Goal: Information Seeking & Learning: Learn about a topic

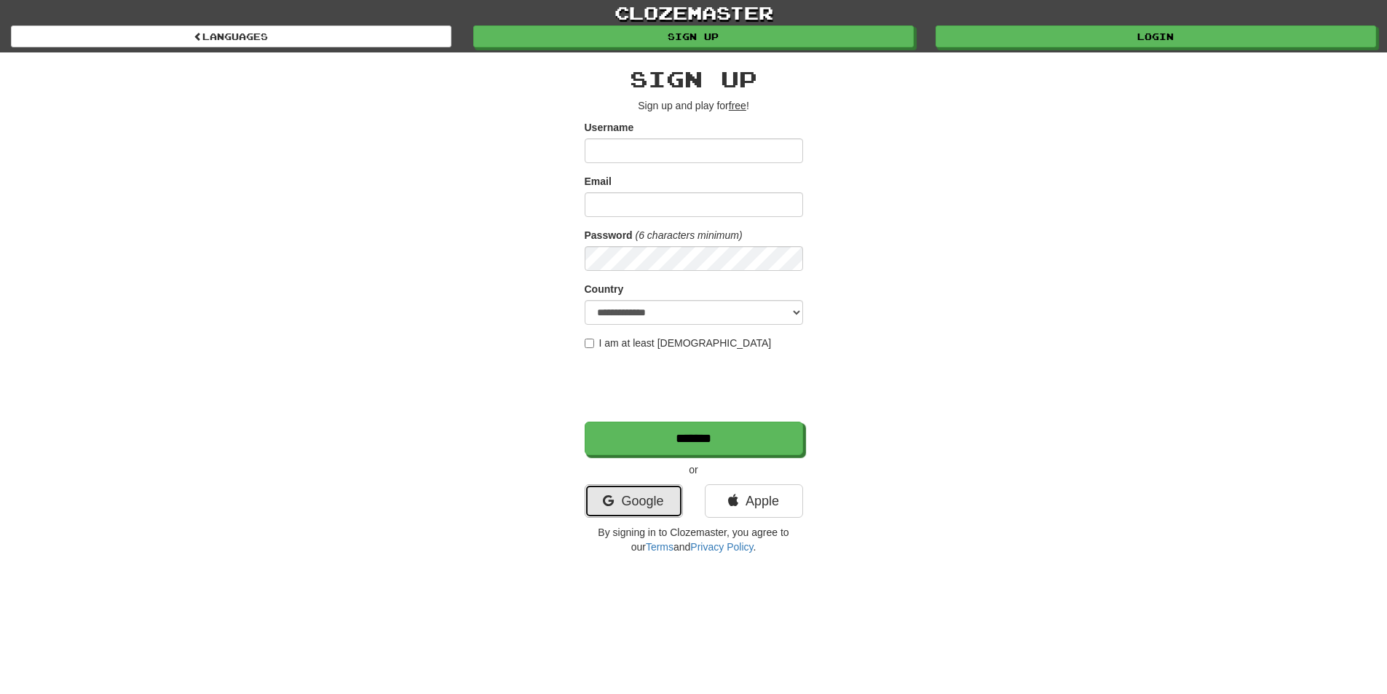
click at [631, 504] on link "Google" at bounding box center [633, 500] width 98 height 33
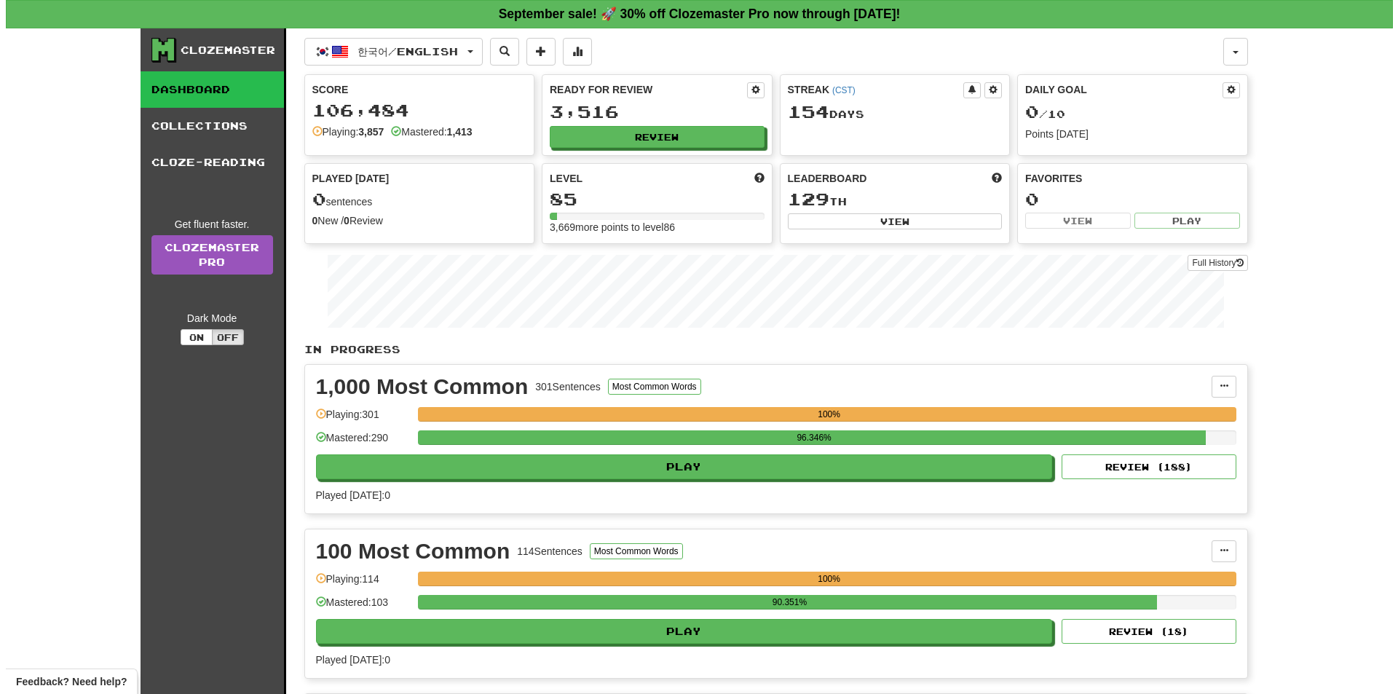
scroll to position [606, 0]
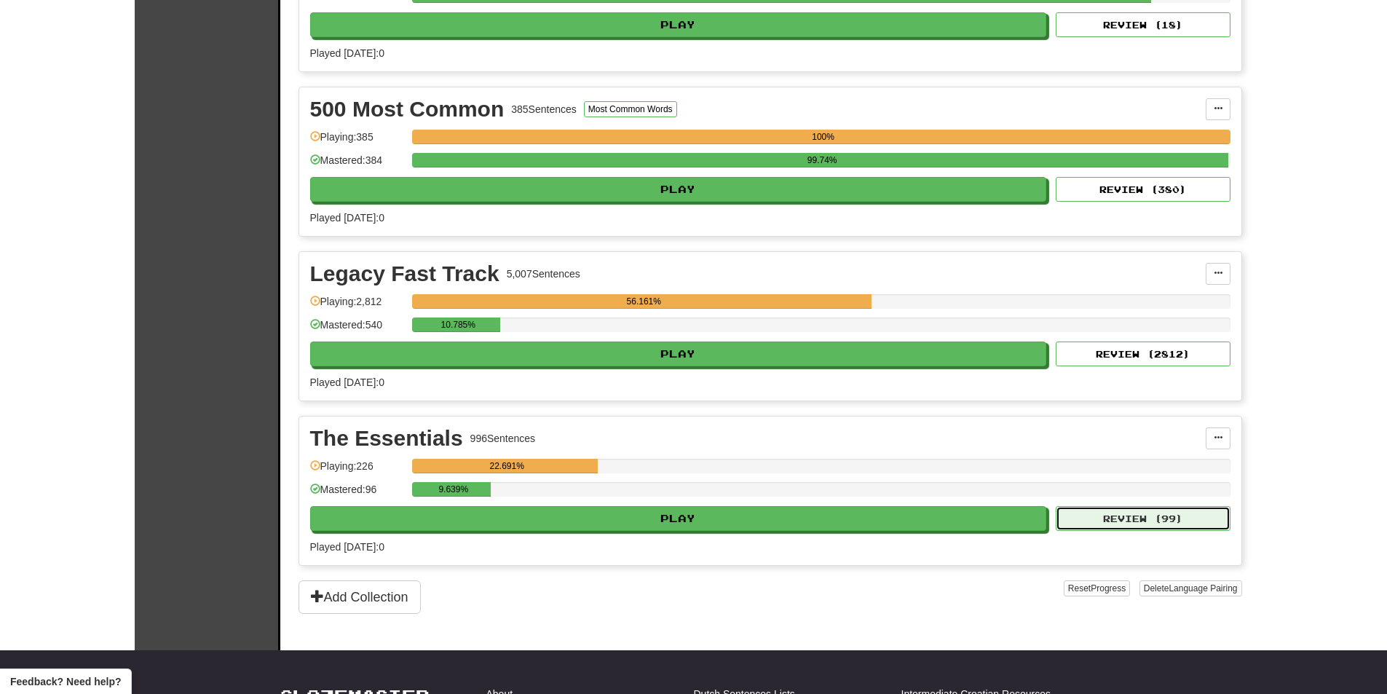
click at [1162, 529] on button "Review ( 99 )" at bounding box center [1142, 518] width 175 height 25
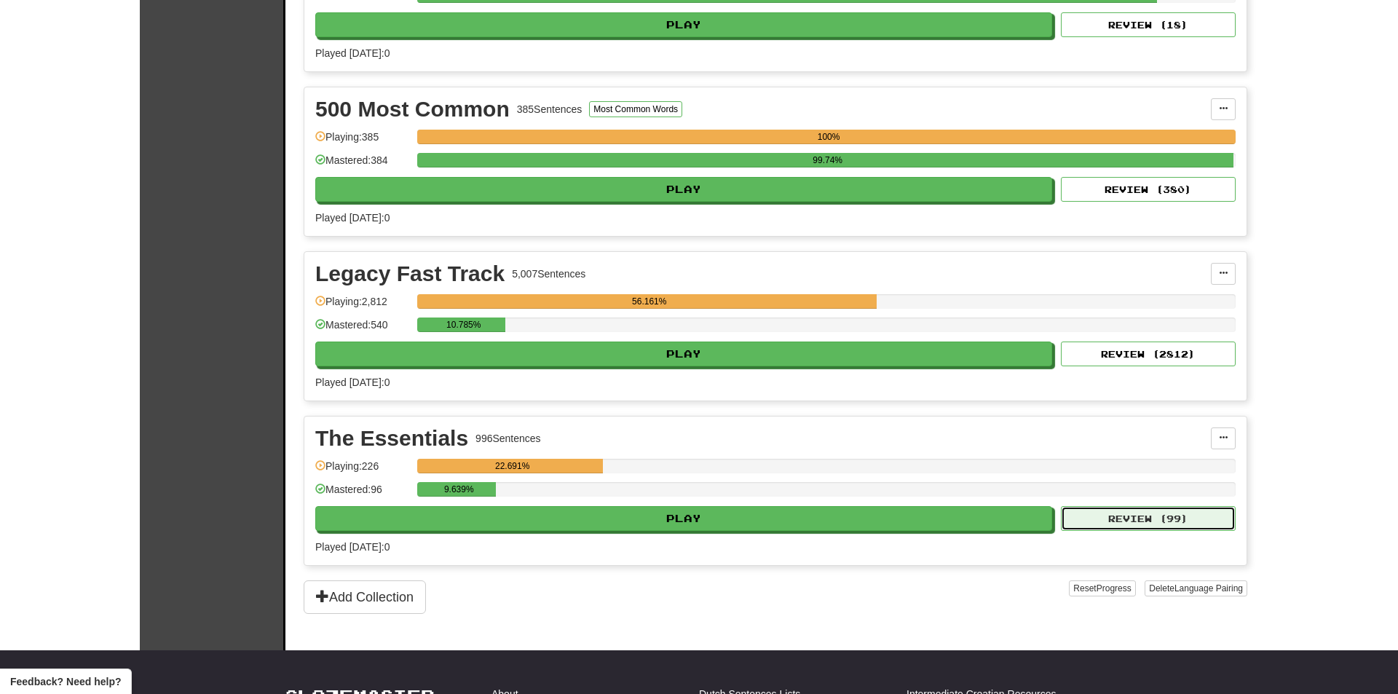
select select "**"
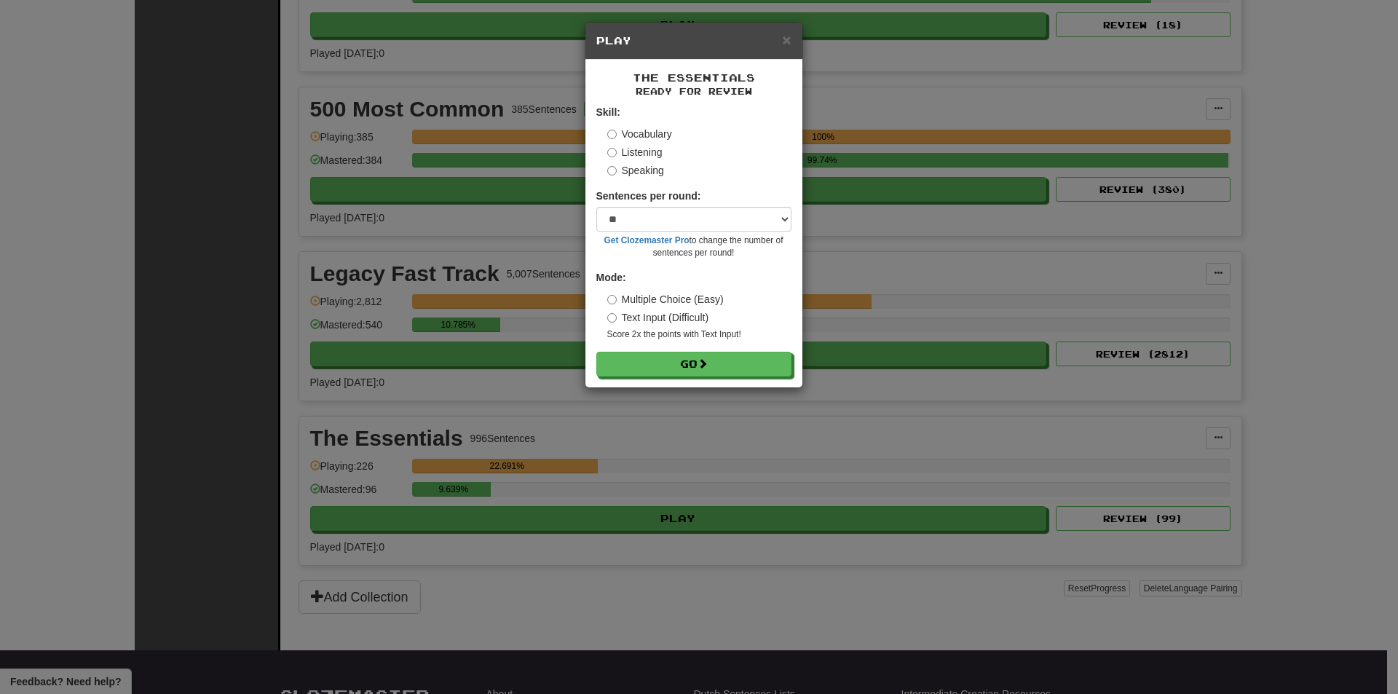
click at [627, 157] on label "Listening" at bounding box center [634, 152] width 55 height 15
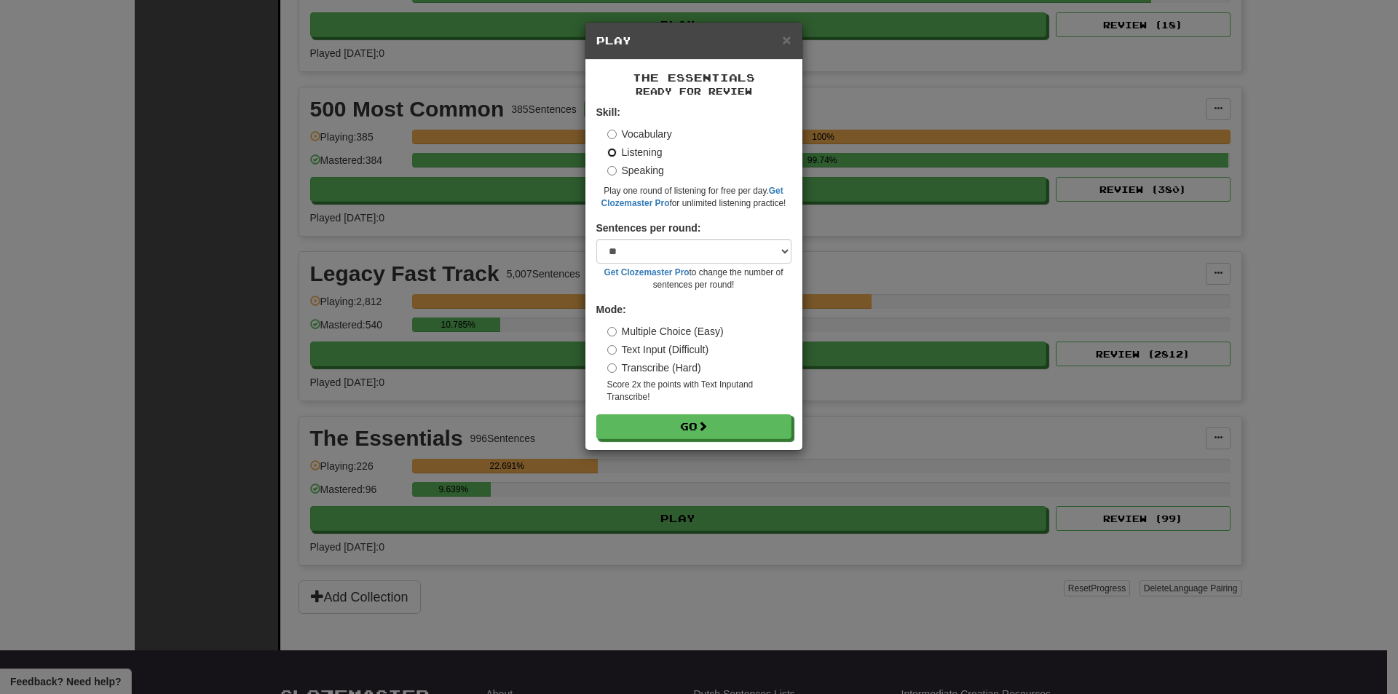
click at [596, 414] on button "Go" at bounding box center [693, 426] width 195 height 25
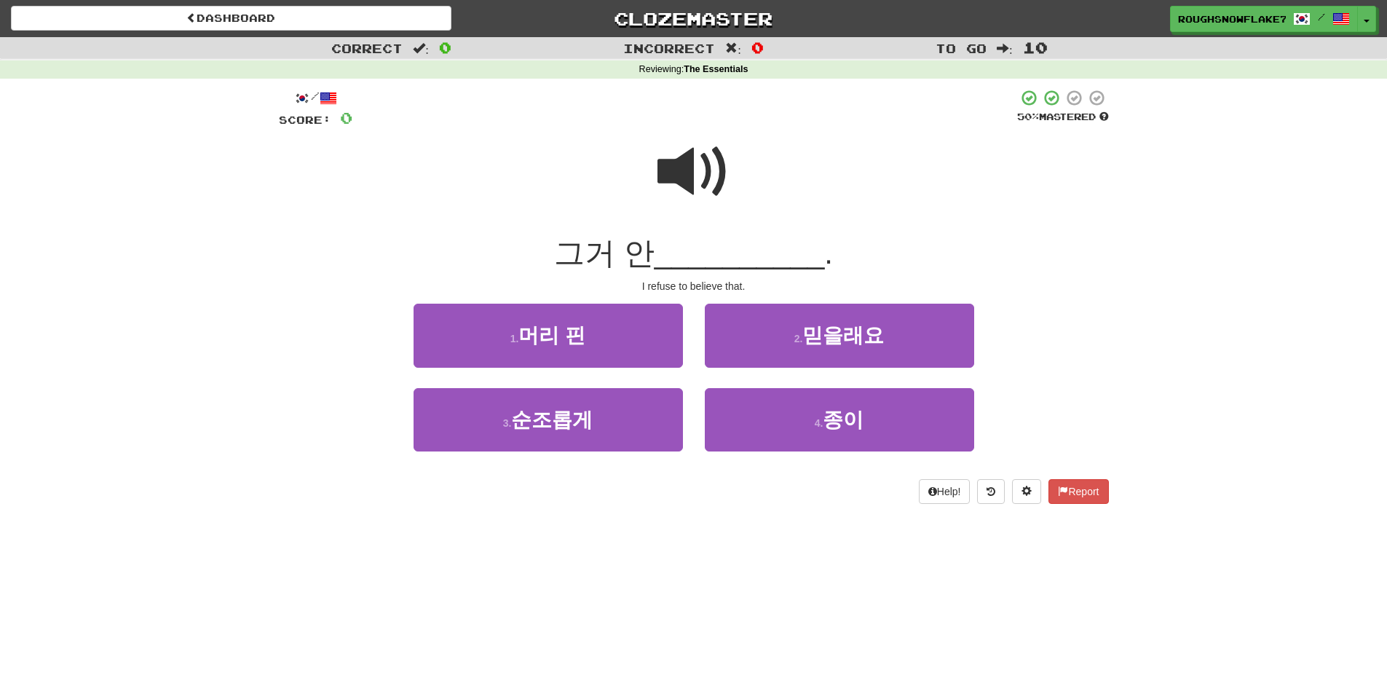
click at [699, 167] on span at bounding box center [693, 171] width 73 height 73
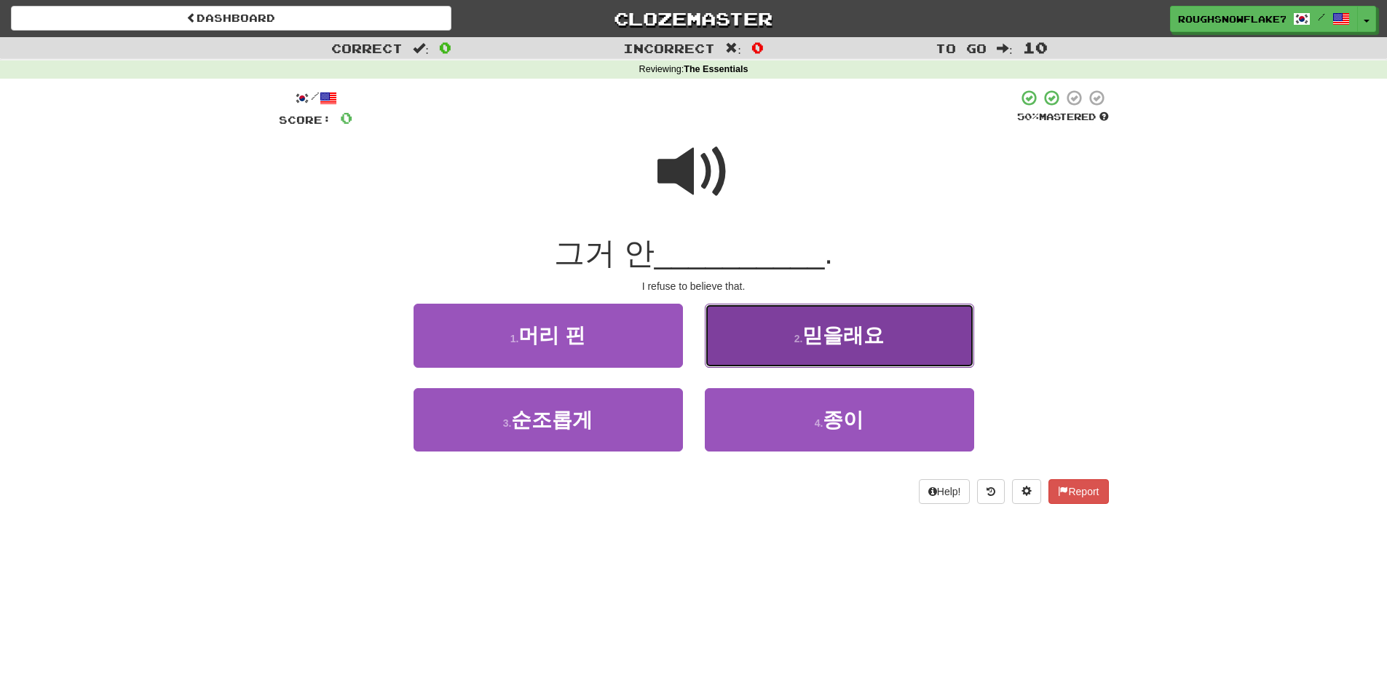
click at [814, 353] on button "2 . 믿을래요" at bounding box center [839, 335] width 269 height 63
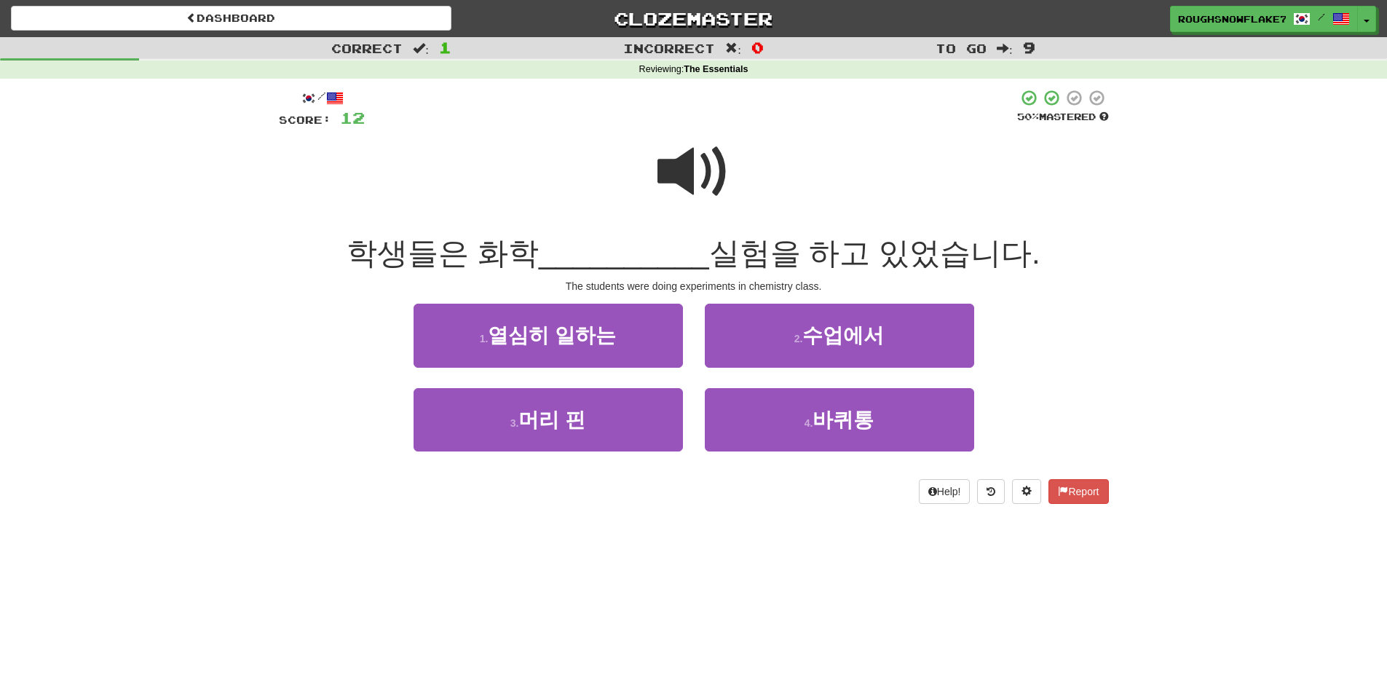
click at [705, 199] on span at bounding box center [693, 171] width 73 height 73
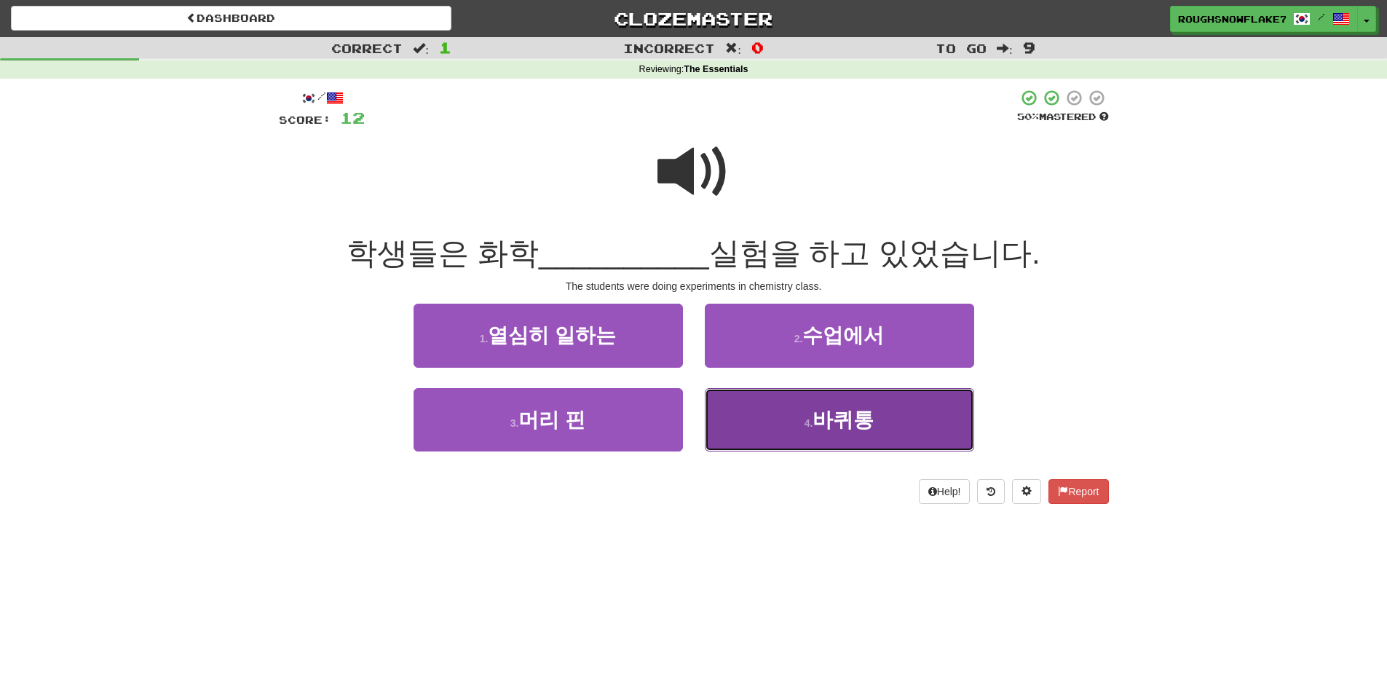
click at [800, 430] on button "4 . 바퀴통" at bounding box center [839, 419] width 269 height 63
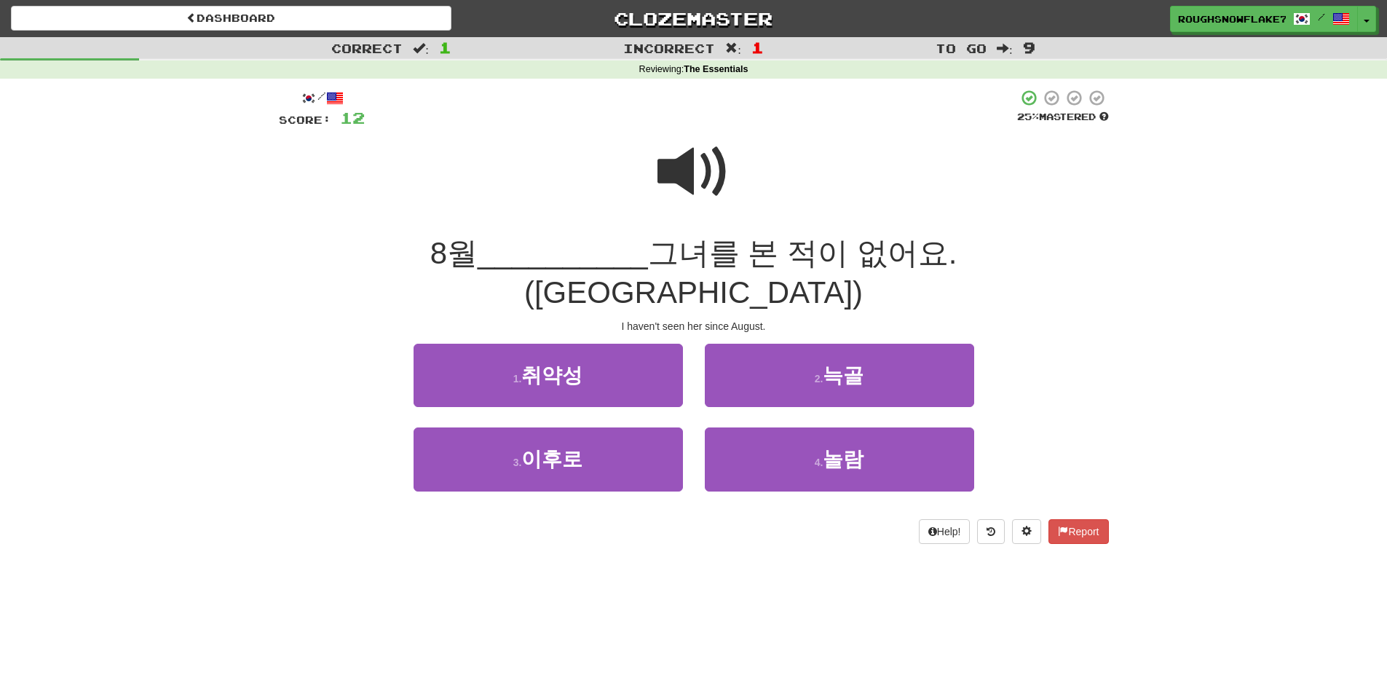
click at [646, 205] on div at bounding box center [694, 182] width 830 height 104
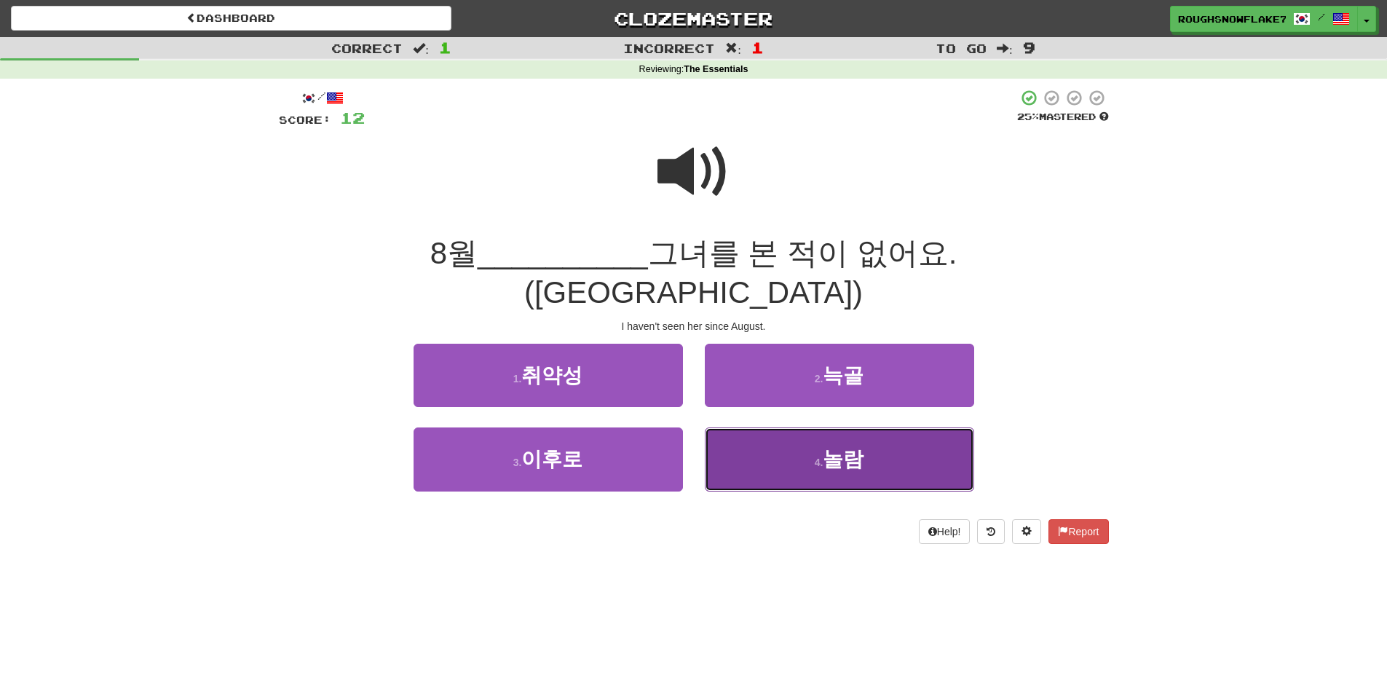
click at [806, 427] on button "4 . 놀람" at bounding box center [839, 458] width 269 height 63
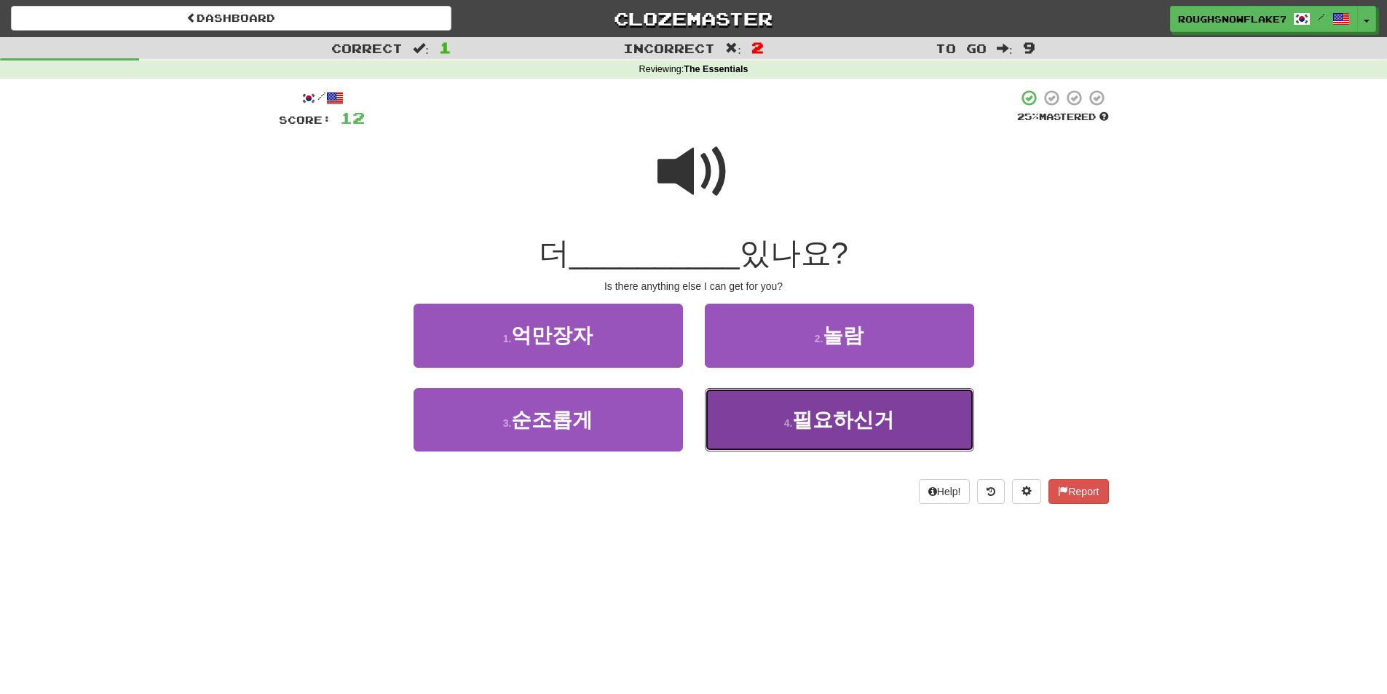
click at [799, 424] on span "필요하신거" at bounding box center [843, 419] width 102 height 23
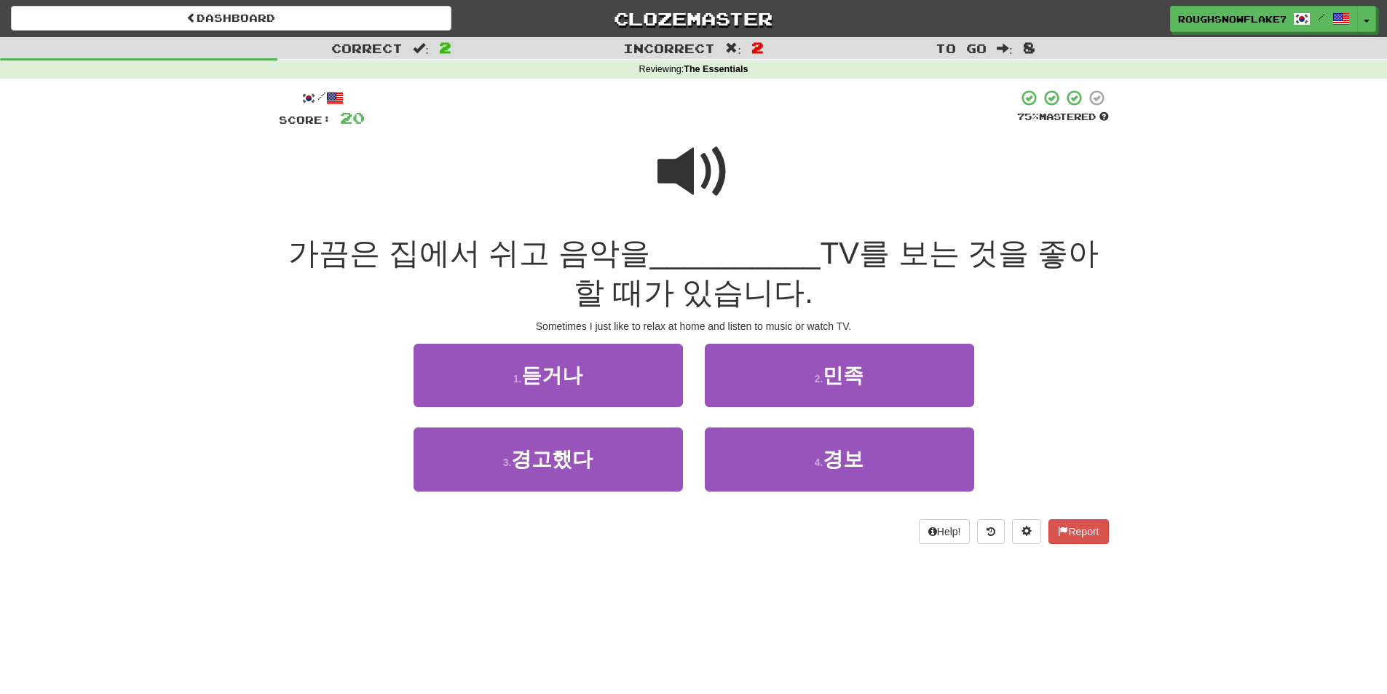
click at [704, 177] on span at bounding box center [693, 171] width 73 height 73
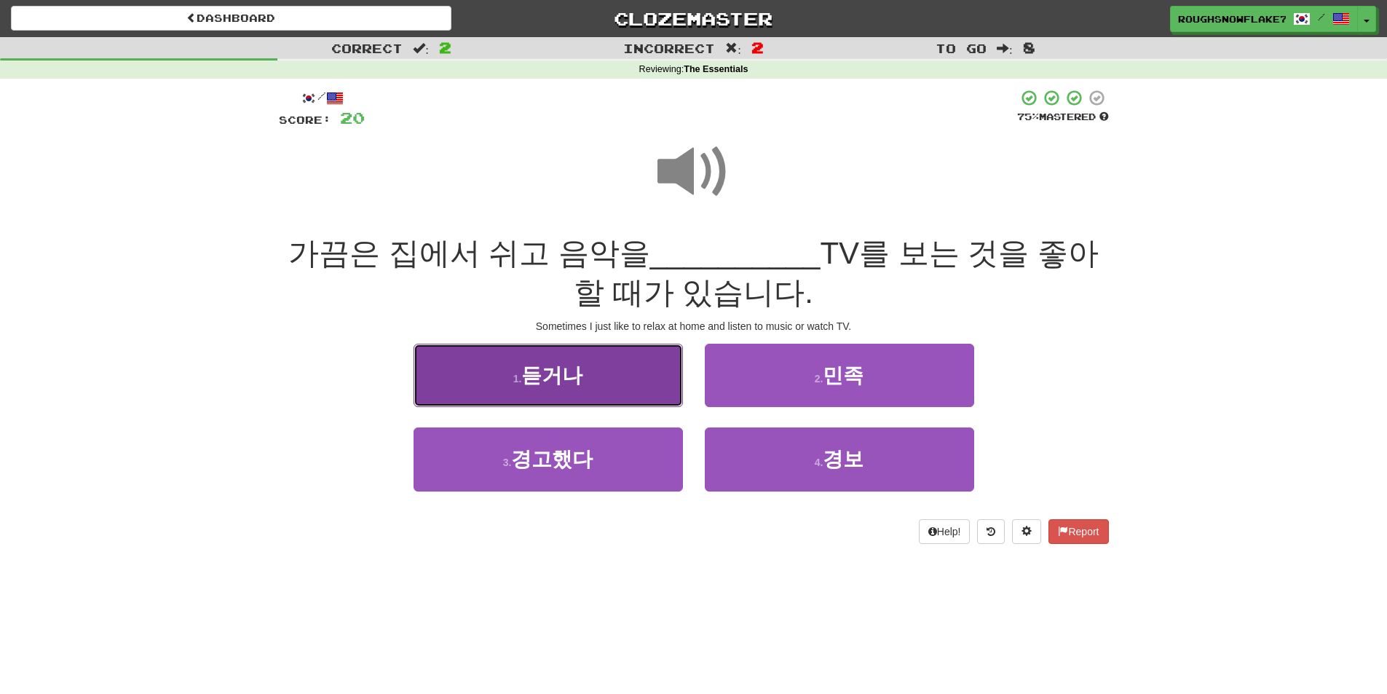
click at [627, 389] on button "1 . 듣거나" at bounding box center [547, 375] width 269 height 63
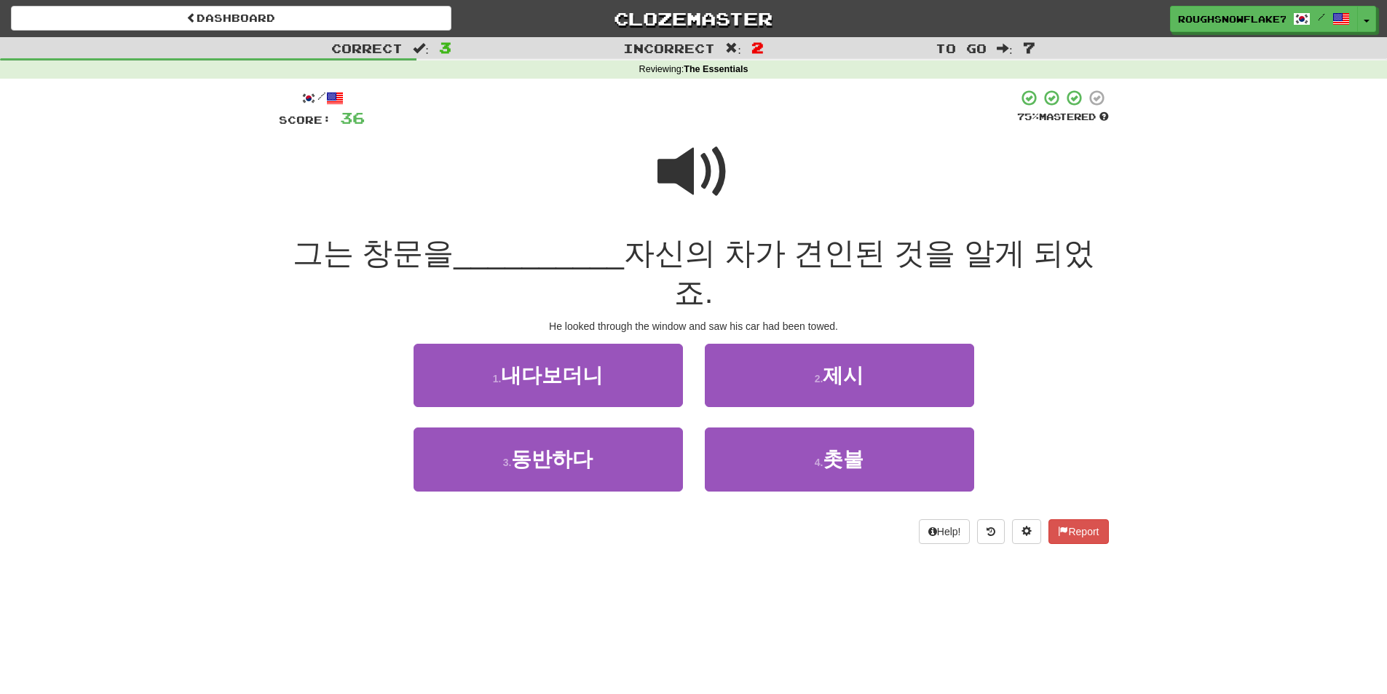
click at [684, 161] on span at bounding box center [693, 171] width 73 height 73
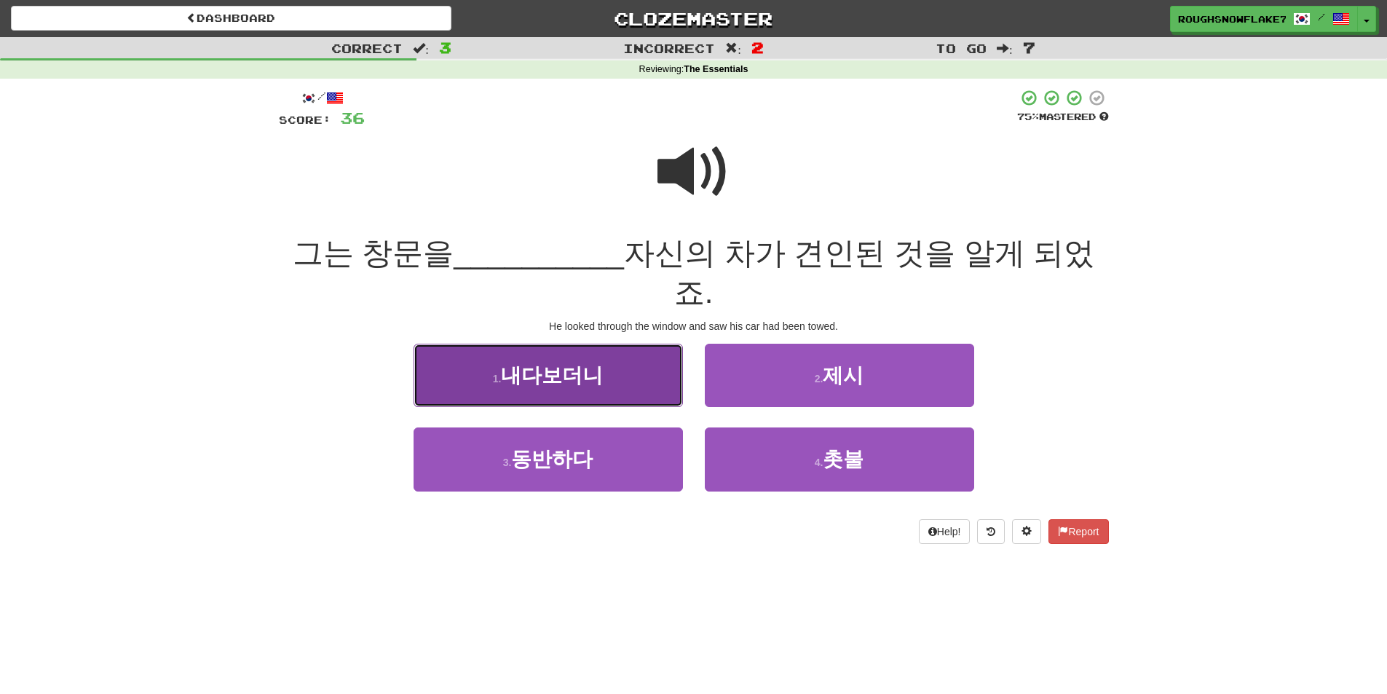
click at [635, 350] on button "1 . 내다보더니" at bounding box center [547, 375] width 269 height 63
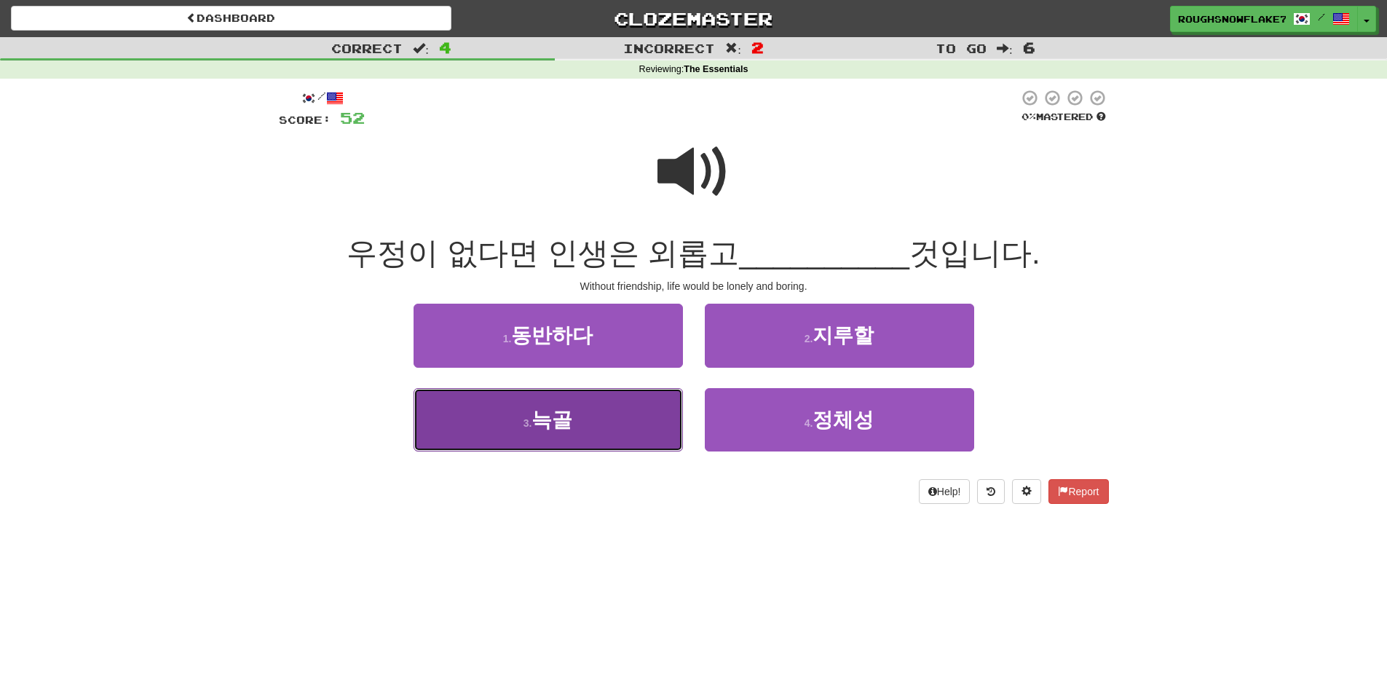
click at [611, 397] on button "3 . 늑골" at bounding box center [547, 419] width 269 height 63
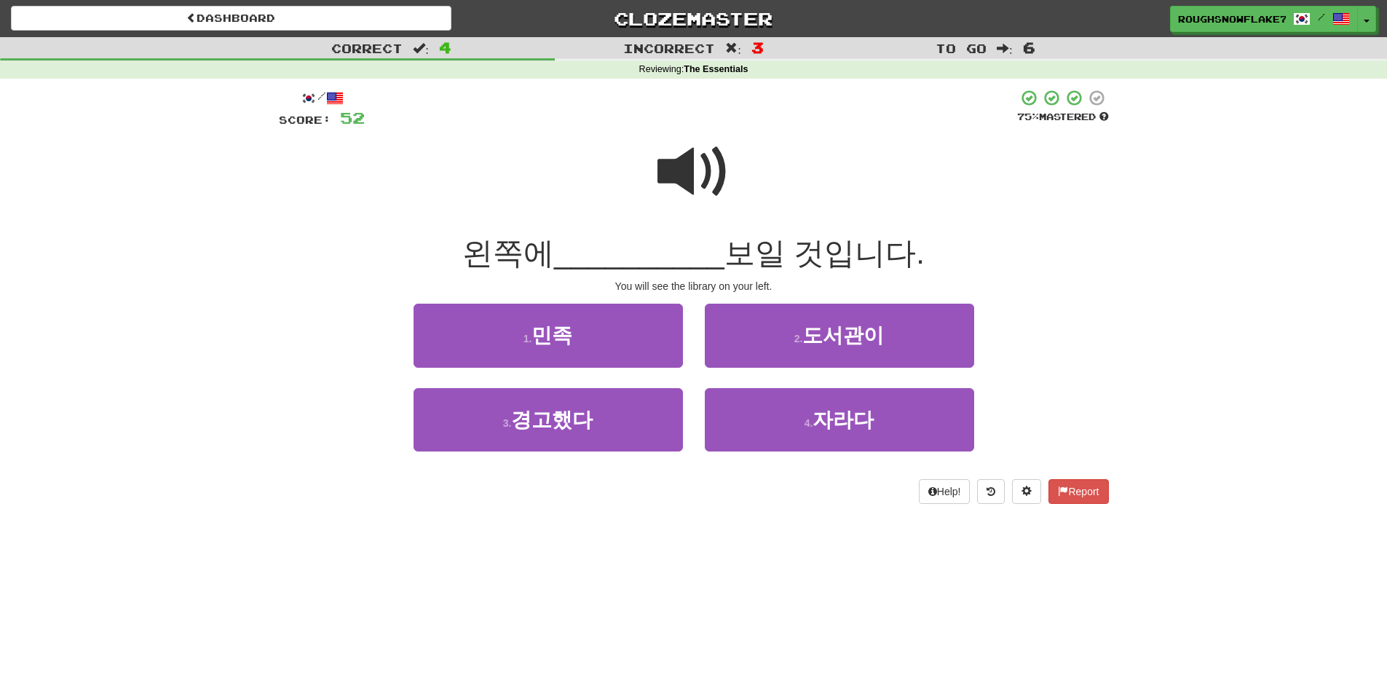
click at [651, 132] on div at bounding box center [694, 182] width 830 height 104
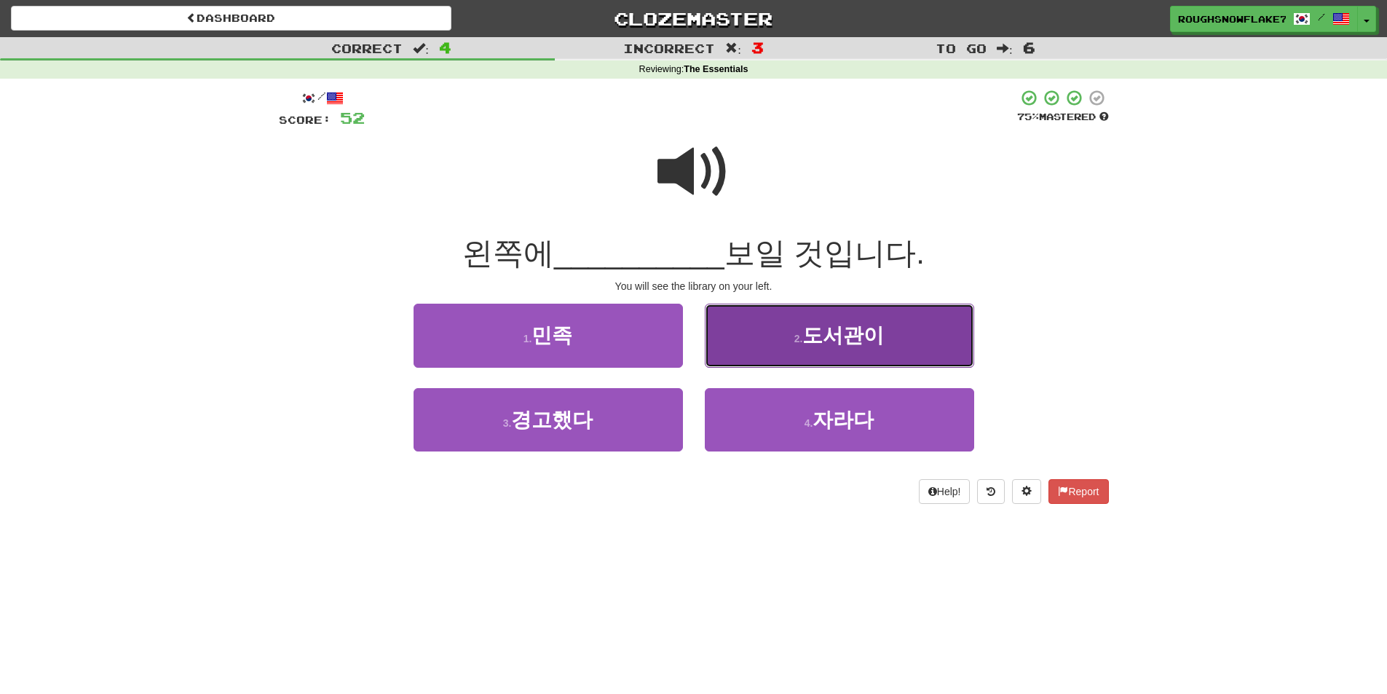
click at [792, 348] on button "2 . 도서관이" at bounding box center [839, 335] width 269 height 63
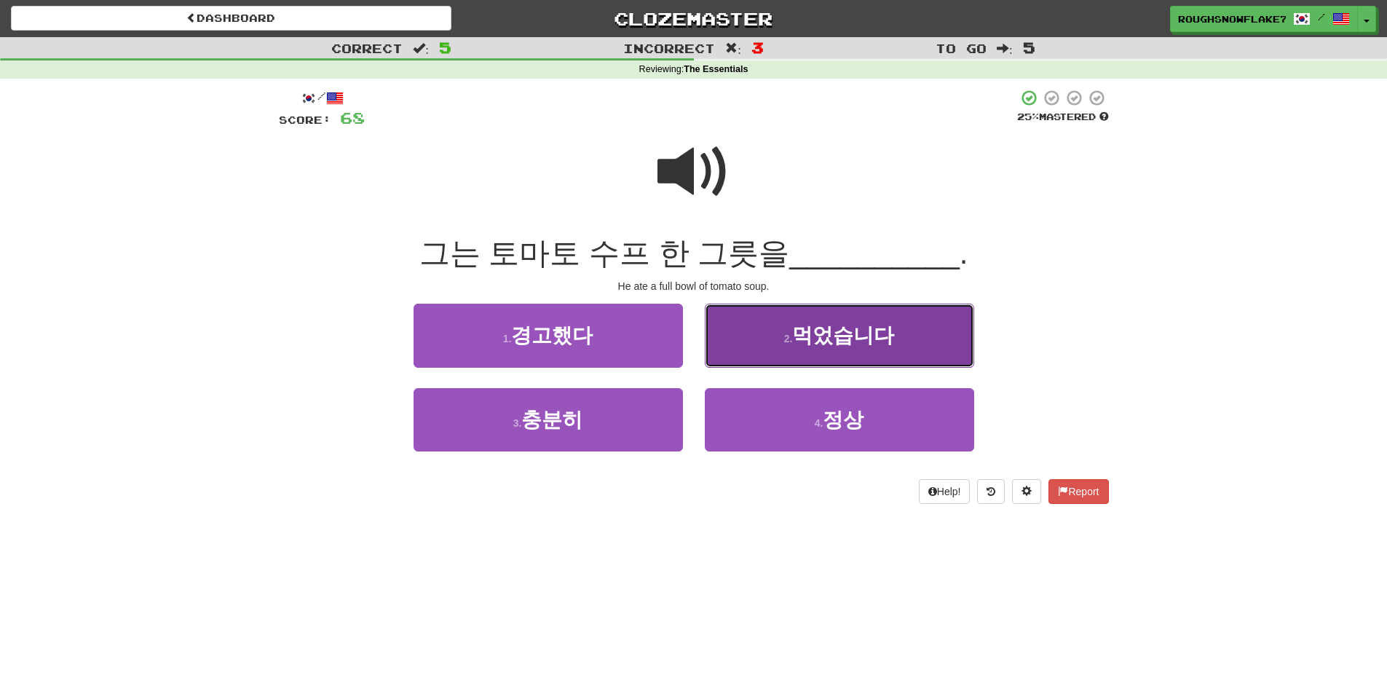
click at [807, 337] on span "먹었습니다" at bounding box center [843, 335] width 102 height 23
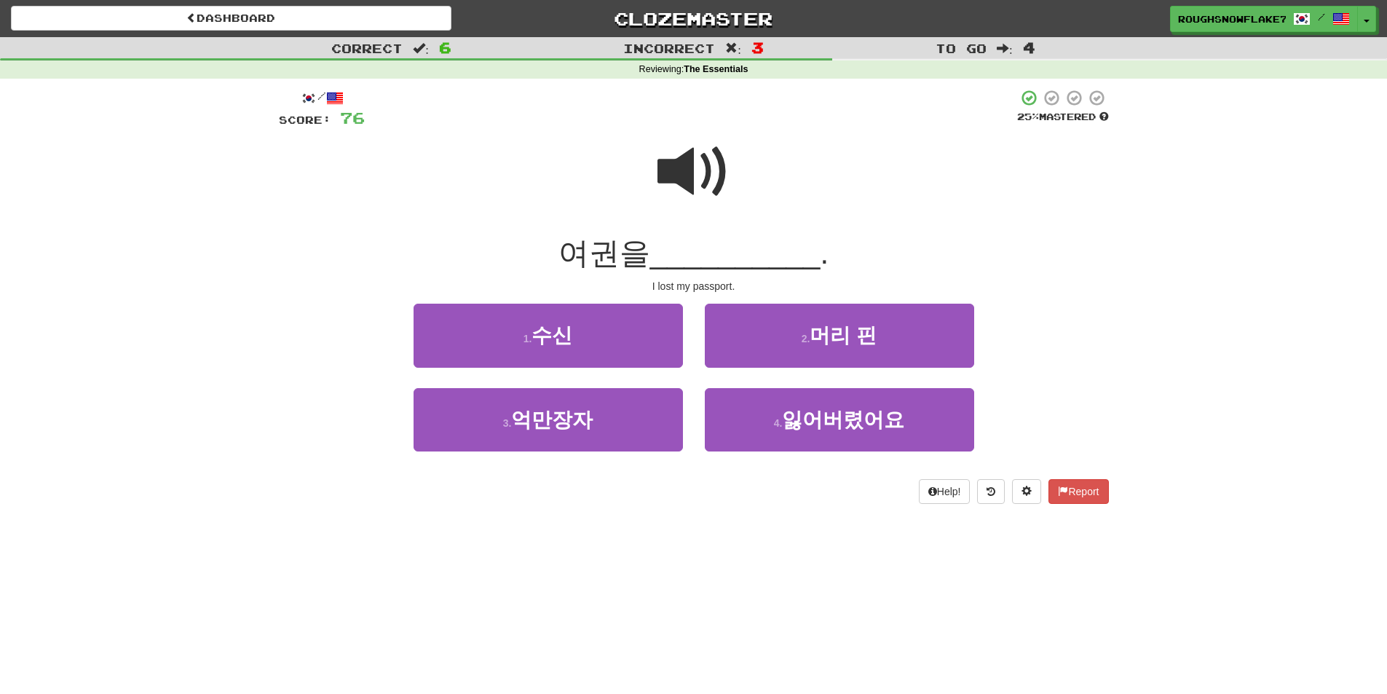
click at [652, 162] on div at bounding box center [694, 182] width 830 height 104
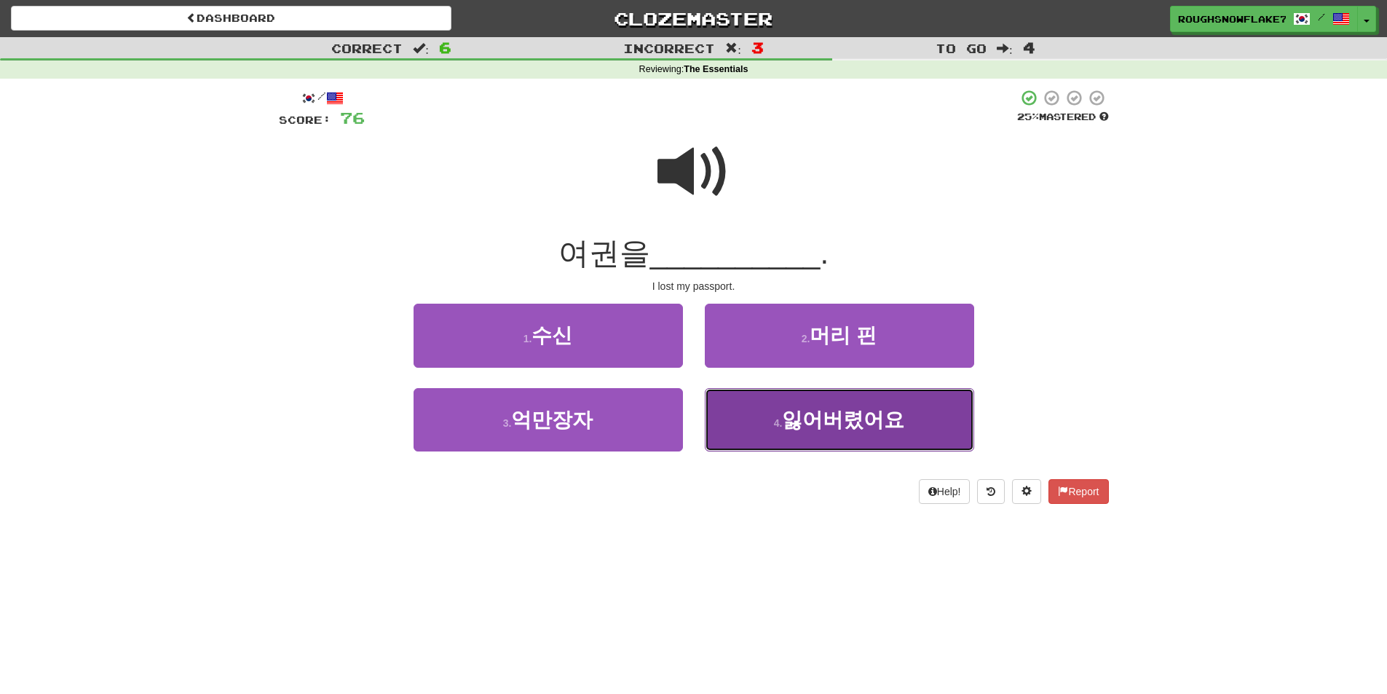
click at [788, 408] on span "잃어버렸어요" at bounding box center [843, 419] width 122 height 23
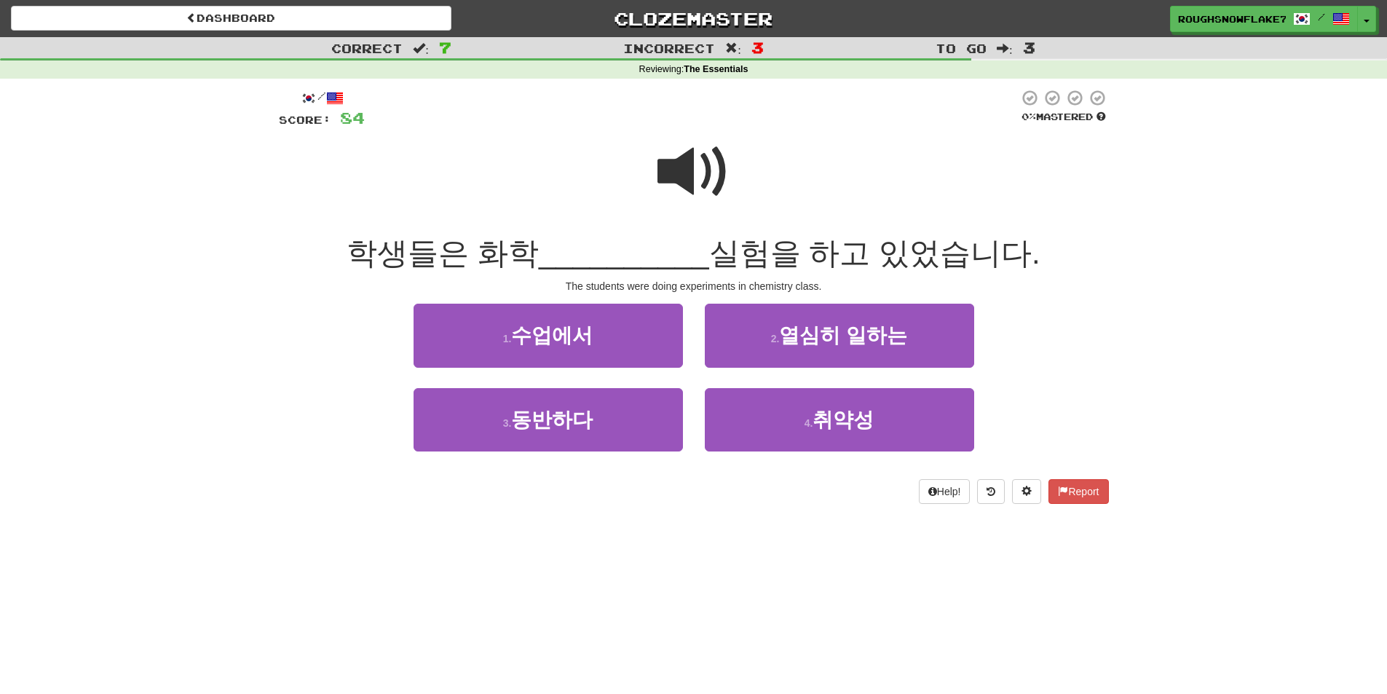
click at [683, 205] on span at bounding box center [693, 171] width 73 height 73
click at [686, 334] on div "1 . 수업에서" at bounding box center [548, 346] width 291 height 84
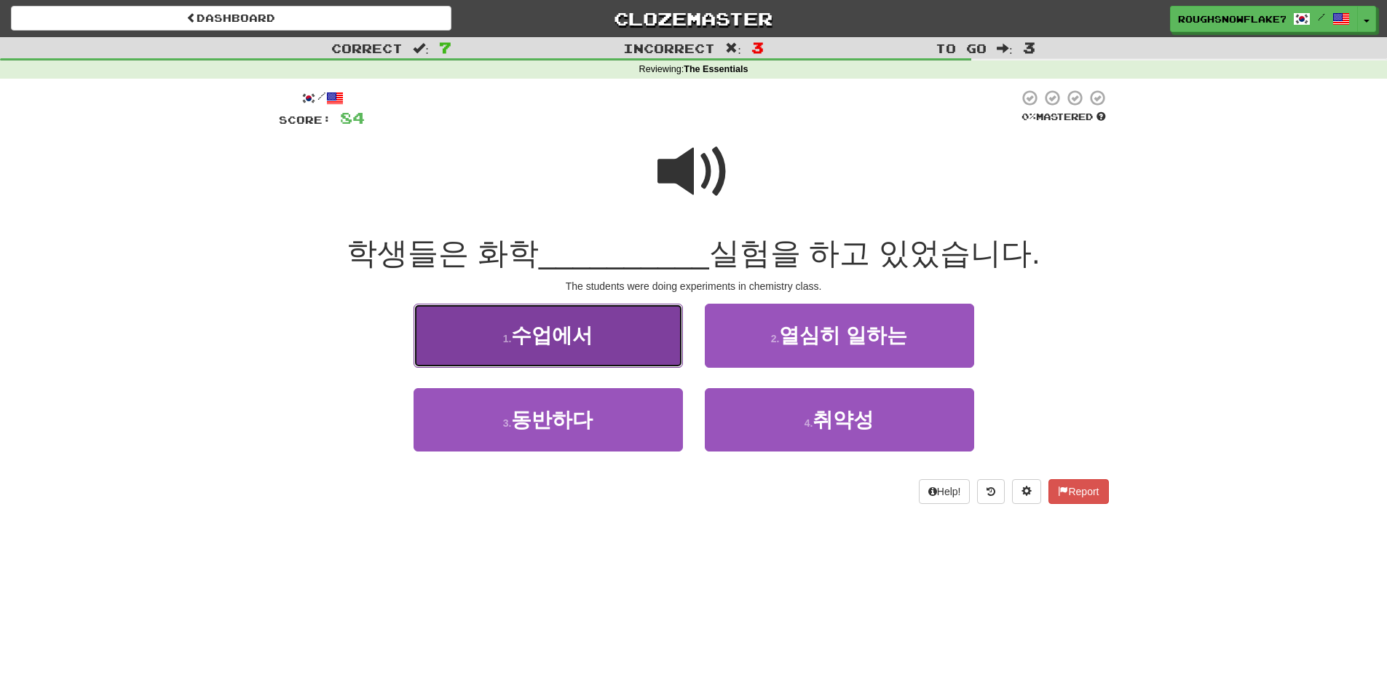
click at [600, 361] on button "1 . 수업에서" at bounding box center [547, 335] width 269 height 63
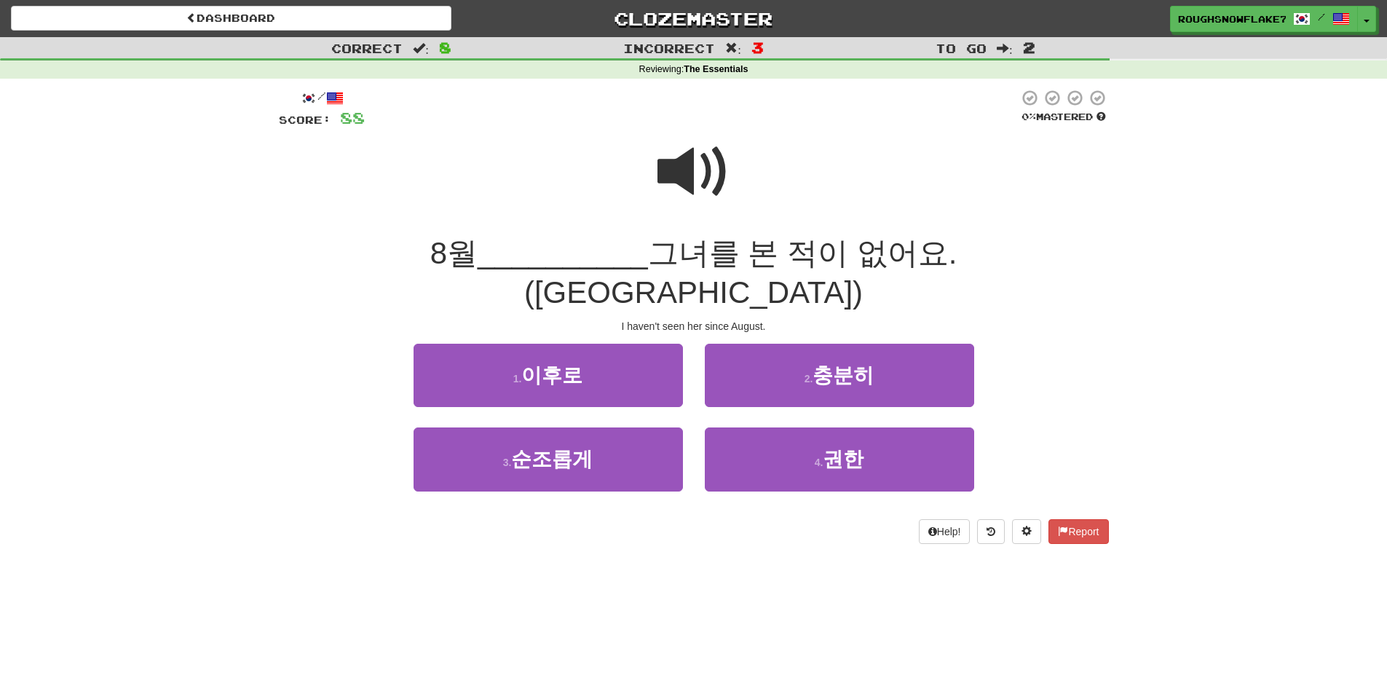
click at [730, 138] on div at bounding box center [694, 182] width 830 height 104
click at [694, 157] on span at bounding box center [693, 171] width 73 height 73
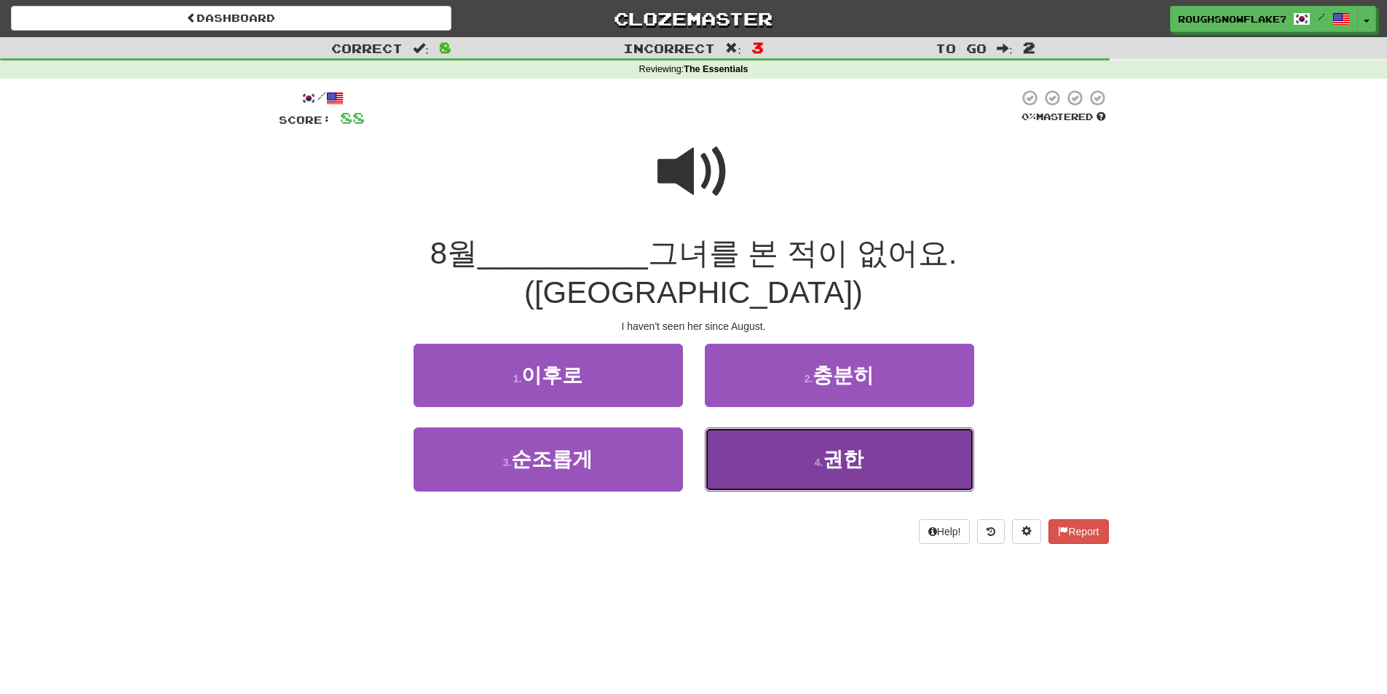
click at [784, 427] on button "4 . 권한" at bounding box center [839, 458] width 269 height 63
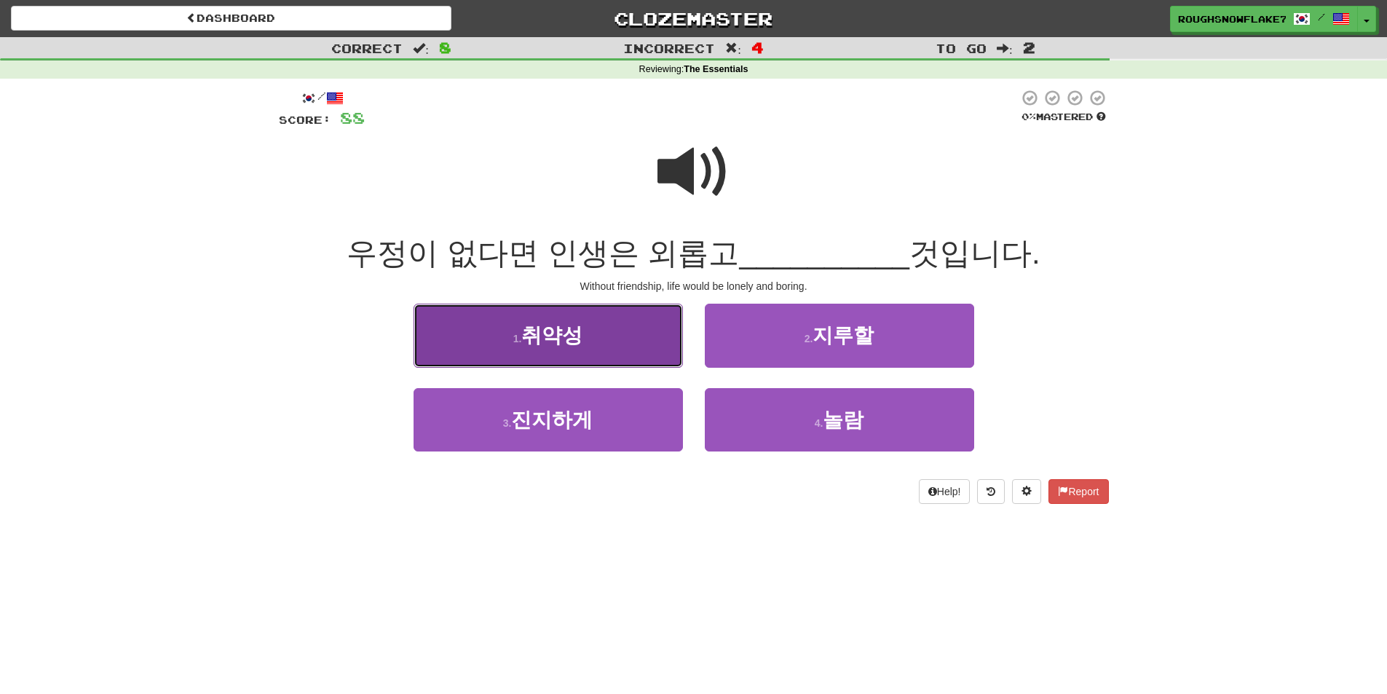
click at [608, 341] on button "1 . 취약성" at bounding box center [547, 335] width 269 height 63
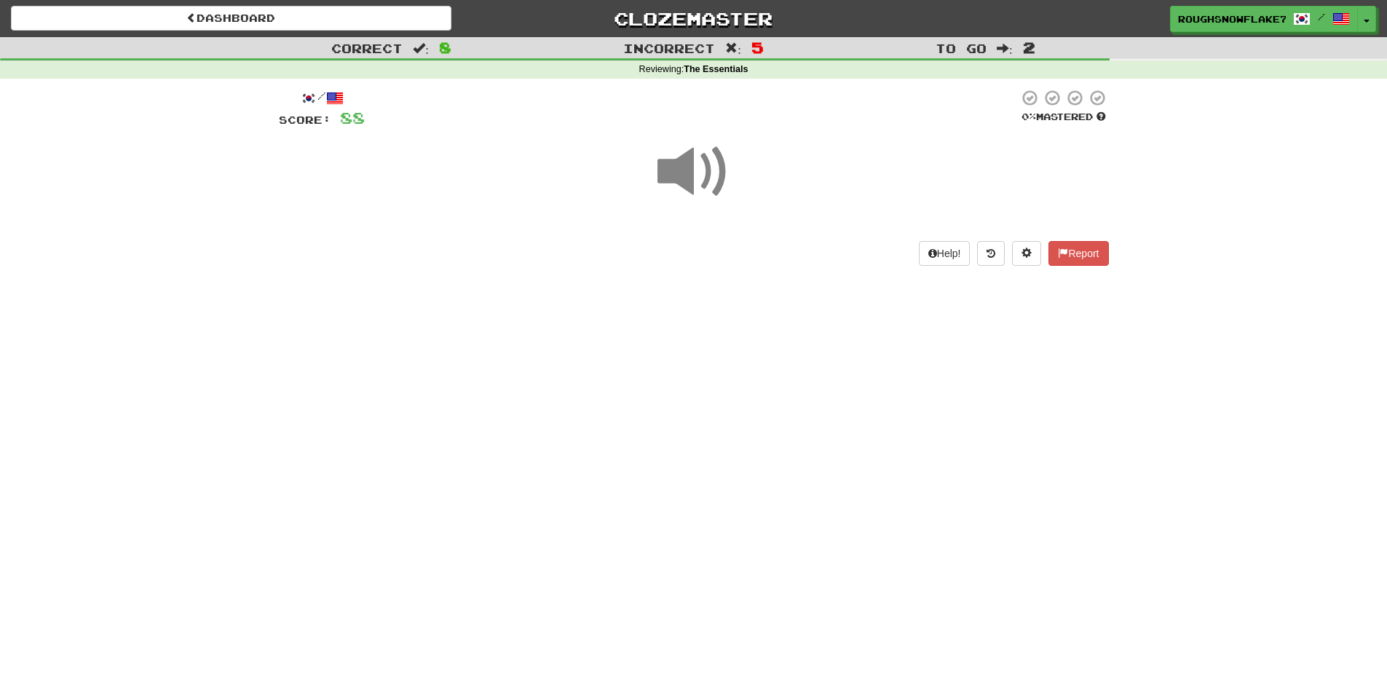
click at [1361, 5] on div "Dashboard Clozemaster RoughSnowflake757 / Toggle Dropdown Dashboard Leaderboard…" at bounding box center [693, 16] width 1387 height 32
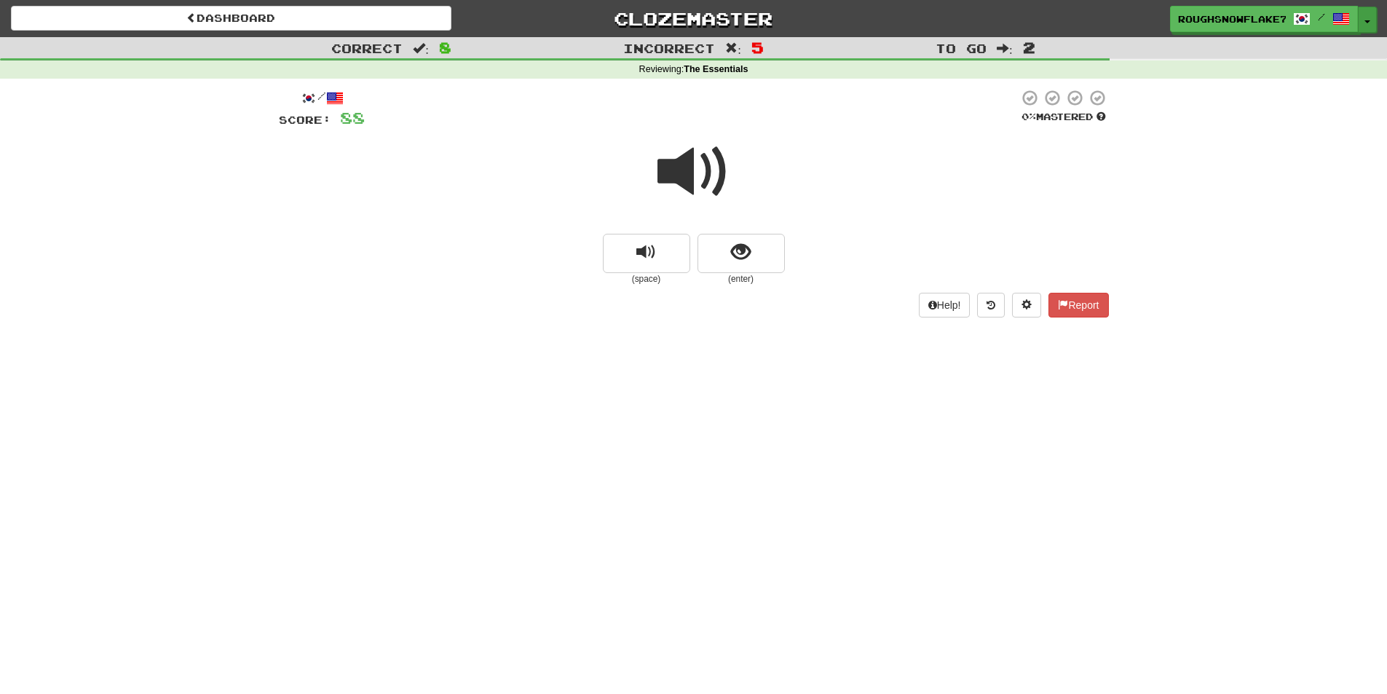
click at [1363, 26] on button "Toggle Dropdown" at bounding box center [1366, 20] width 19 height 26
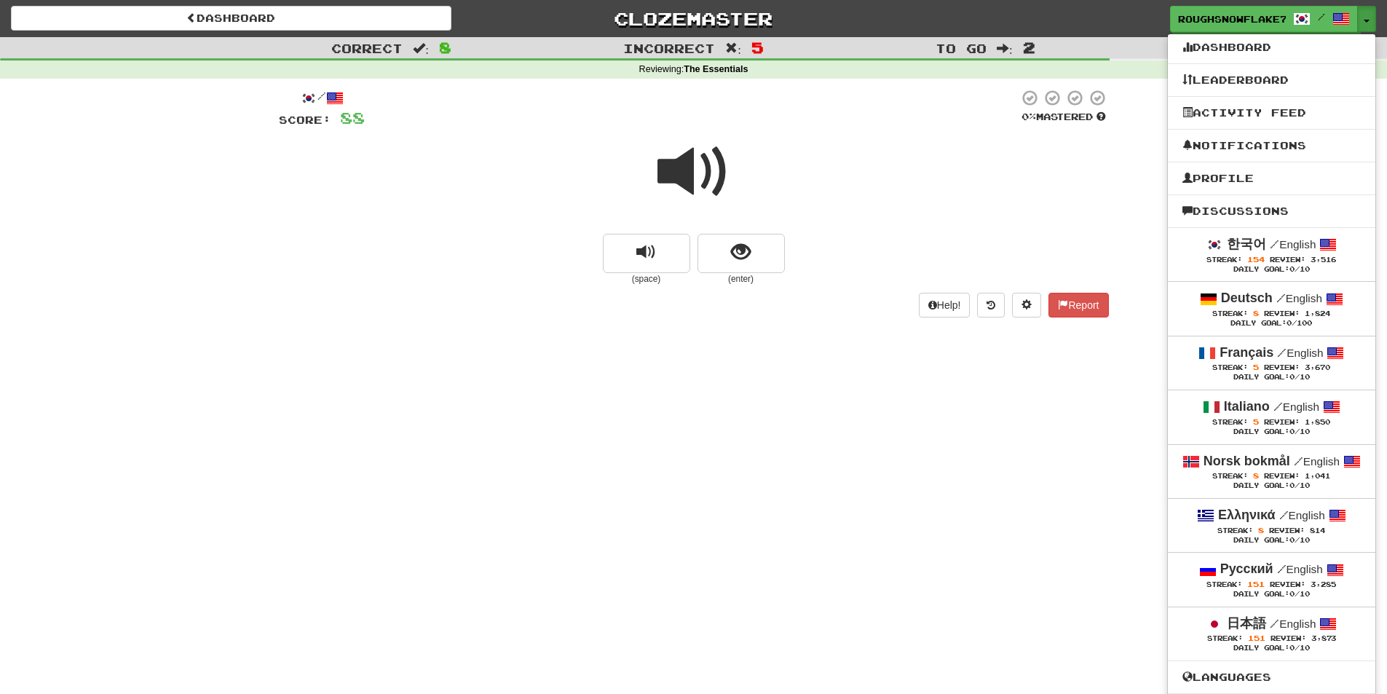
click at [965, 180] on div at bounding box center [694, 182] width 830 height 104
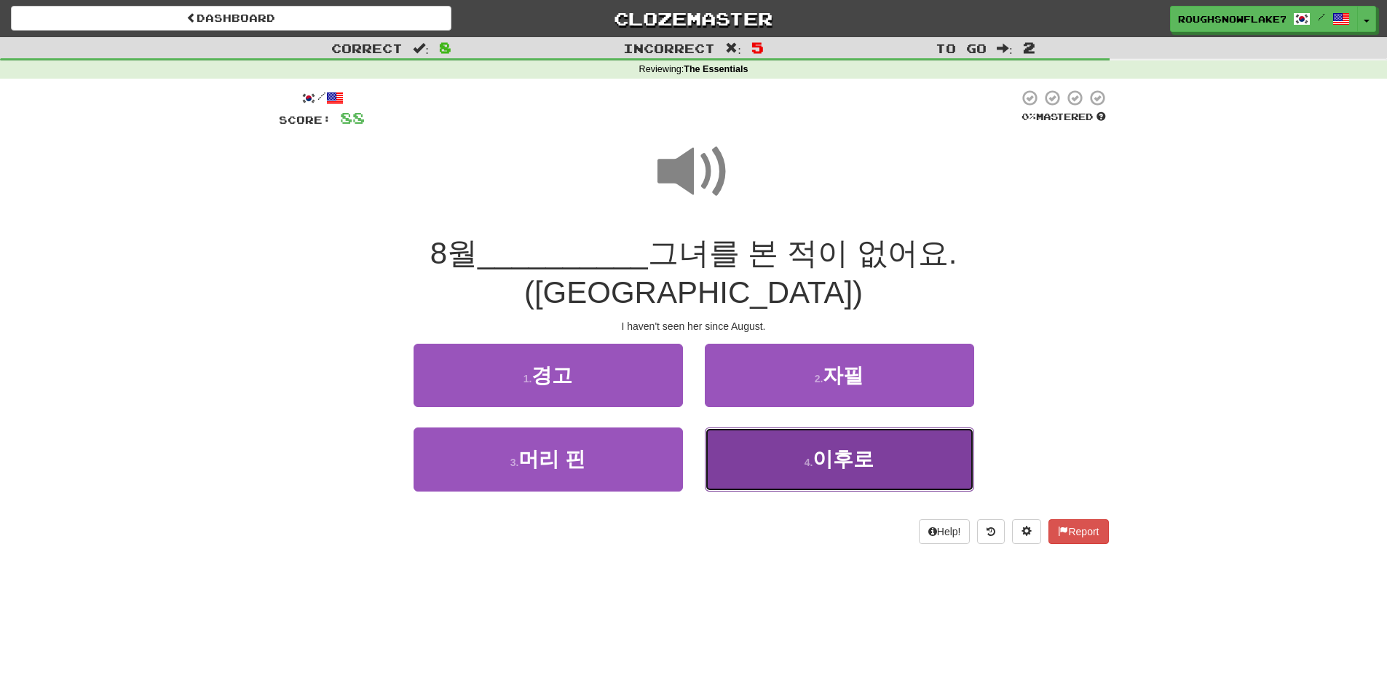
click at [790, 427] on button "4 . 이후로" at bounding box center [839, 458] width 269 height 63
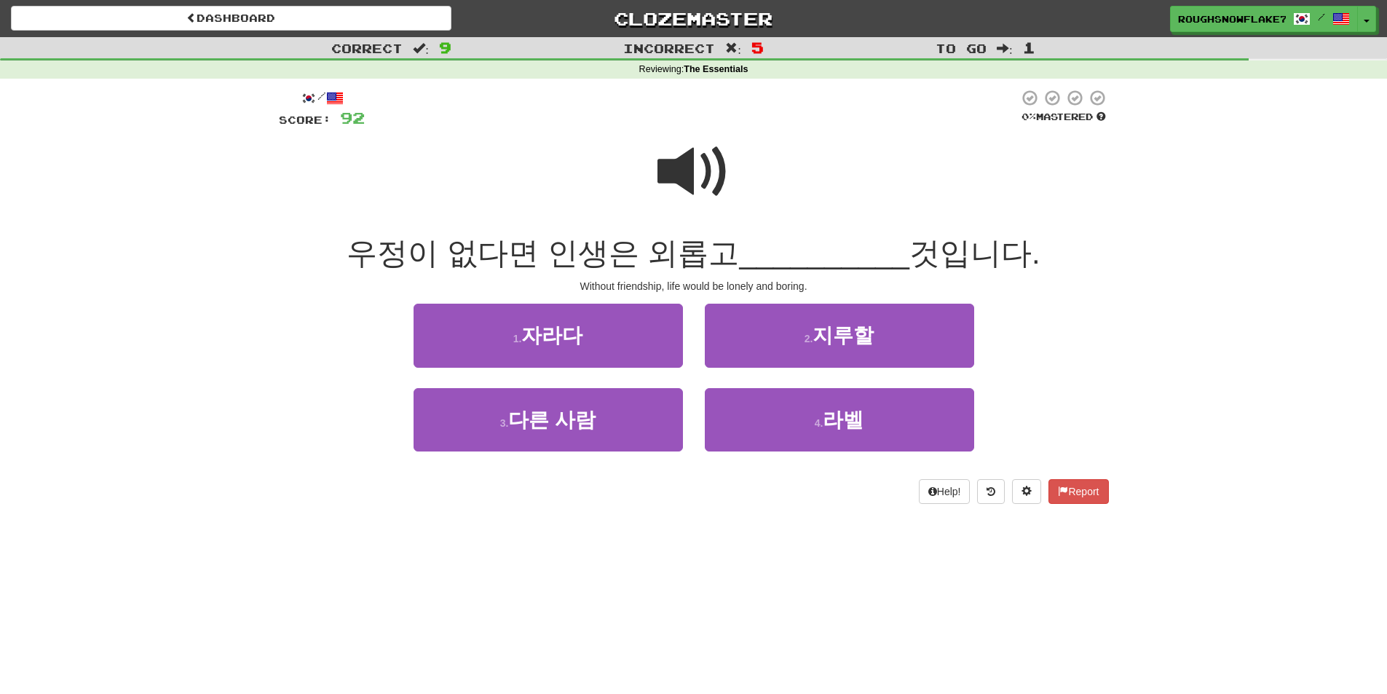
click at [697, 182] on span at bounding box center [693, 171] width 73 height 73
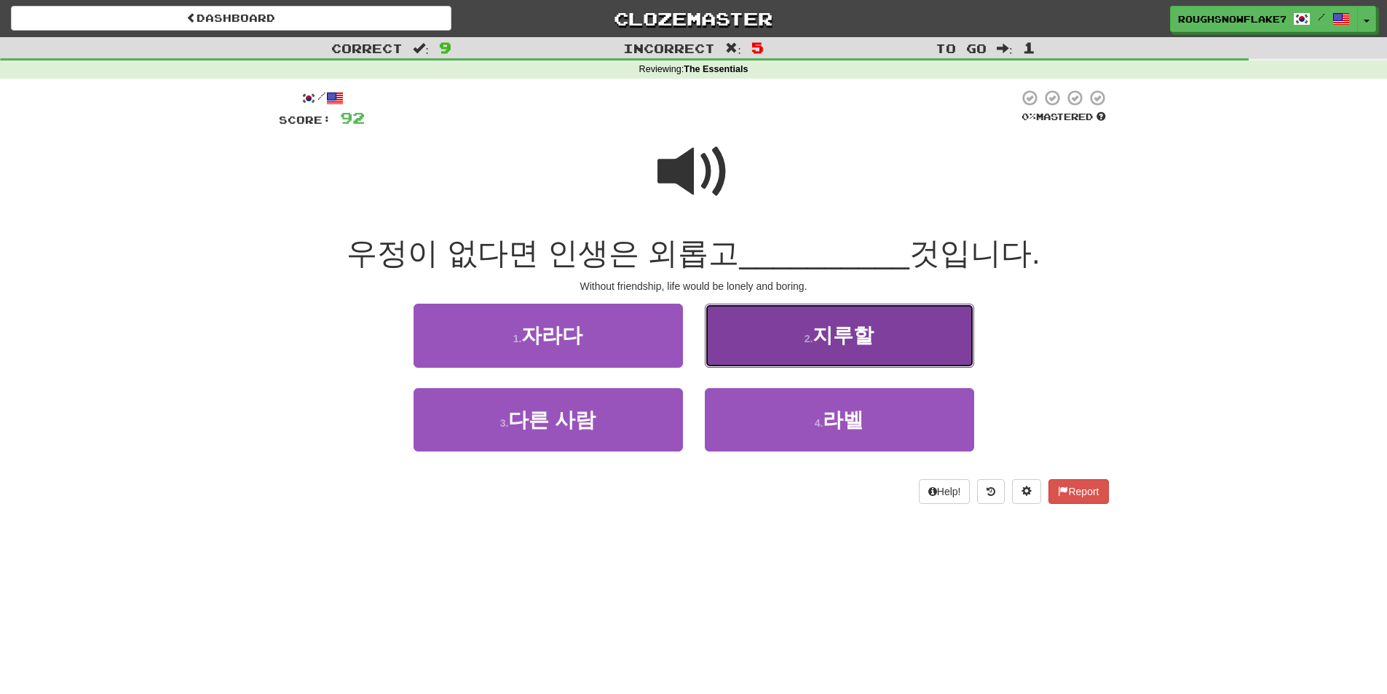
click at [780, 347] on button "2 . 지루할" at bounding box center [839, 335] width 269 height 63
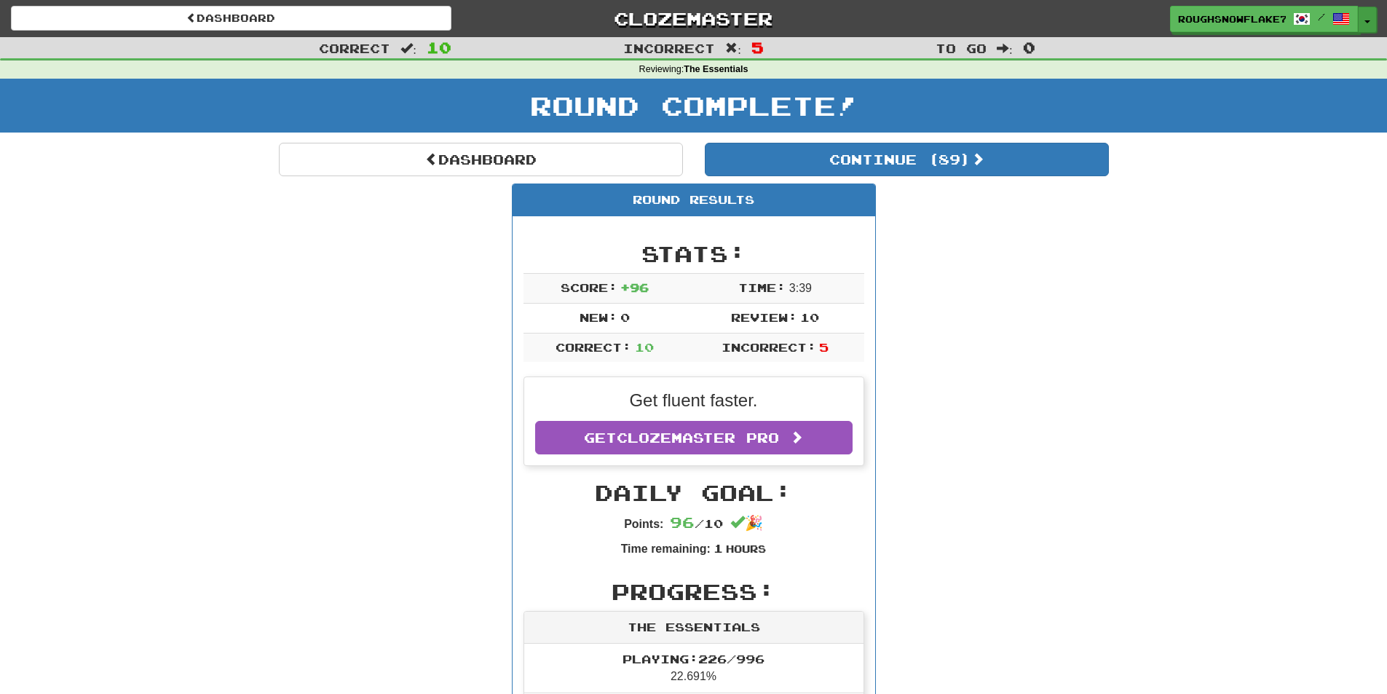
click at [1373, 23] on button "Toggle Dropdown" at bounding box center [1366, 20] width 19 height 26
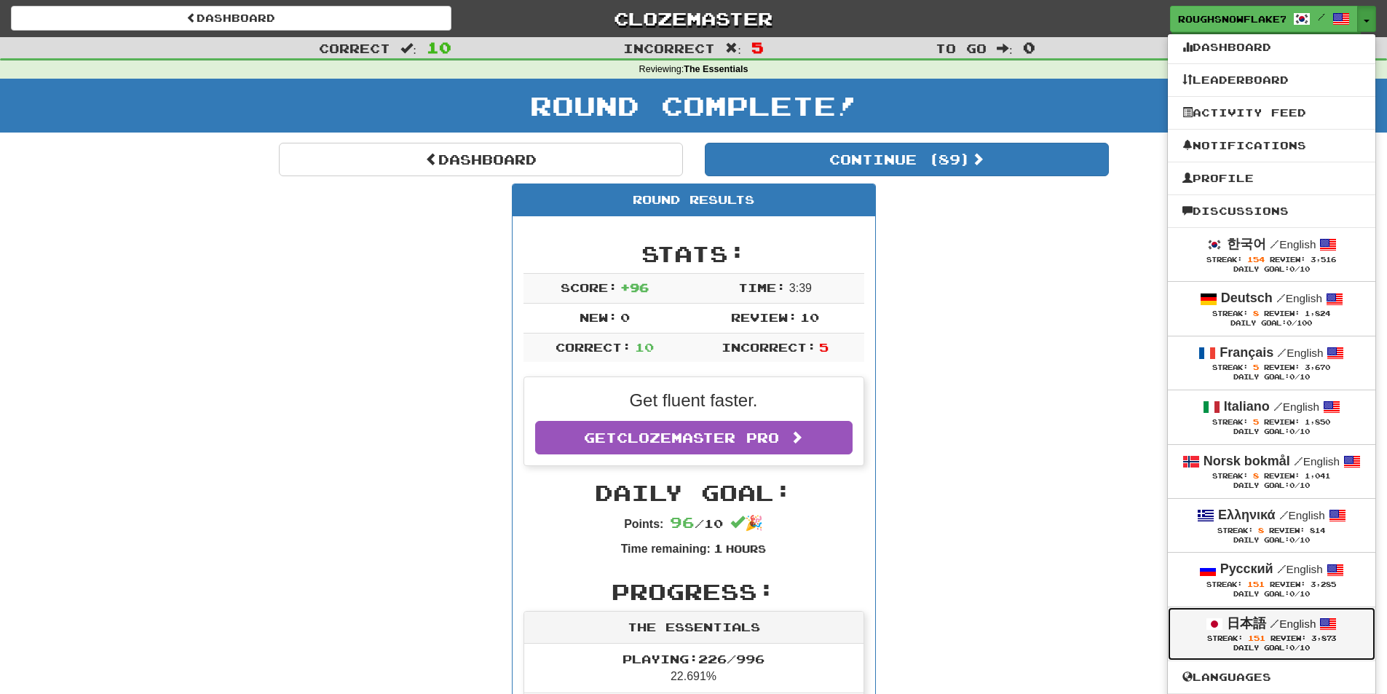
click at [1266, 628] on strong "日本語" at bounding box center [1245, 623] width 39 height 15
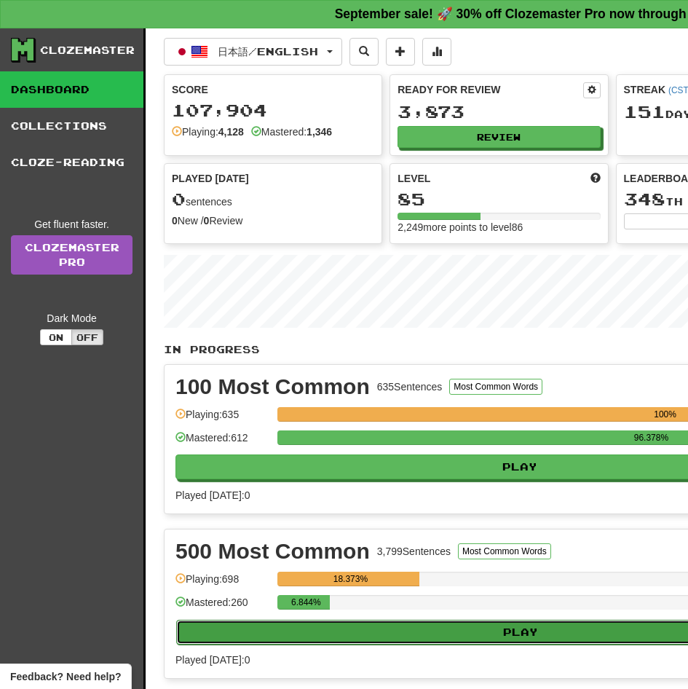
click at [389, 629] on button "Play" at bounding box center [520, 631] width 689 height 25
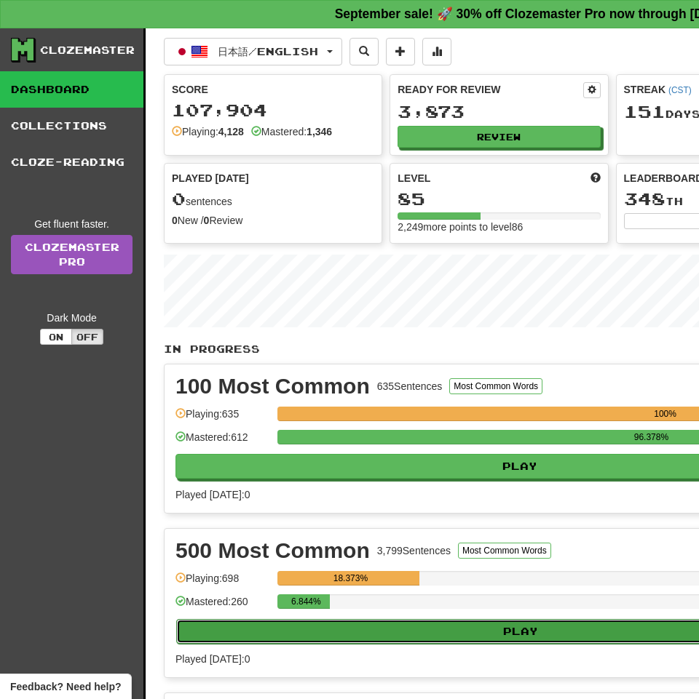
select select "**"
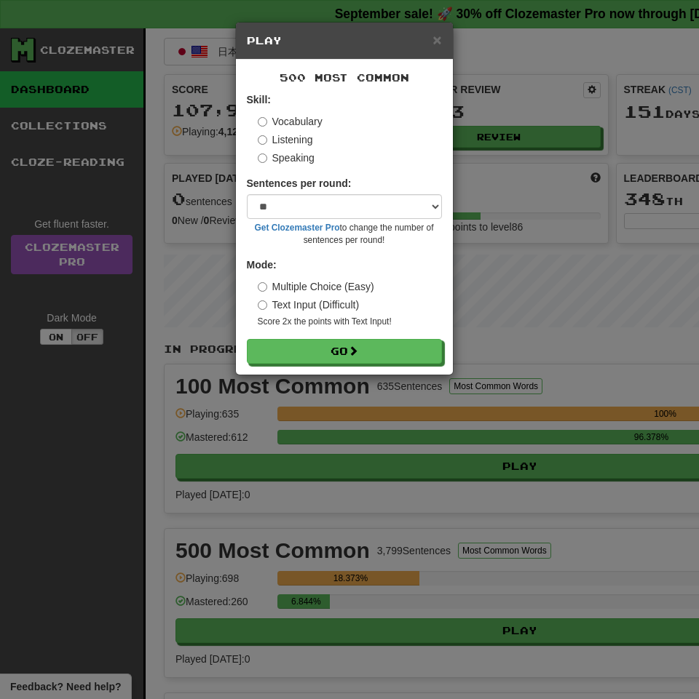
click at [292, 140] on label "Listening" at bounding box center [285, 139] width 55 height 15
click at [247, 339] on button "Go" at bounding box center [344, 351] width 195 height 25
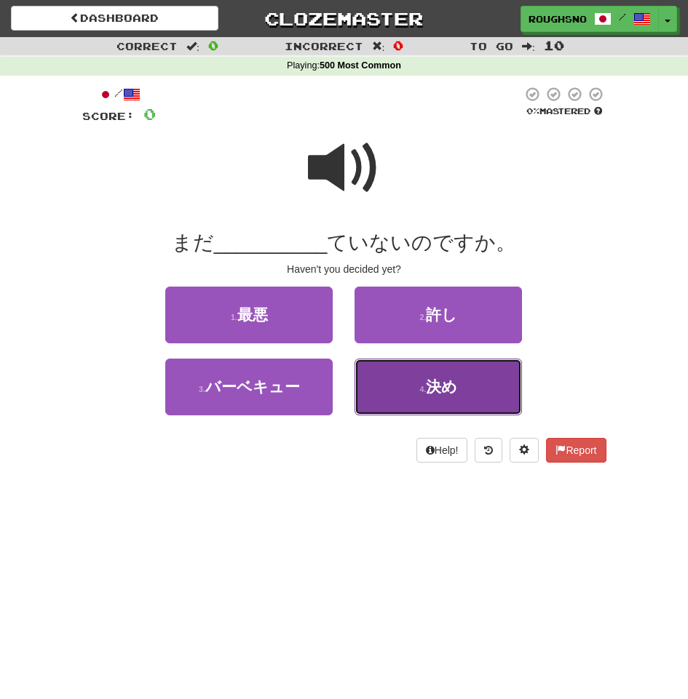
click at [413, 398] on button "4 . 決め" at bounding box center [437, 387] width 167 height 57
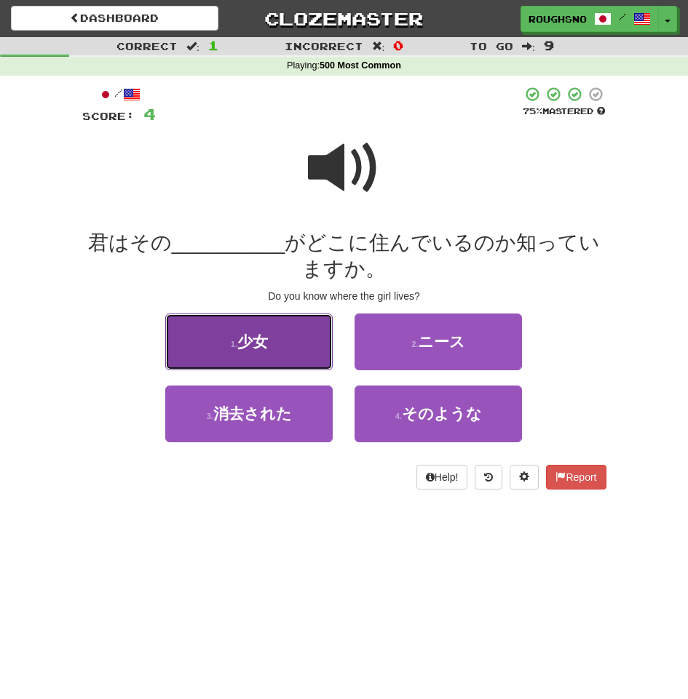
click at [313, 355] on button "1 . 少女" at bounding box center [248, 342] width 167 height 57
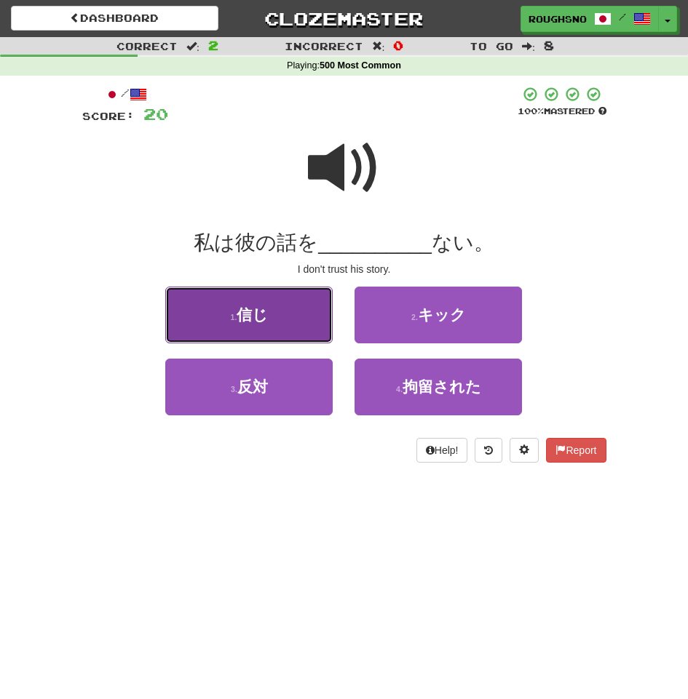
click at [287, 327] on button "1 . 信じ" at bounding box center [248, 315] width 167 height 57
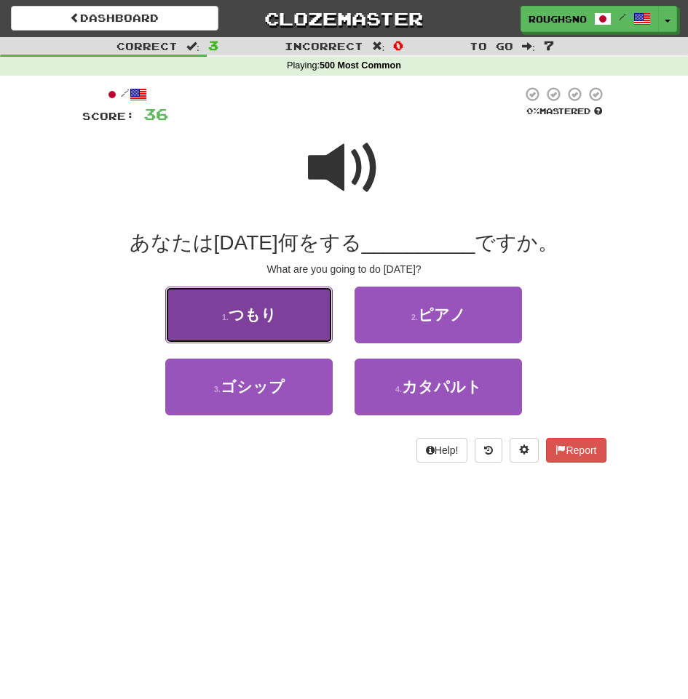
click at [285, 327] on button "1 . つもり" at bounding box center [248, 315] width 167 height 57
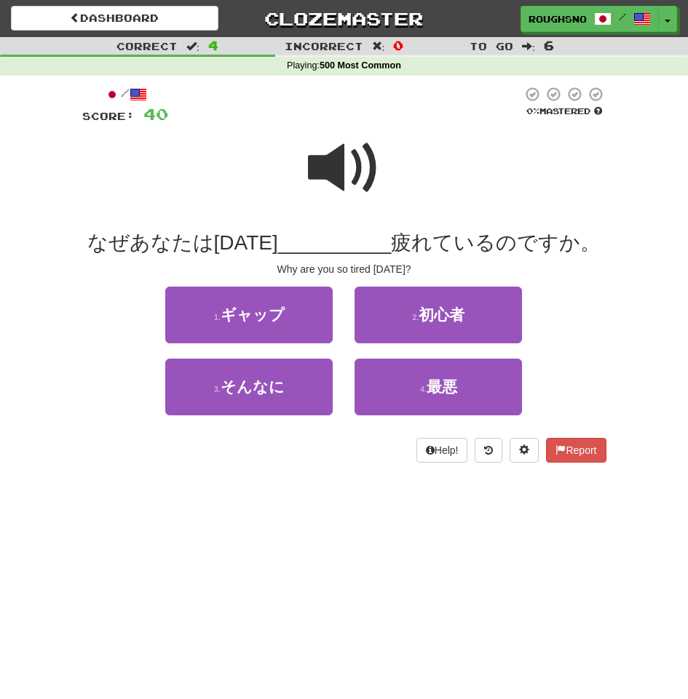
click at [356, 178] on span at bounding box center [344, 168] width 73 height 73
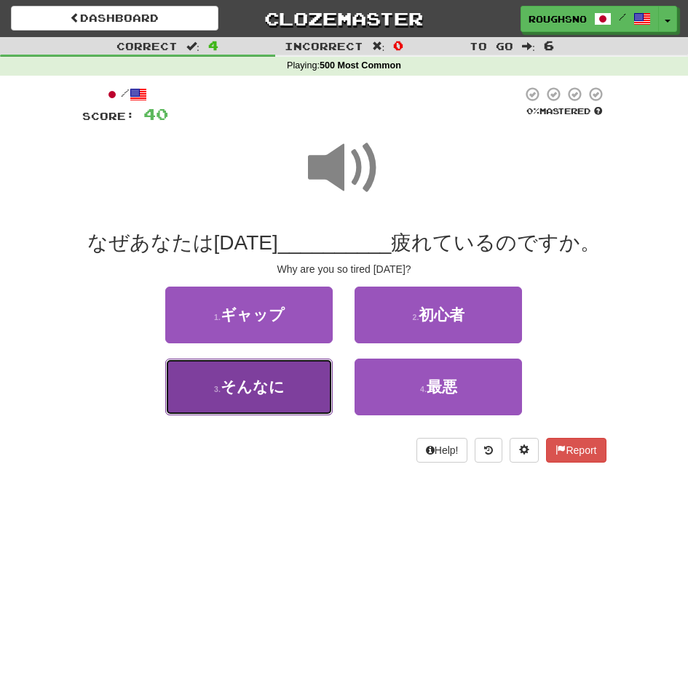
click at [271, 386] on span "そんなに" at bounding box center [253, 386] width 64 height 17
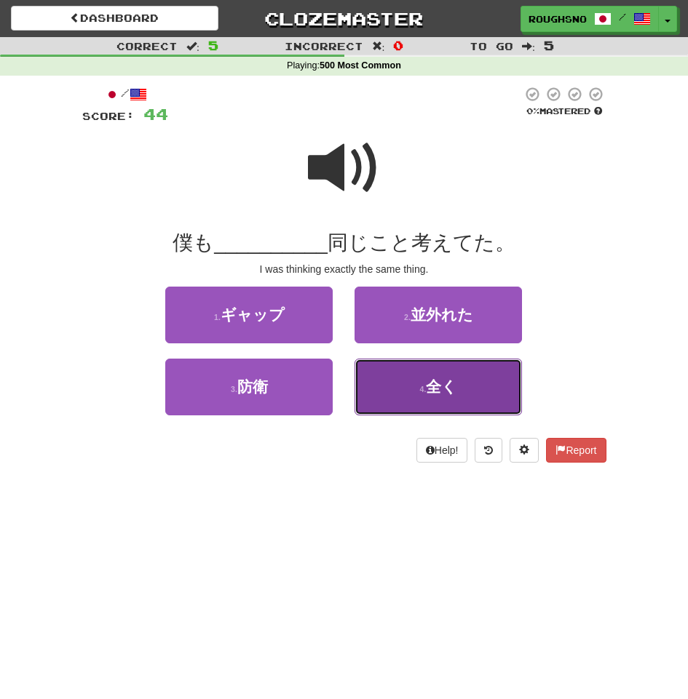
click at [429, 409] on button "4 . 全く" at bounding box center [437, 387] width 167 height 57
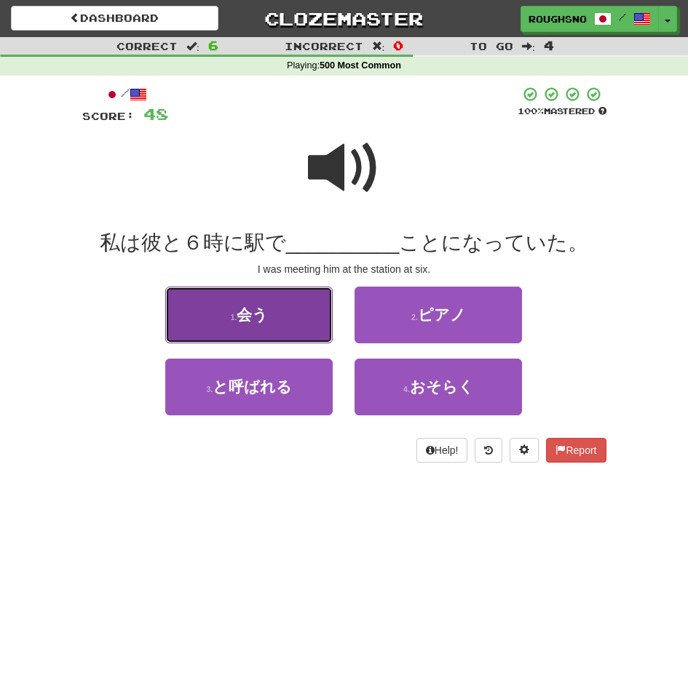
click at [250, 309] on span "会う" at bounding box center [252, 314] width 31 height 17
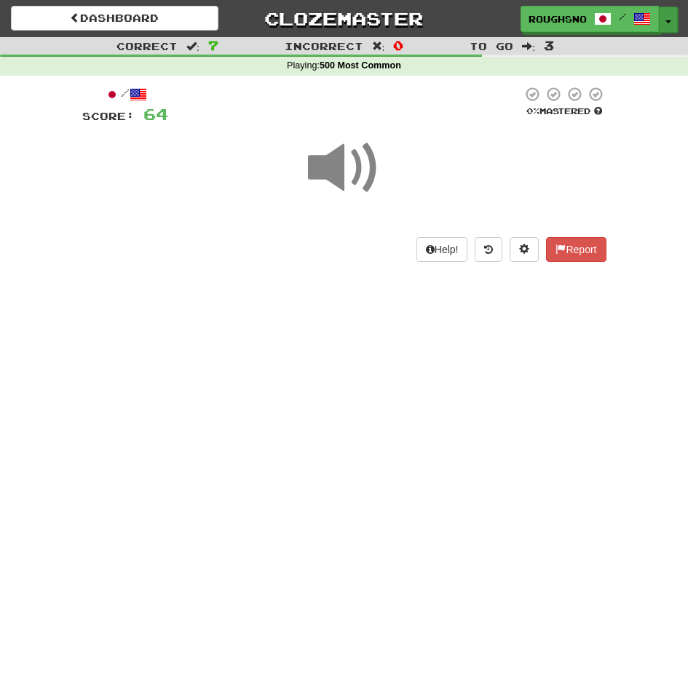
click at [668, 20] on span "button" at bounding box center [668, 21] width 6 height 3
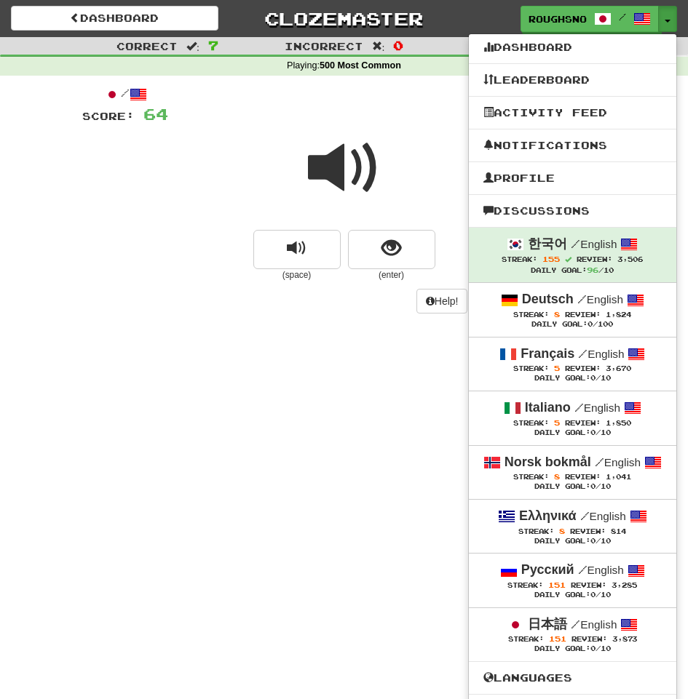
click at [403, 537] on div "Dashboard Clozemaster RoughSnowflake757 / Toggle Dropdown Dashboard Leaderboard…" at bounding box center [344, 349] width 688 height 699
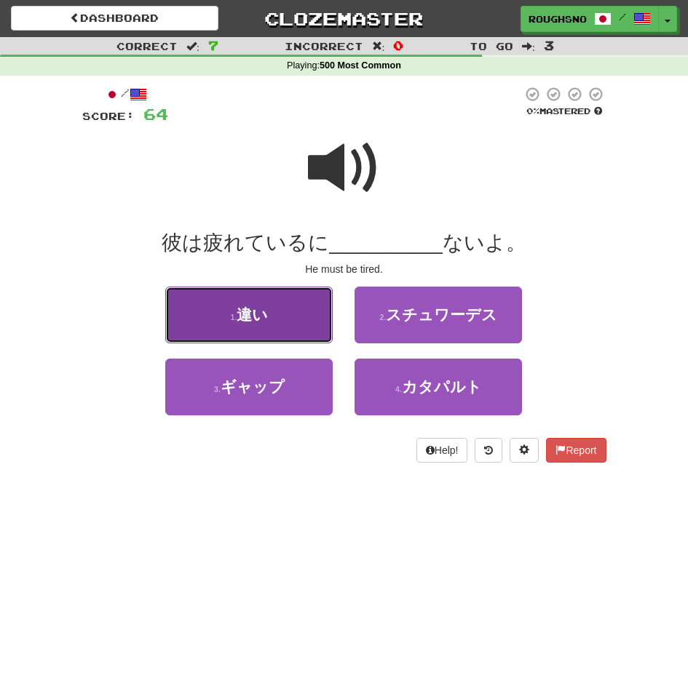
click at [269, 322] on button "1 . 違い" at bounding box center [248, 315] width 167 height 57
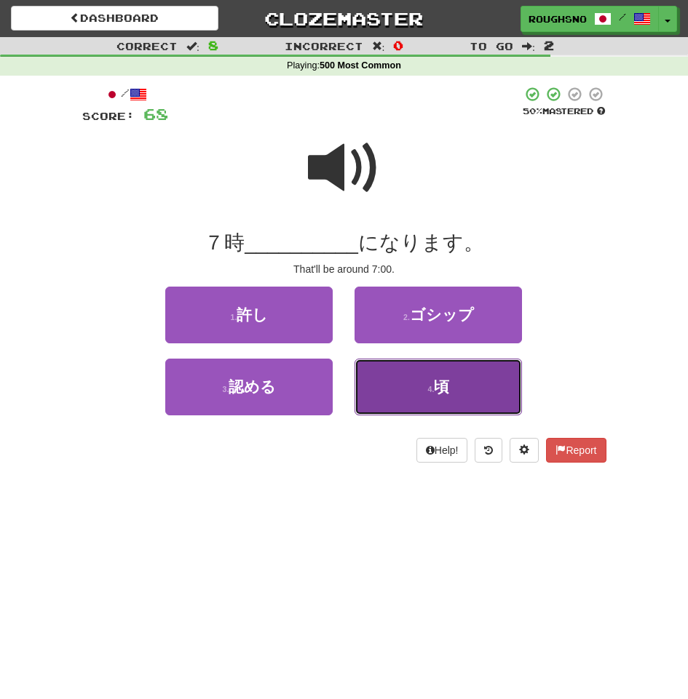
click at [395, 384] on button "4 . 頃" at bounding box center [437, 387] width 167 height 57
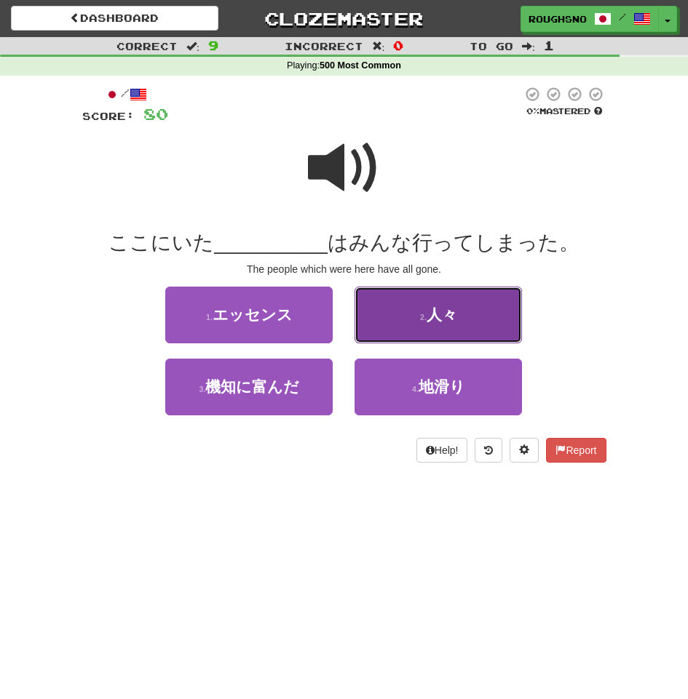
click at [448, 322] on span "人々" at bounding box center [442, 314] width 31 height 17
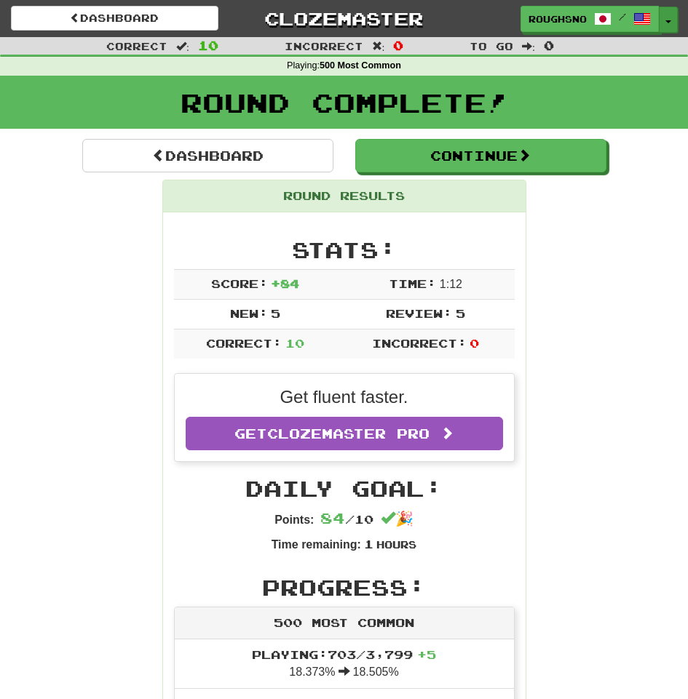
click at [668, 15] on button "Toggle Dropdown" at bounding box center [668, 20] width 19 height 26
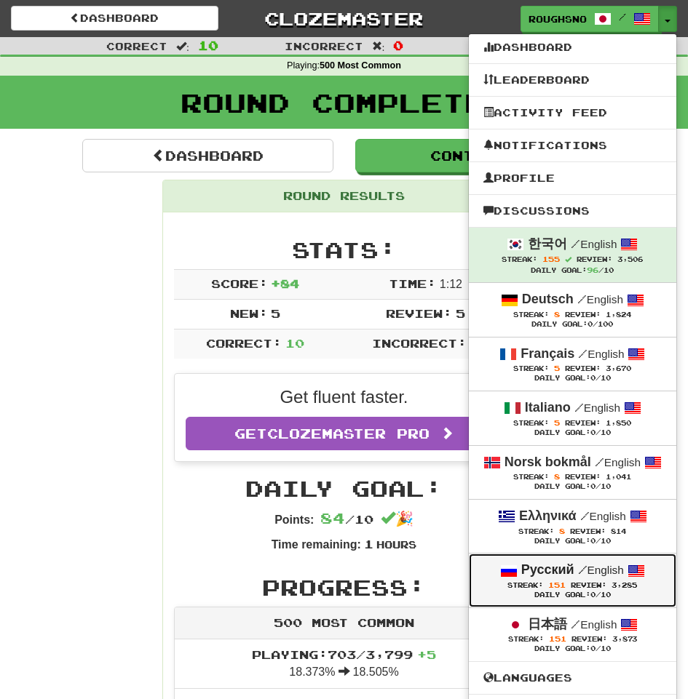
click at [594, 574] on div "Русский / English" at bounding box center [572, 570] width 178 height 19
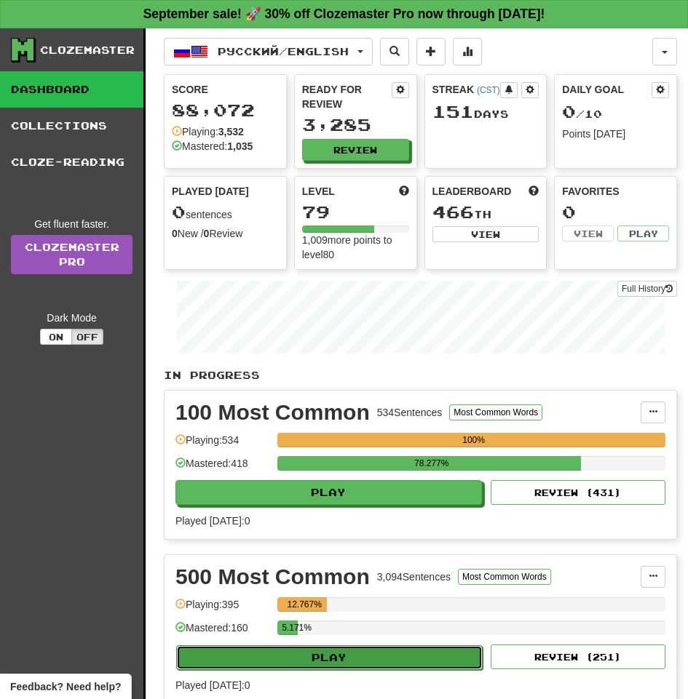
click at [343, 646] on button "Play" at bounding box center [329, 658] width 306 height 25
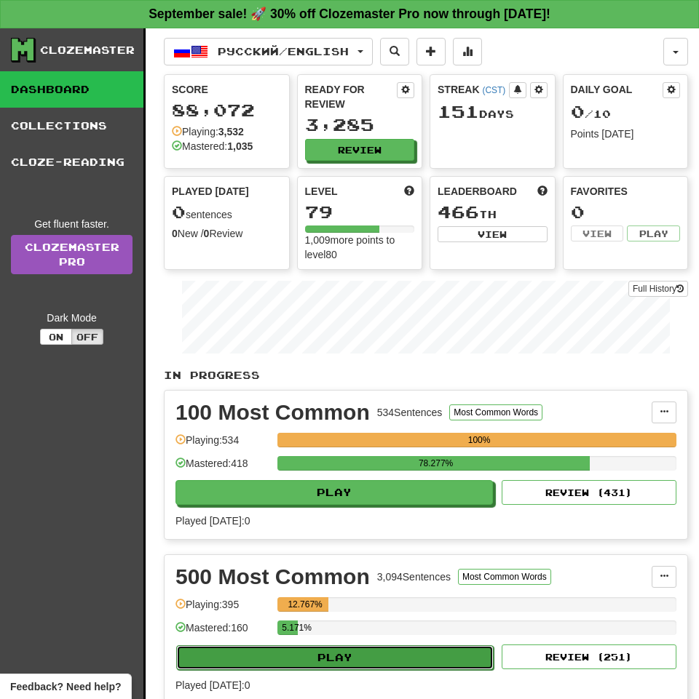
select select "**"
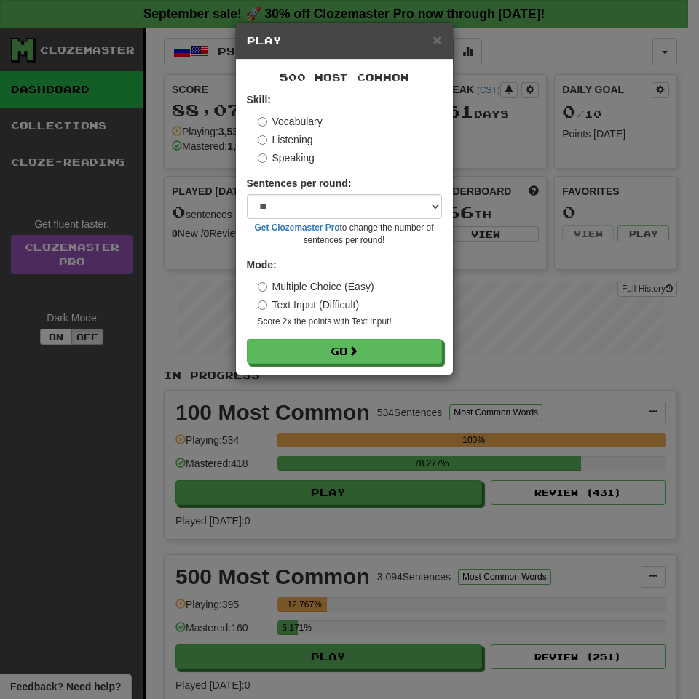
click at [282, 141] on label "Listening" at bounding box center [285, 139] width 55 height 15
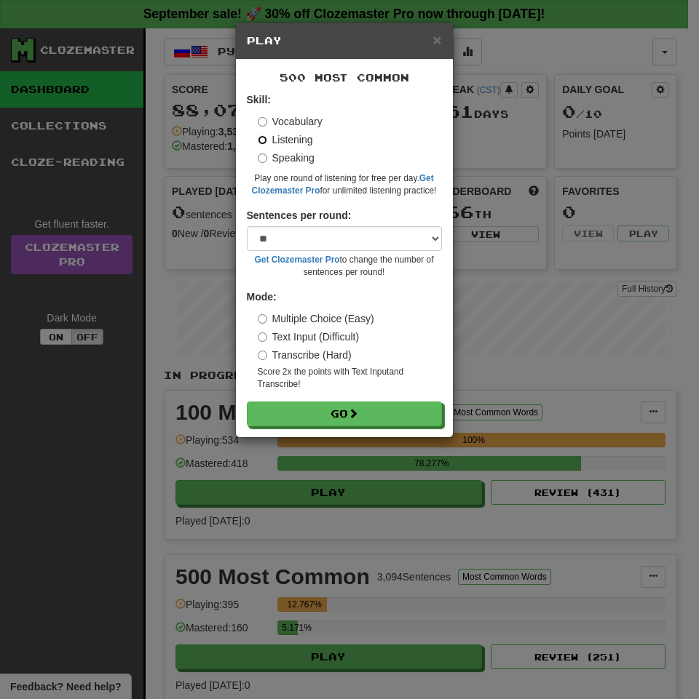
click at [247, 402] on button "Go" at bounding box center [344, 414] width 195 height 25
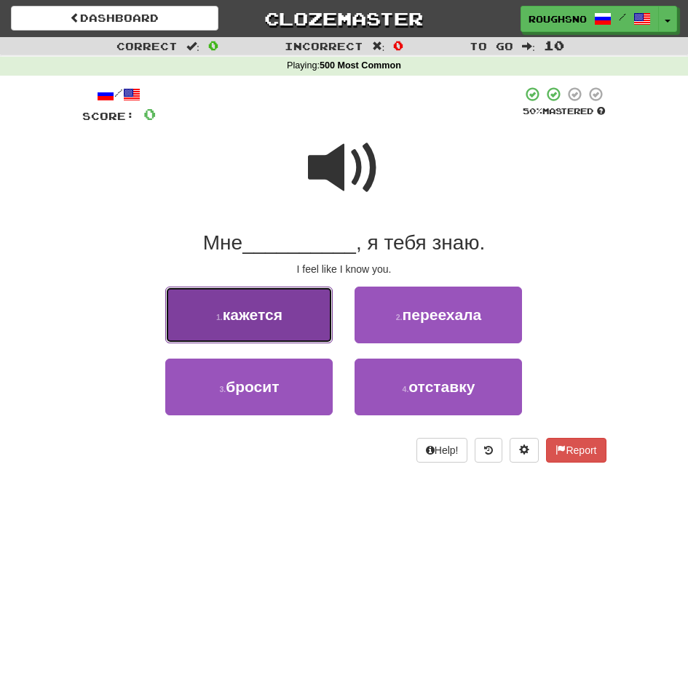
click at [282, 317] on span "кажется" at bounding box center [253, 314] width 60 height 17
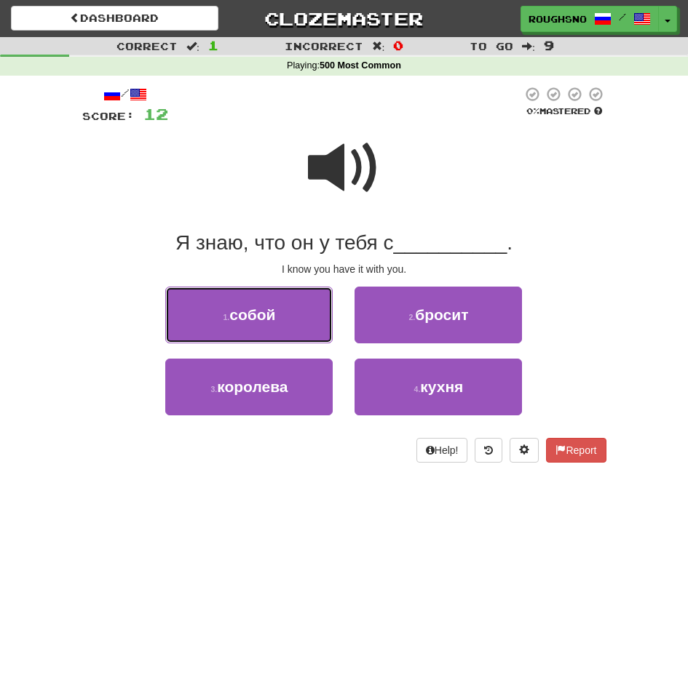
click at [282, 317] on button "1 . собой" at bounding box center [248, 315] width 167 height 57
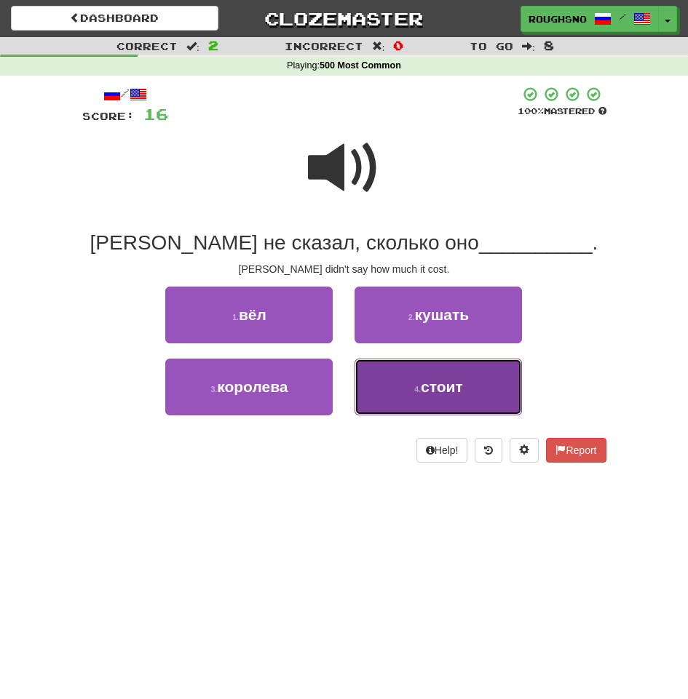
click at [400, 376] on button "4 . стоит" at bounding box center [437, 387] width 167 height 57
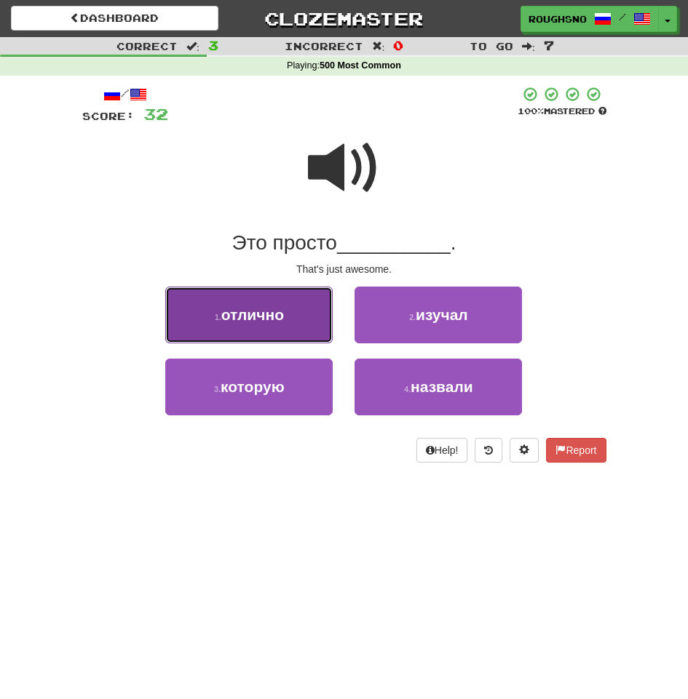
click at [298, 297] on button "1 . отлично" at bounding box center [248, 315] width 167 height 57
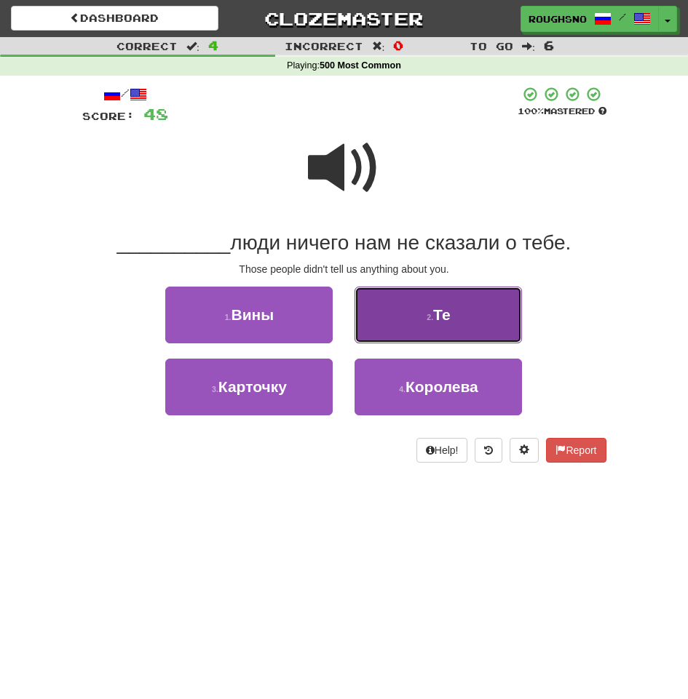
click at [416, 287] on button "2 . Те" at bounding box center [437, 315] width 167 height 57
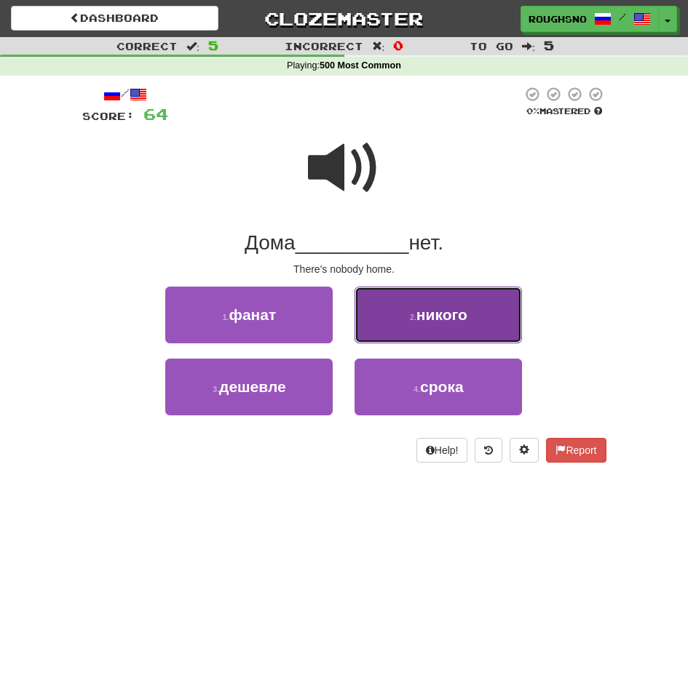
click at [444, 305] on button "2 . никого" at bounding box center [437, 315] width 167 height 57
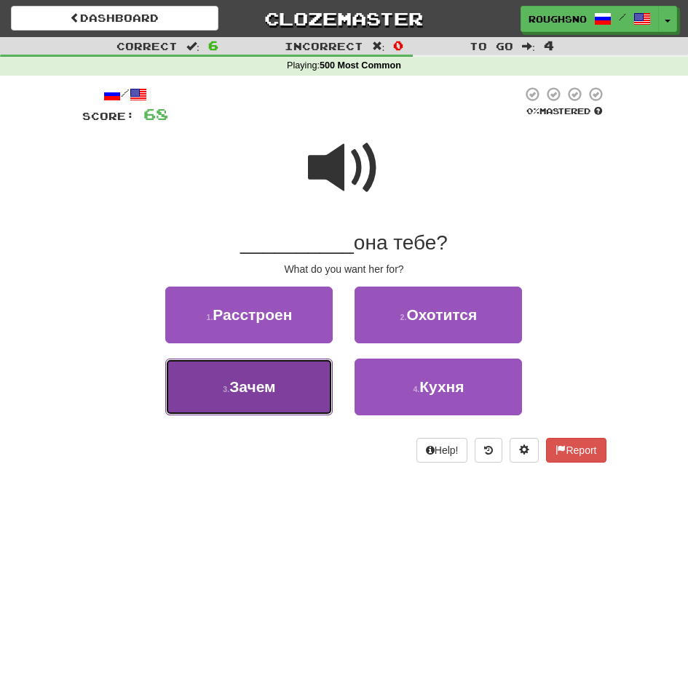
click at [275, 392] on span "Зачем" at bounding box center [252, 386] width 46 height 17
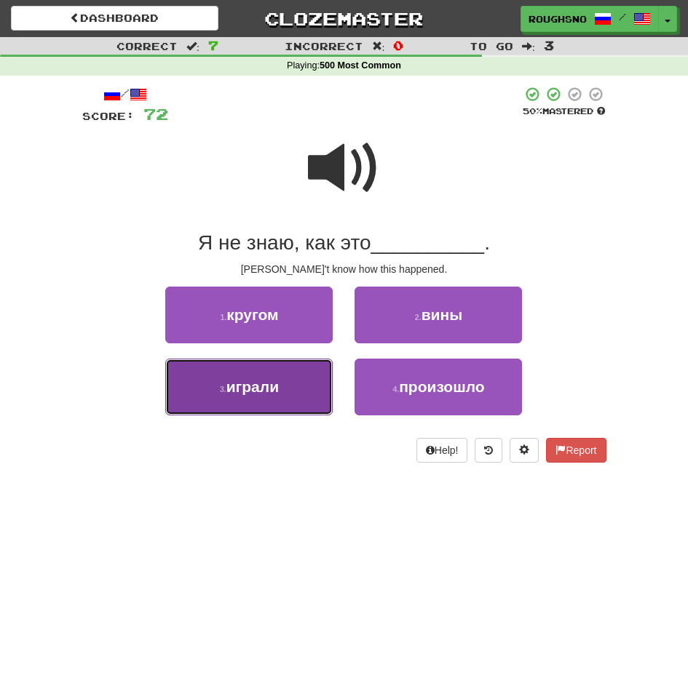
click at [285, 387] on button "3 . играли" at bounding box center [248, 387] width 167 height 57
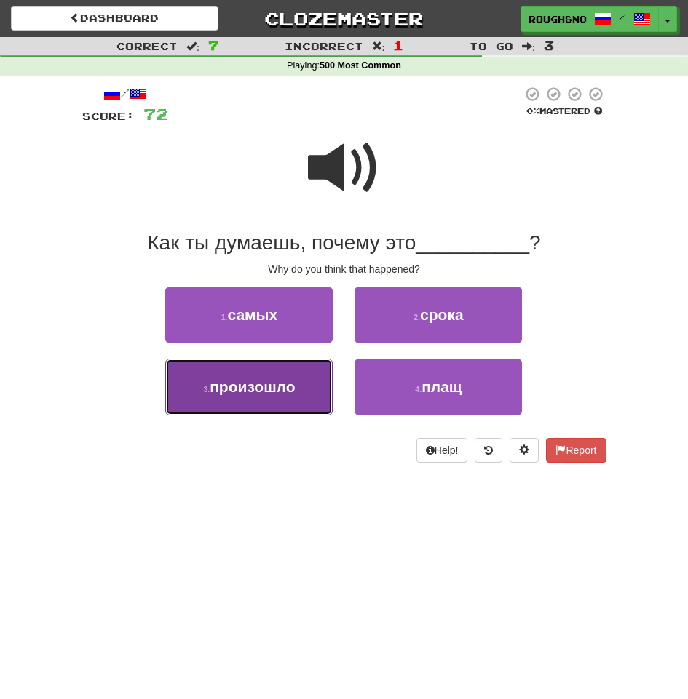
click at [279, 392] on span "произошло" at bounding box center [252, 386] width 85 height 17
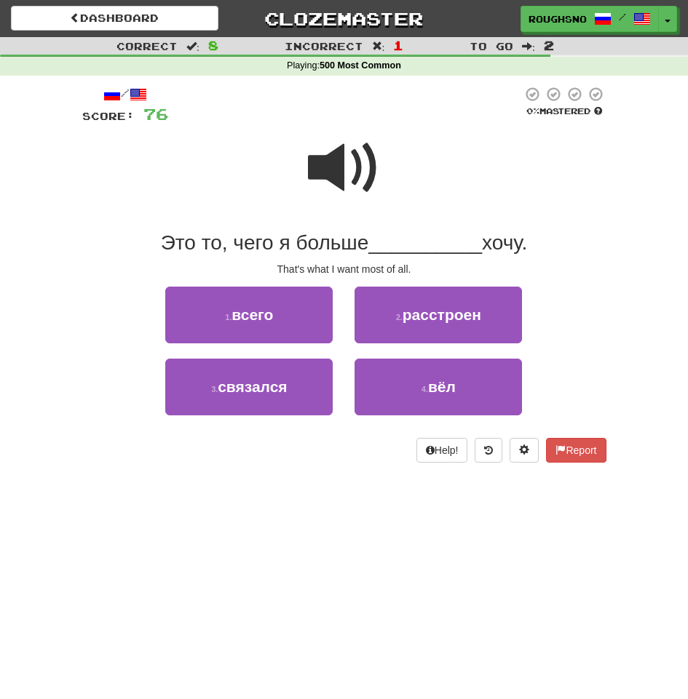
click at [301, 203] on div at bounding box center [344, 178] width 524 height 104
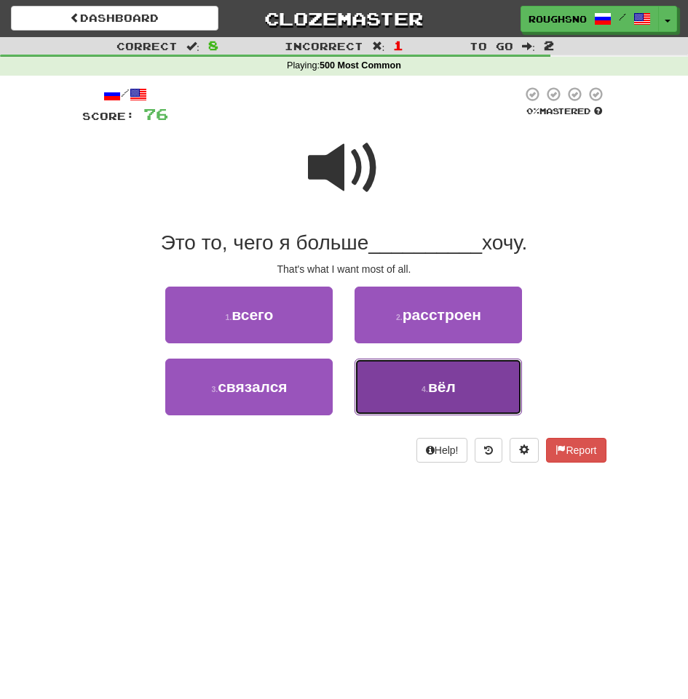
click at [459, 412] on button "4 . вёл" at bounding box center [437, 387] width 167 height 57
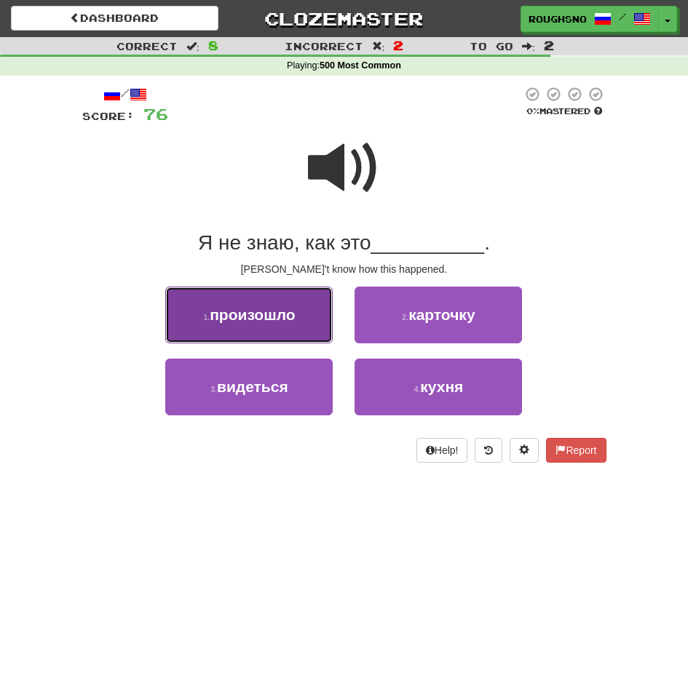
click at [277, 320] on span "произошло" at bounding box center [252, 314] width 85 height 17
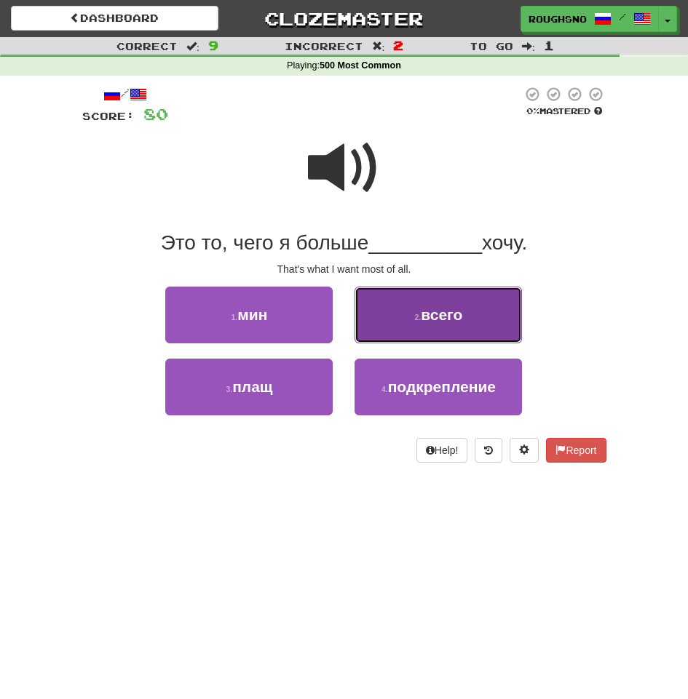
click at [443, 316] on span "всего" at bounding box center [441, 314] width 41 height 17
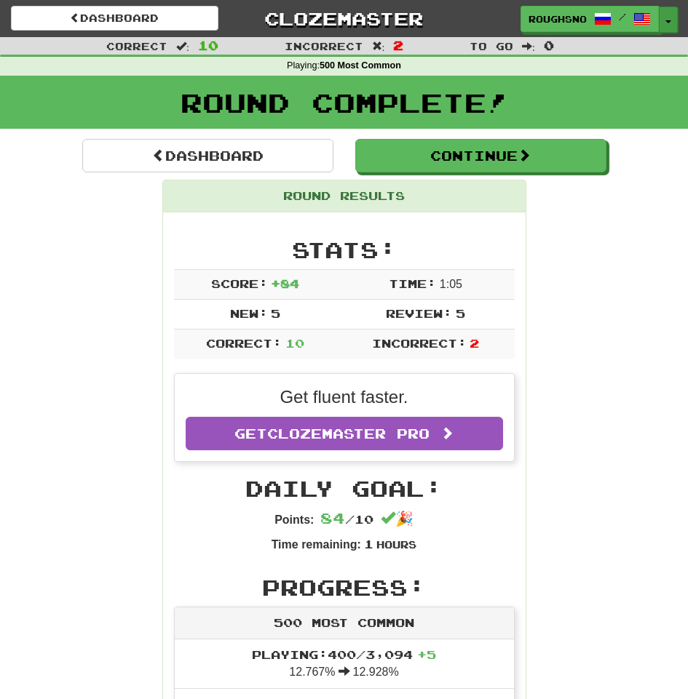
click at [670, 20] on span "button" at bounding box center [668, 21] width 6 height 3
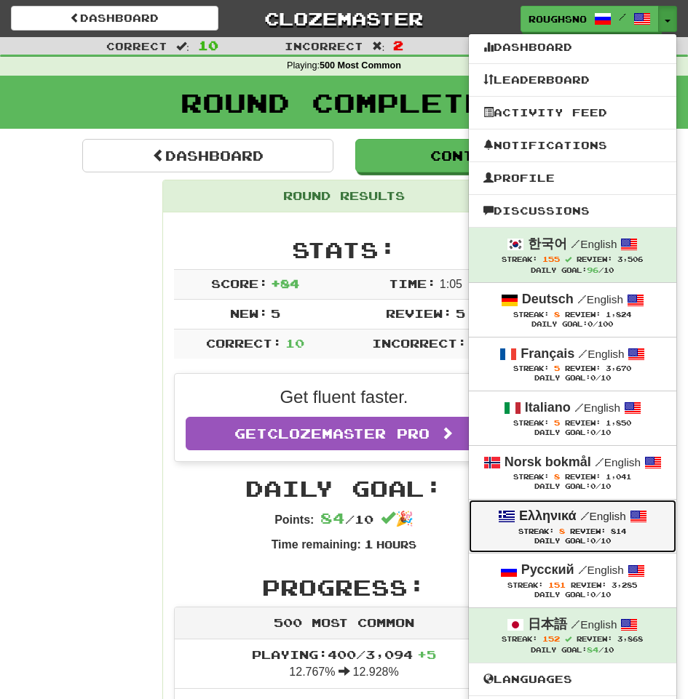
click at [569, 544] on div "Daily Goal: 0 /10" at bounding box center [572, 541] width 178 height 9
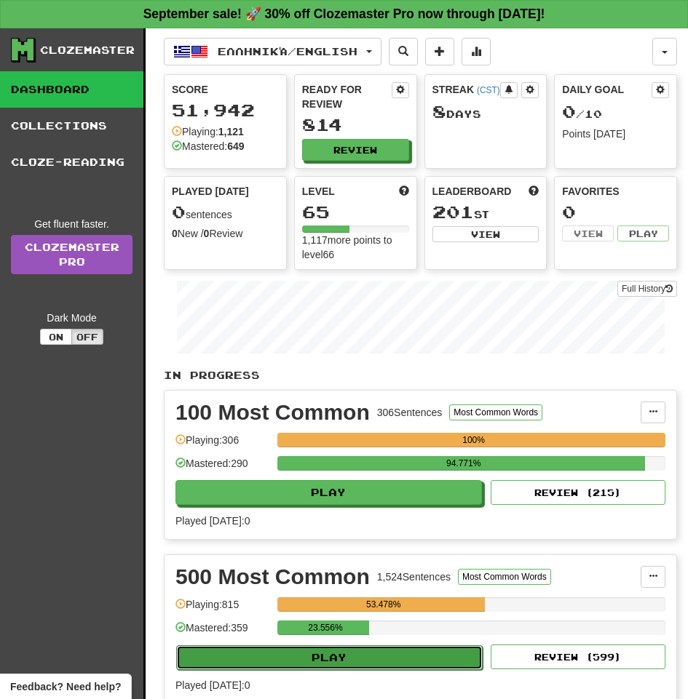
click at [409, 646] on button "Play" at bounding box center [329, 658] width 306 height 25
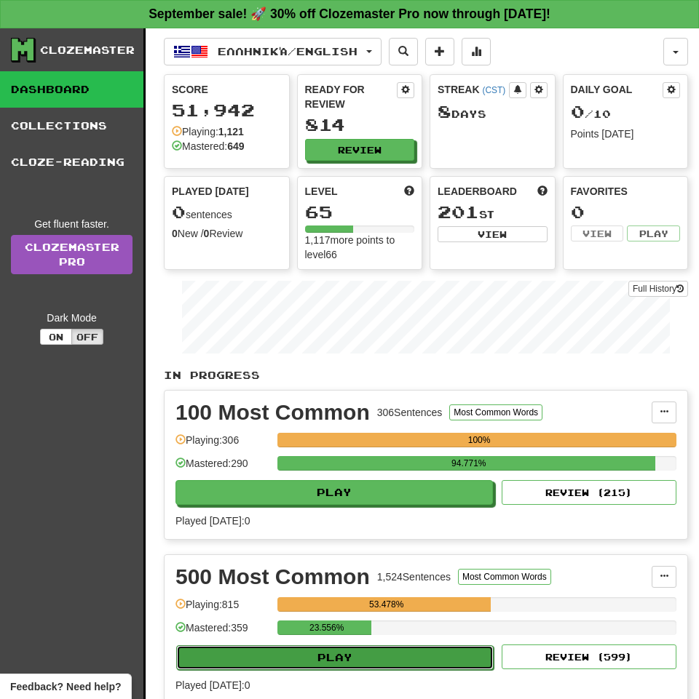
select select "**"
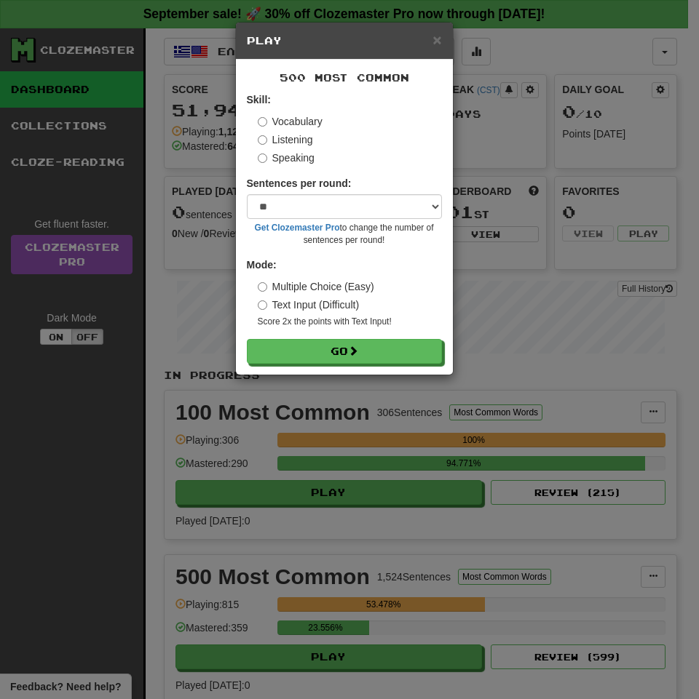
click at [277, 137] on label "Listening" at bounding box center [285, 139] width 55 height 15
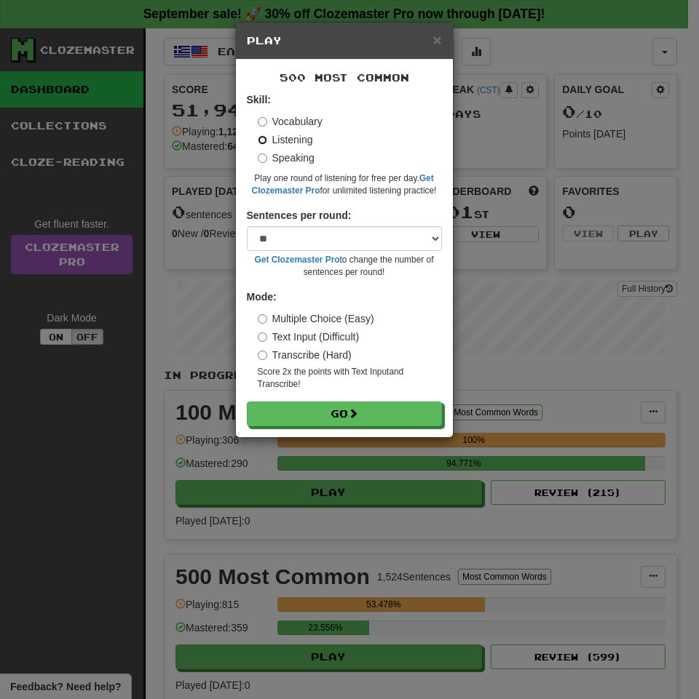
click at [247, 402] on button "Go" at bounding box center [344, 414] width 195 height 25
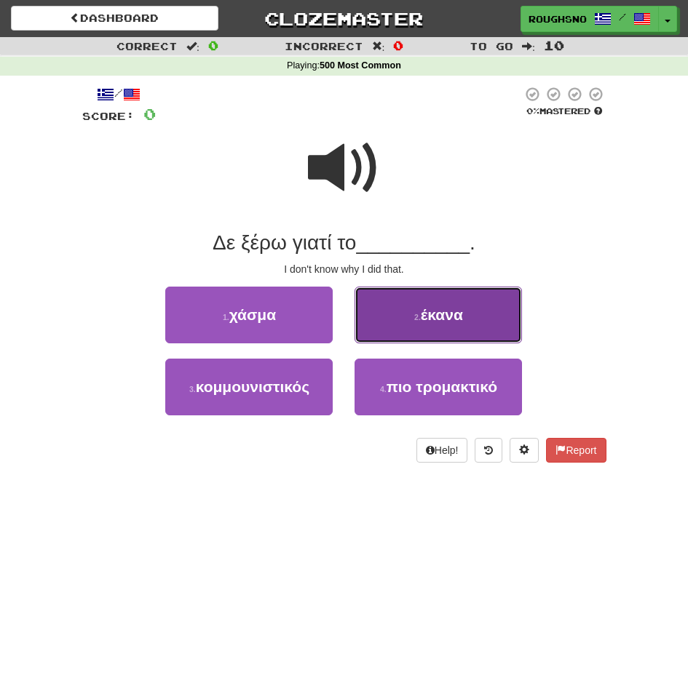
click at [443, 331] on button "2 . έκανα" at bounding box center [437, 315] width 167 height 57
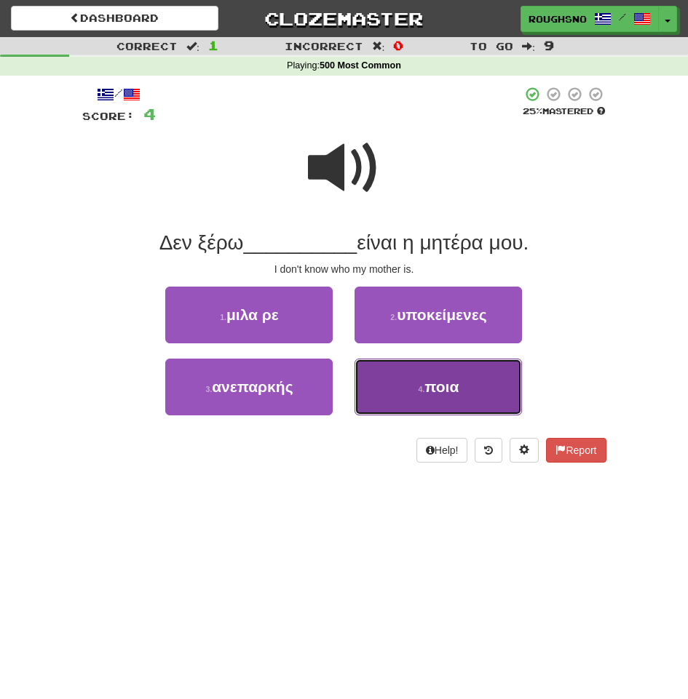
click at [441, 390] on span "ποια" at bounding box center [441, 386] width 34 height 17
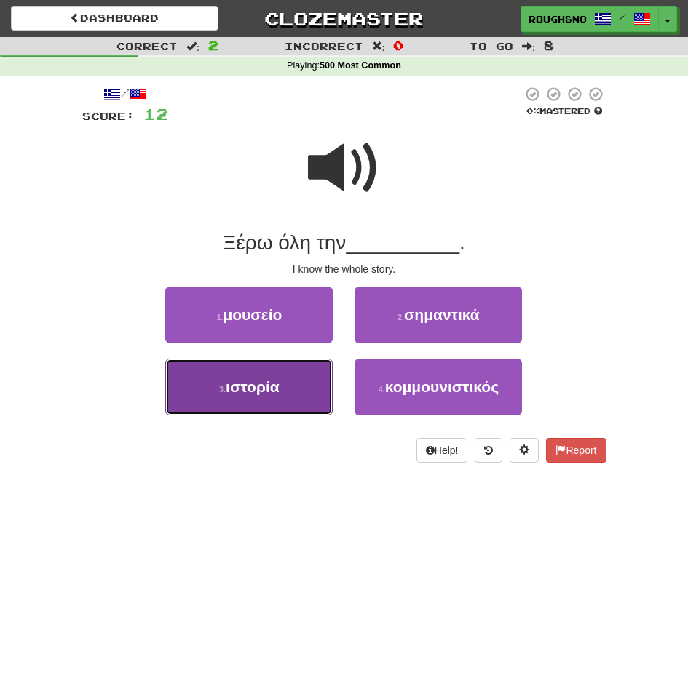
click at [223, 401] on button "3 . ιστορία" at bounding box center [248, 387] width 167 height 57
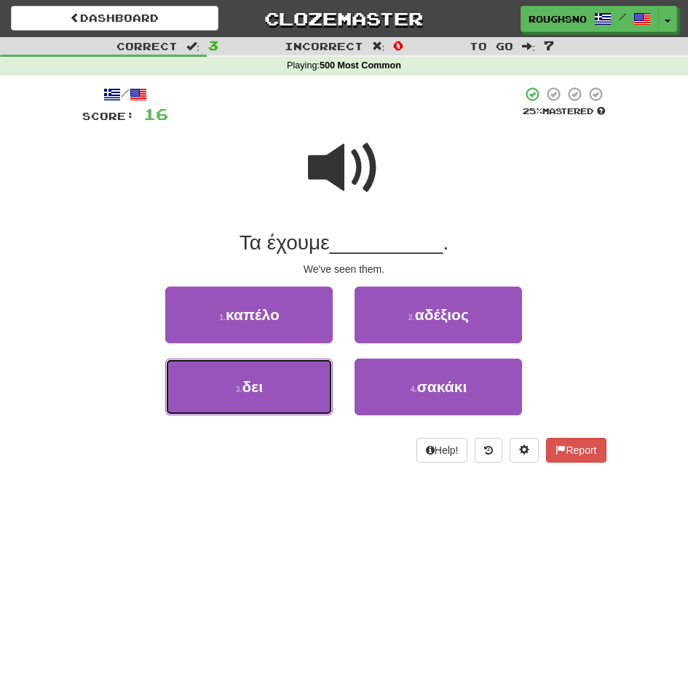
click at [223, 401] on button "3 . δει" at bounding box center [248, 387] width 167 height 57
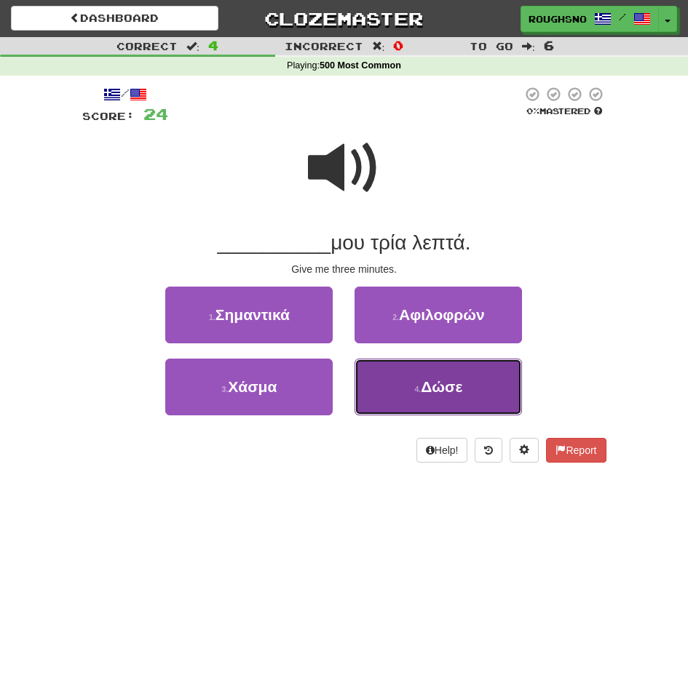
click at [435, 378] on span "Δώσε" at bounding box center [441, 386] width 41 height 17
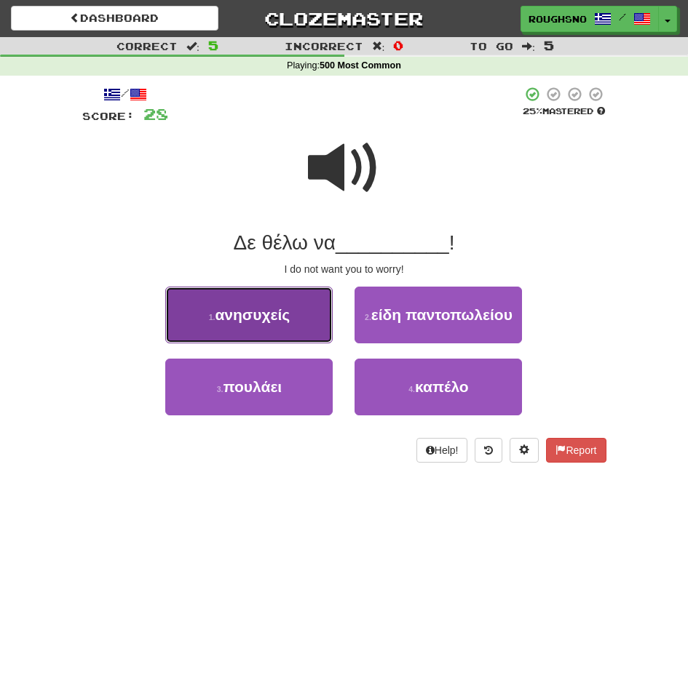
click at [267, 315] on span "ανησυχείς" at bounding box center [252, 314] width 75 height 17
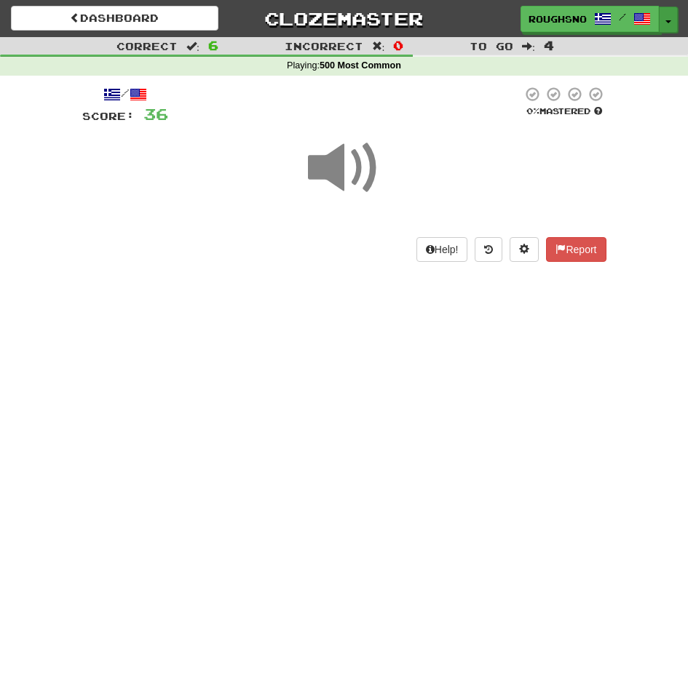
click at [665, 13] on button "Toggle Dropdown" at bounding box center [668, 20] width 19 height 26
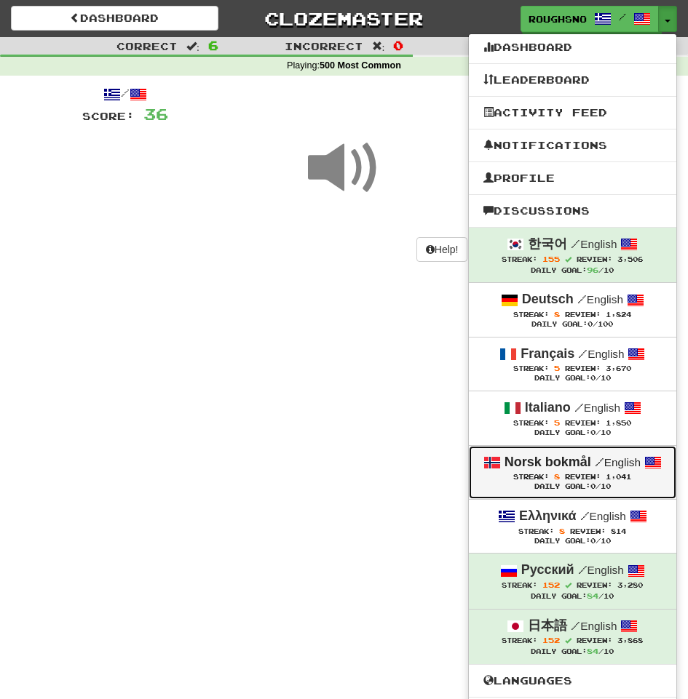
click at [576, 464] on strong "Norsk bokmål" at bounding box center [547, 462] width 87 height 15
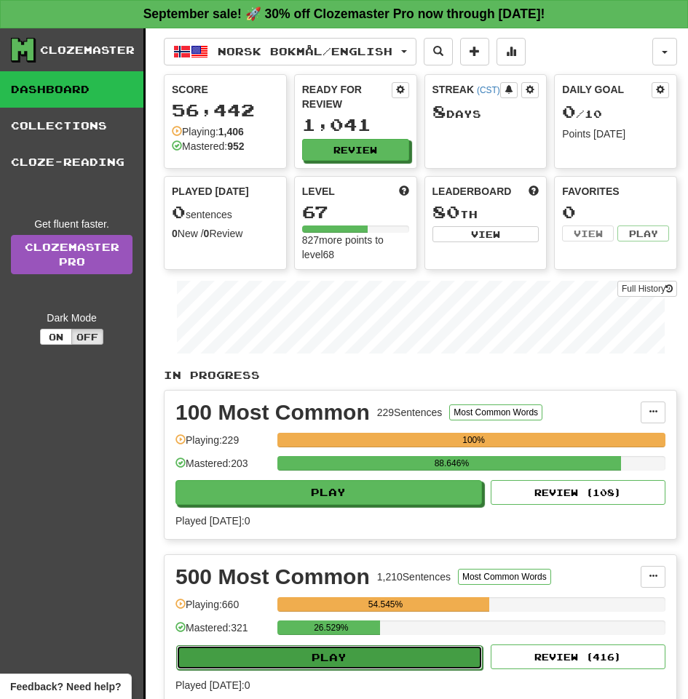
click at [416, 646] on button "Play" at bounding box center [329, 658] width 306 height 25
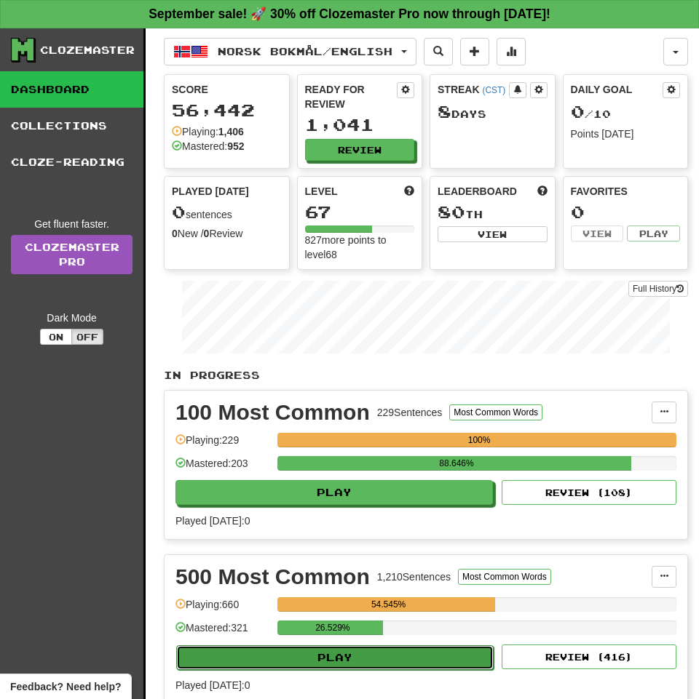
select select "**"
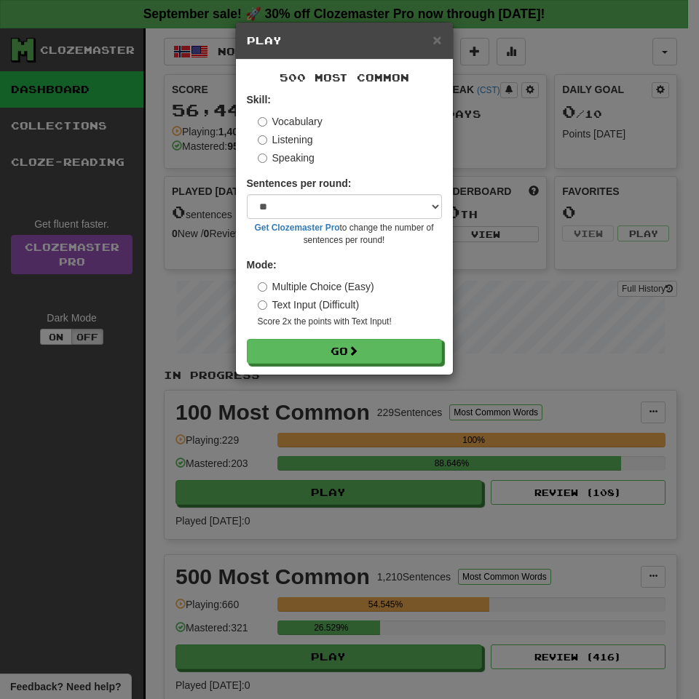
click at [271, 146] on label "Listening" at bounding box center [285, 139] width 55 height 15
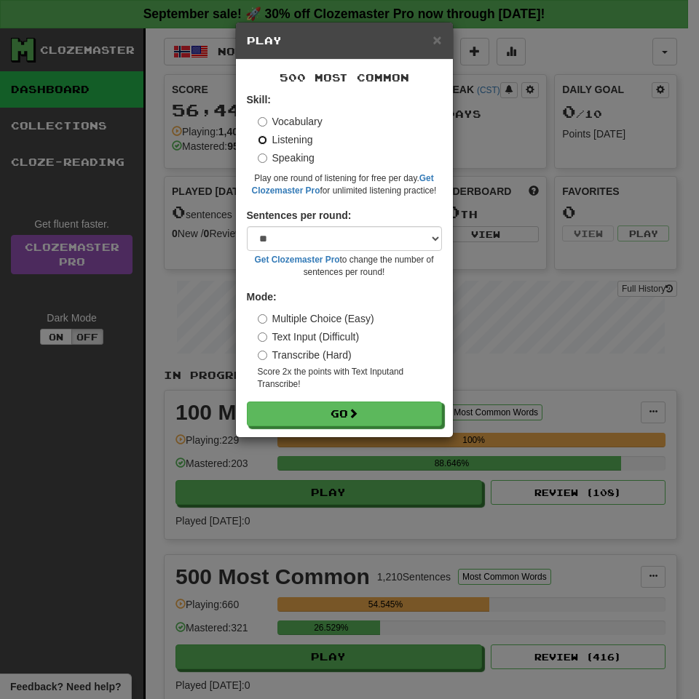
click at [247, 402] on button "Go" at bounding box center [344, 414] width 195 height 25
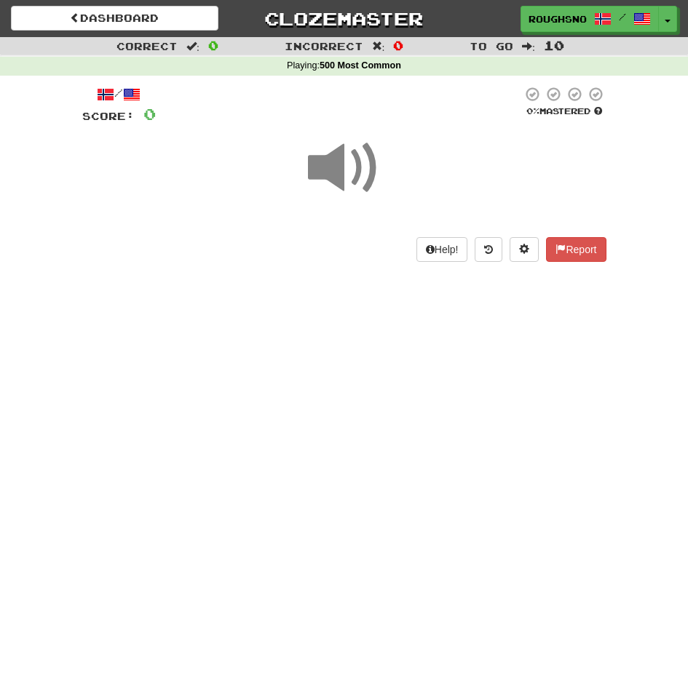
click at [330, 170] on span at bounding box center [344, 168] width 73 height 73
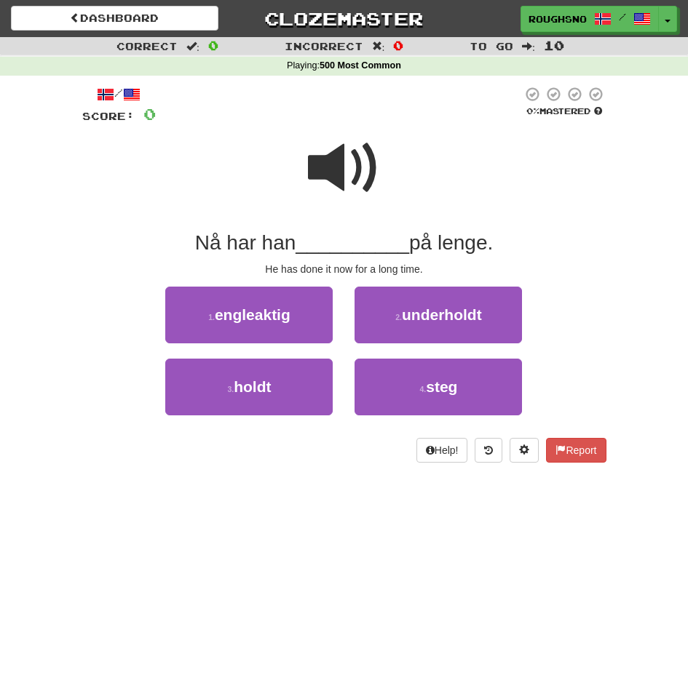
click at [375, 156] on span at bounding box center [344, 168] width 73 height 73
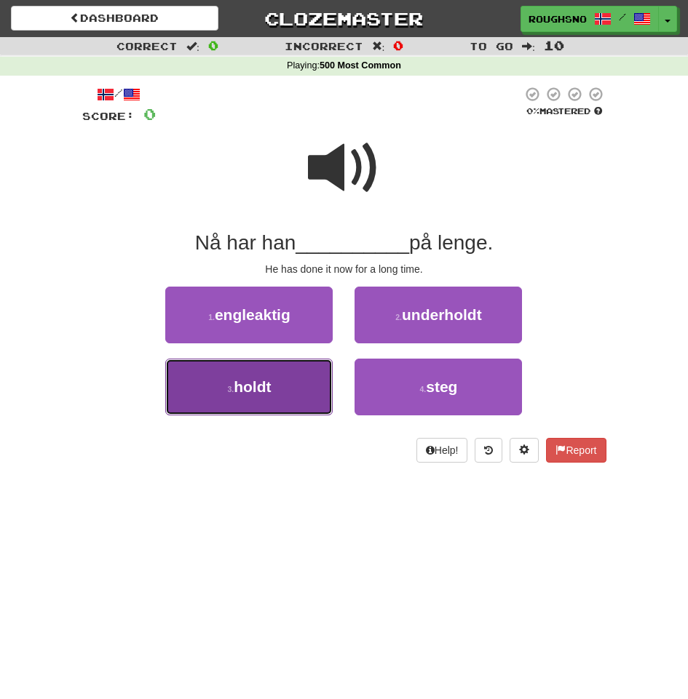
click at [267, 413] on button "3 . holdt" at bounding box center [248, 387] width 167 height 57
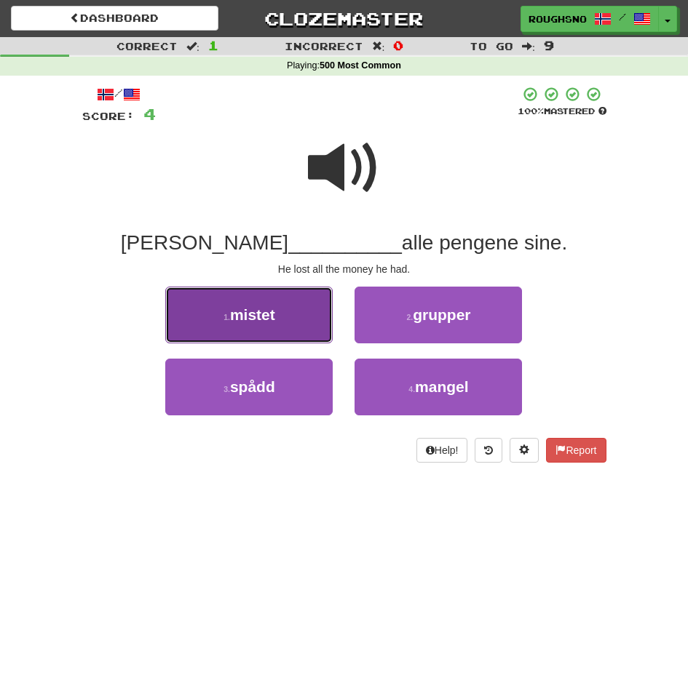
click at [306, 340] on button "1 . mistet" at bounding box center [248, 315] width 167 height 57
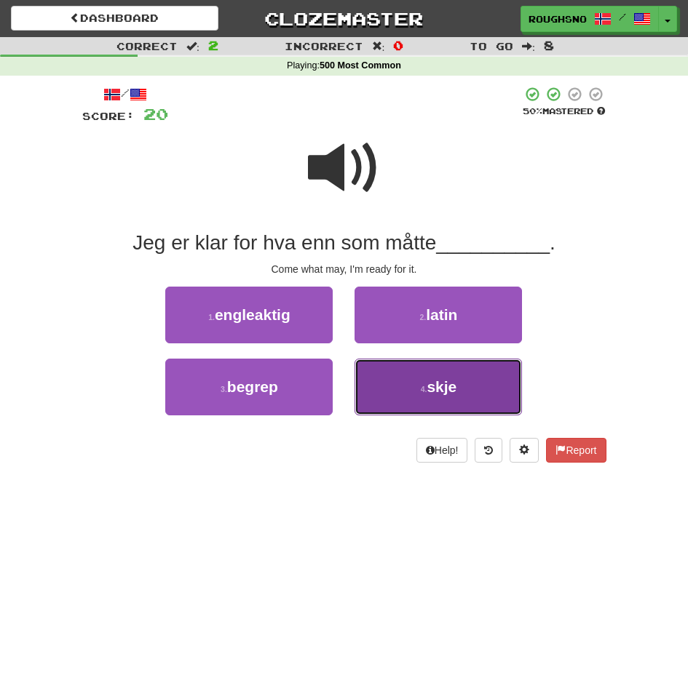
click at [421, 408] on button "4 . skje" at bounding box center [437, 387] width 167 height 57
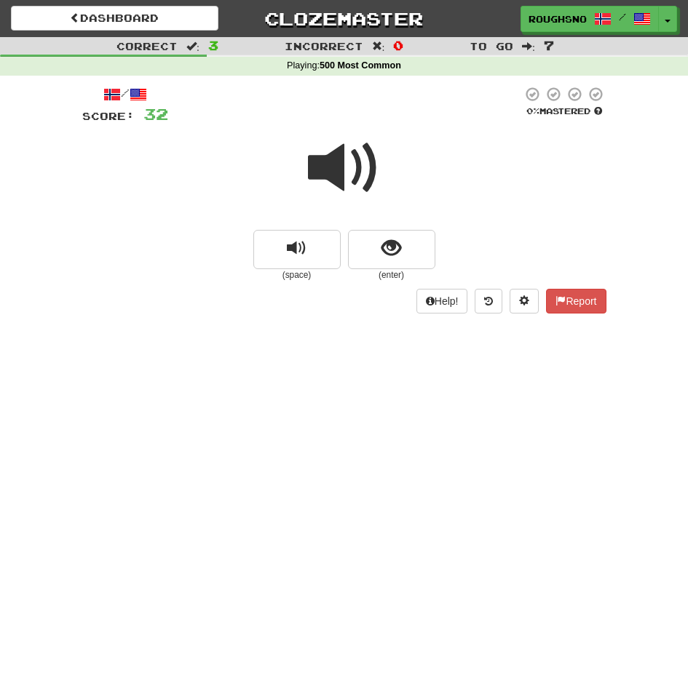
click at [402, 280] on small "(enter)" at bounding box center [391, 275] width 87 height 12
click at [377, 205] on span at bounding box center [344, 168] width 73 height 73
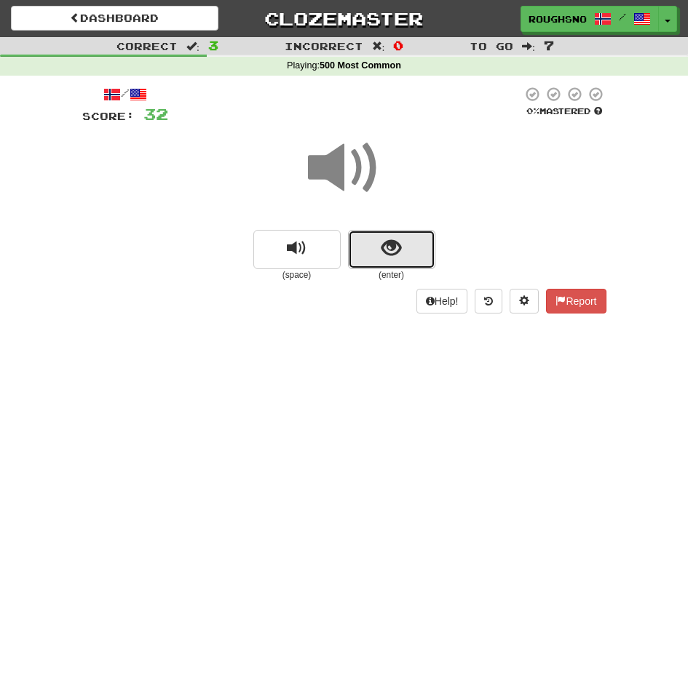
click at [389, 245] on span "show sentence" at bounding box center [391, 249] width 20 height 20
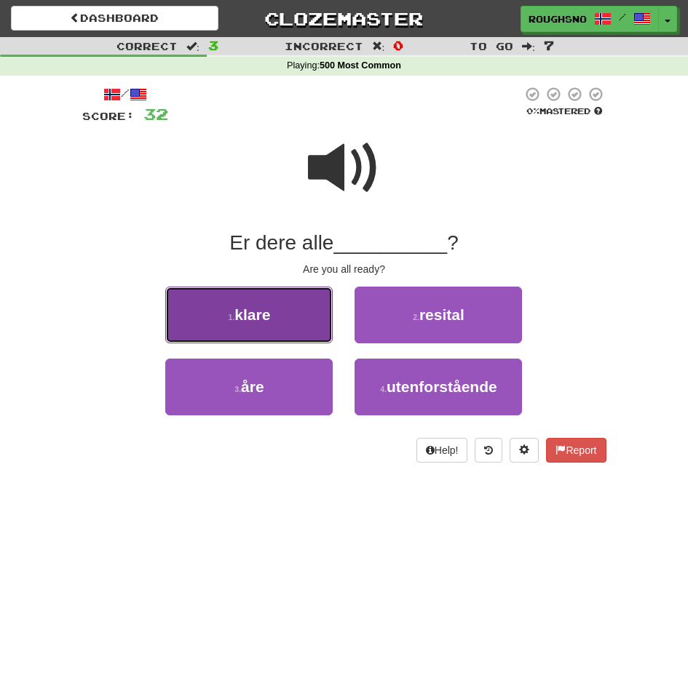
click at [277, 314] on button "1 . klare" at bounding box center [248, 315] width 167 height 57
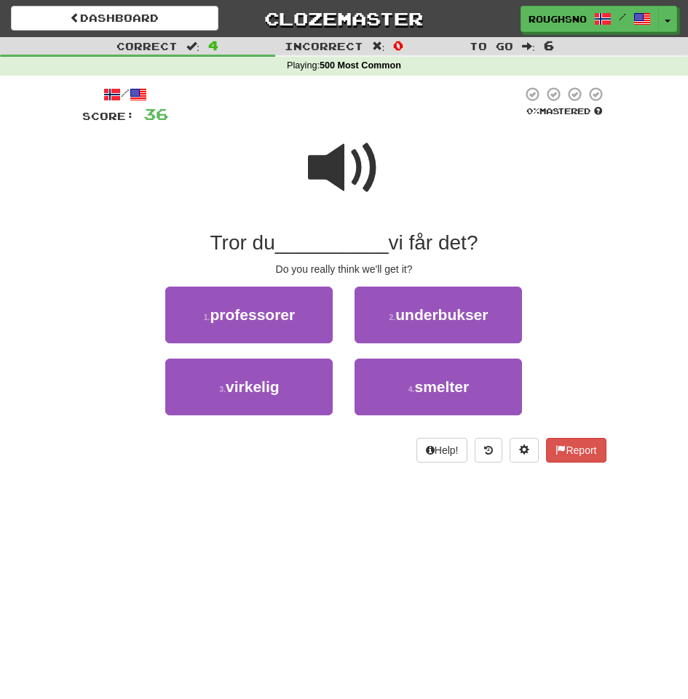
click at [354, 135] on span at bounding box center [344, 168] width 73 height 73
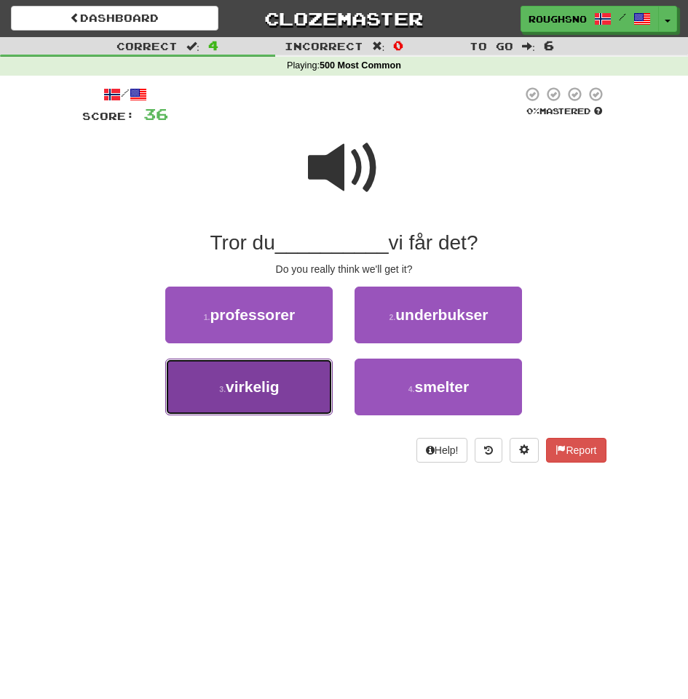
click at [270, 398] on button "3 . virkelig" at bounding box center [248, 387] width 167 height 57
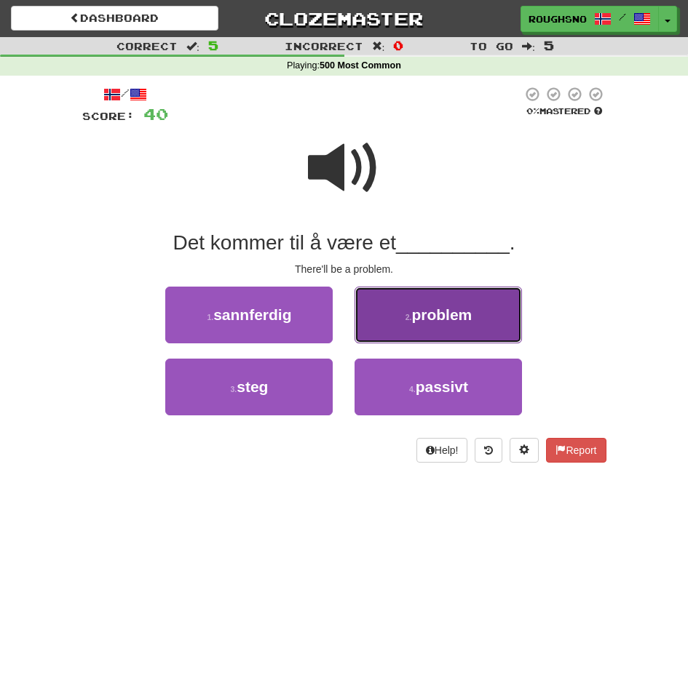
click at [453, 306] on button "2 . problem" at bounding box center [437, 315] width 167 height 57
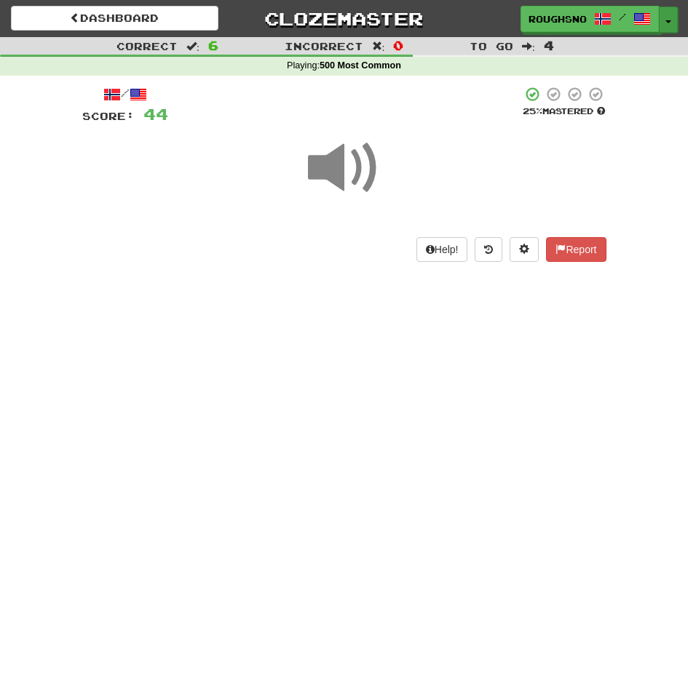
click at [670, 18] on button "Toggle Dropdown" at bounding box center [668, 20] width 19 height 26
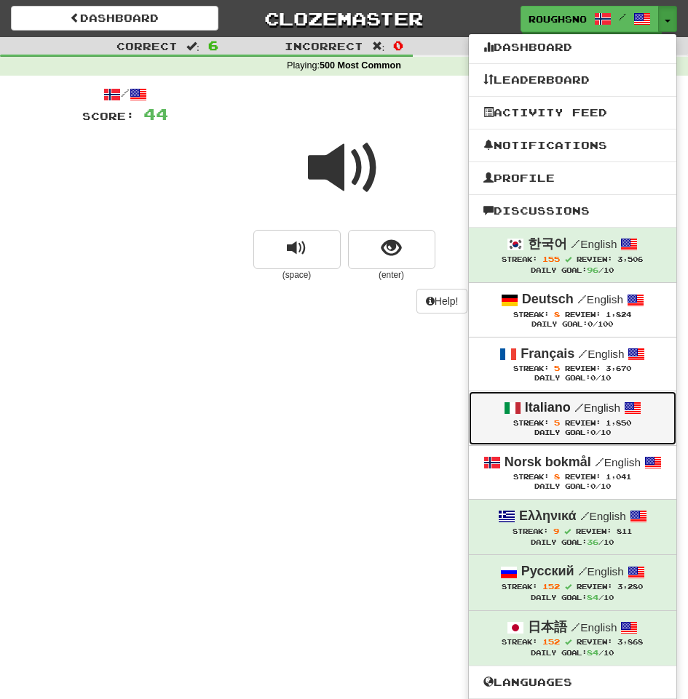
click at [596, 429] on div "Streak: 5 Review: 1,850" at bounding box center [572, 423] width 178 height 11
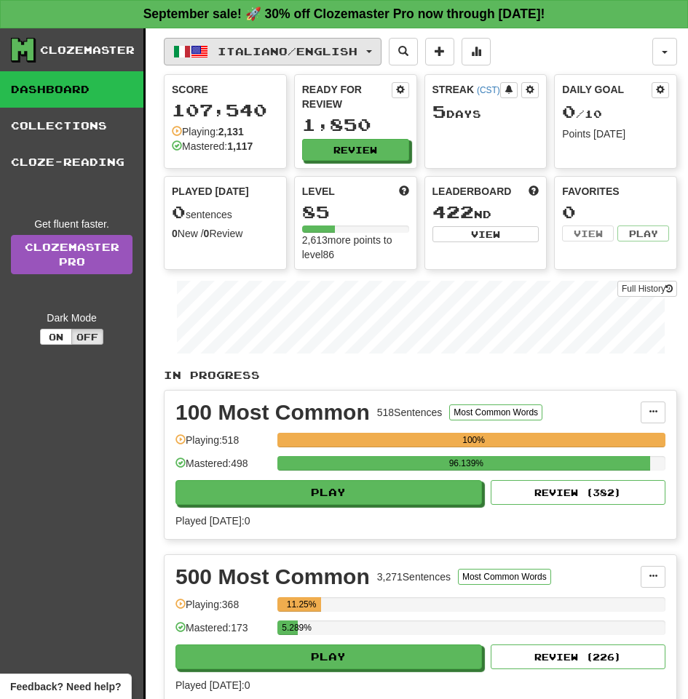
click at [362, 61] on button "Italiano / English" at bounding box center [273, 52] width 218 height 28
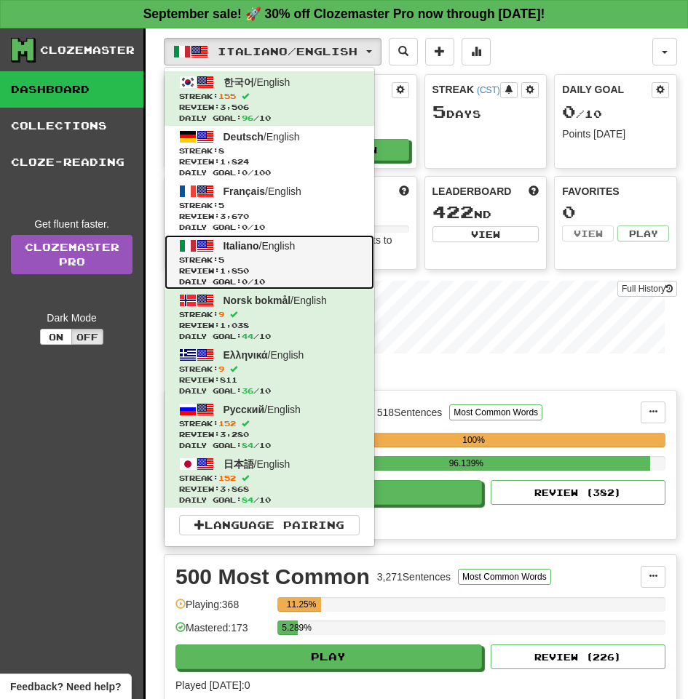
click at [290, 255] on span "Streak: 5" at bounding box center [269, 260] width 181 height 11
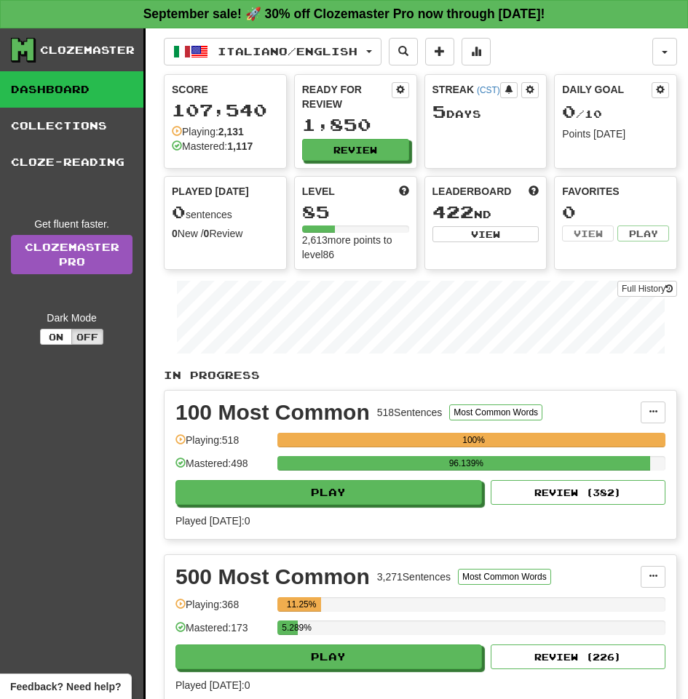
click at [353, 494] on div "100 Most Common 518 Sentences Most Common Words Manage Sentences Unpin from Das…" at bounding box center [420, 465] width 512 height 148
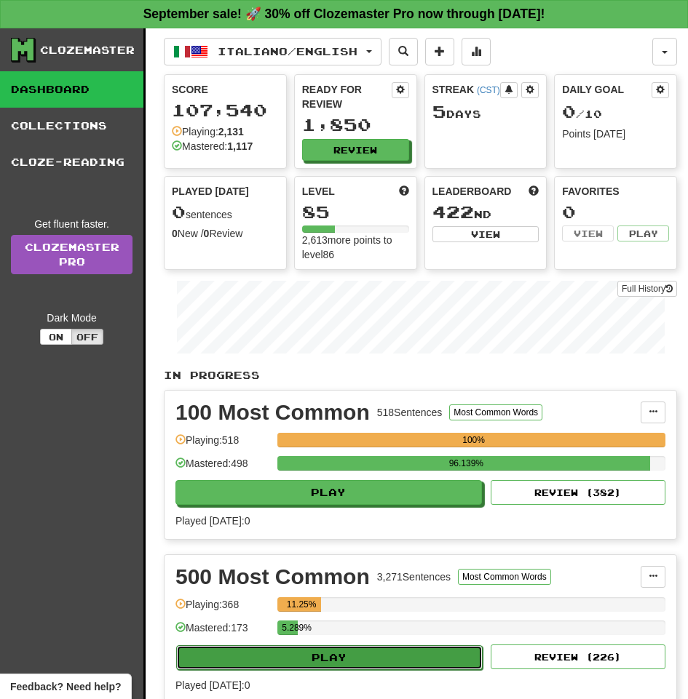
click at [395, 646] on button "Play" at bounding box center [329, 658] width 306 height 25
select select "**"
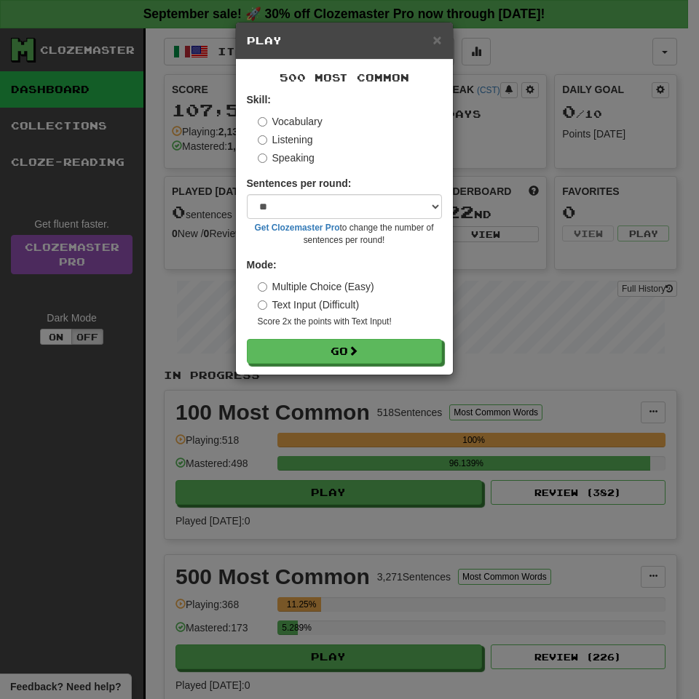
click at [277, 146] on label "Listening" at bounding box center [285, 139] width 55 height 15
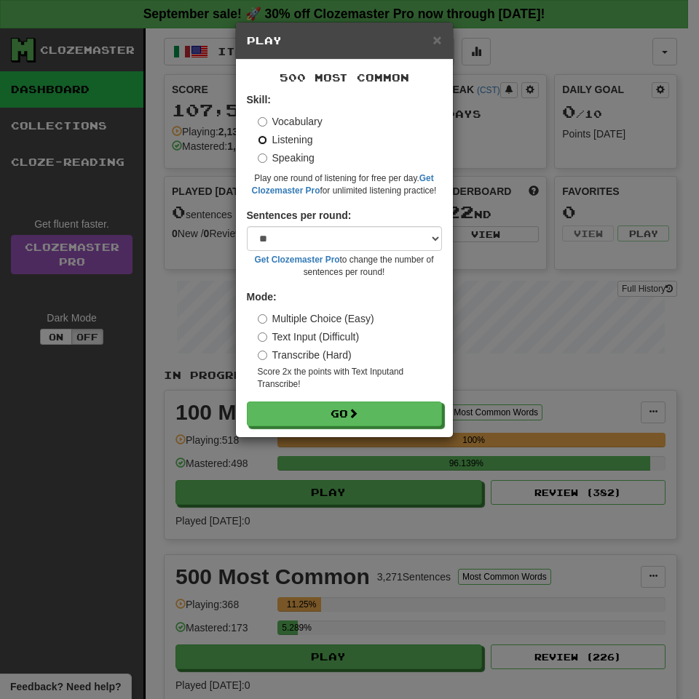
click at [247, 402] on button "Go" at bounding box center [344, 414] width 195 height 25
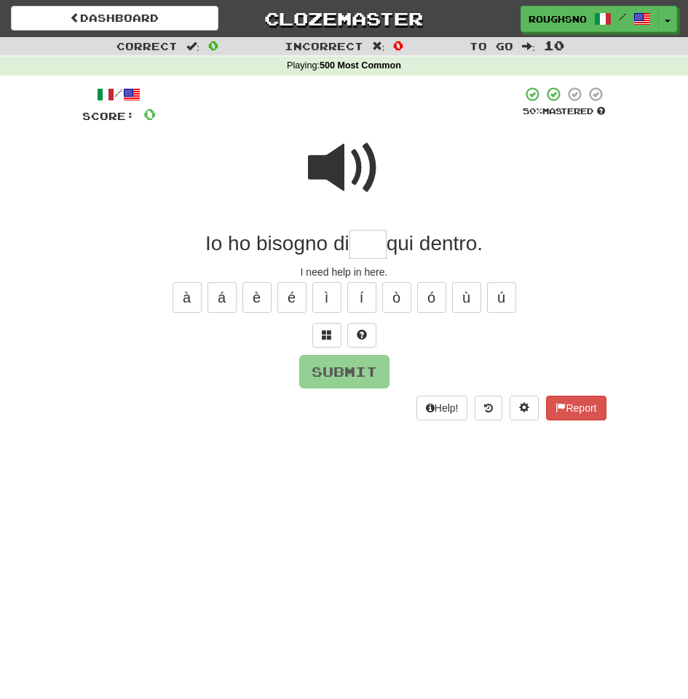
click at [362, 148] on span at bounding box center [344, 168] width 73 height 73
click at [357, 242] on input "text" at bounding box center [367, 244] width 37 height 29
click at [326, 344] on button at bounding box center [326, 335] width 29 height 25
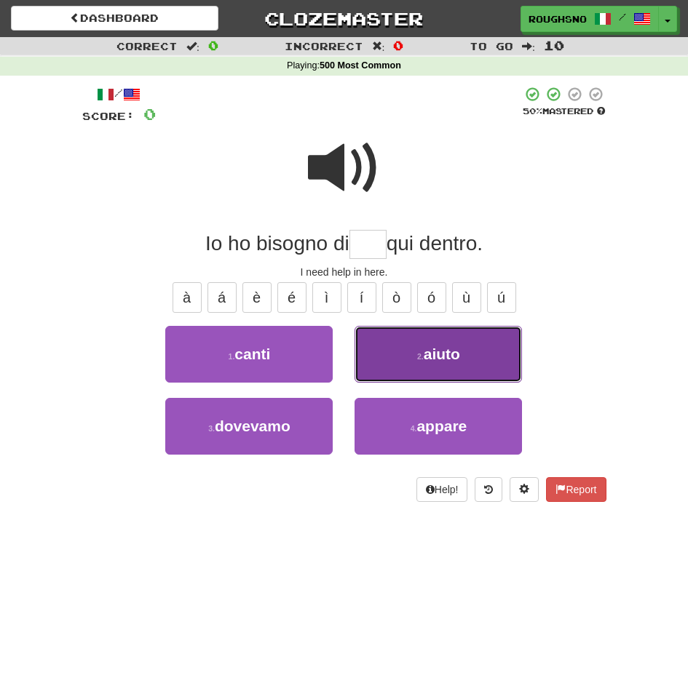
click at [386, 358] on button "2 . aiuto" at bounding box center [437, 354] width 167 height 57
type input "*****"
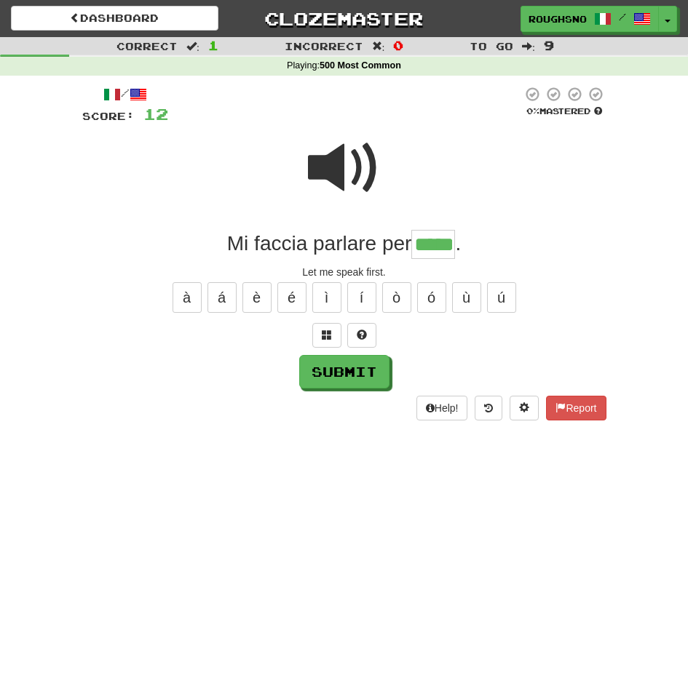
type input "*****"
type input "*"
type input "*****"
type input "******"
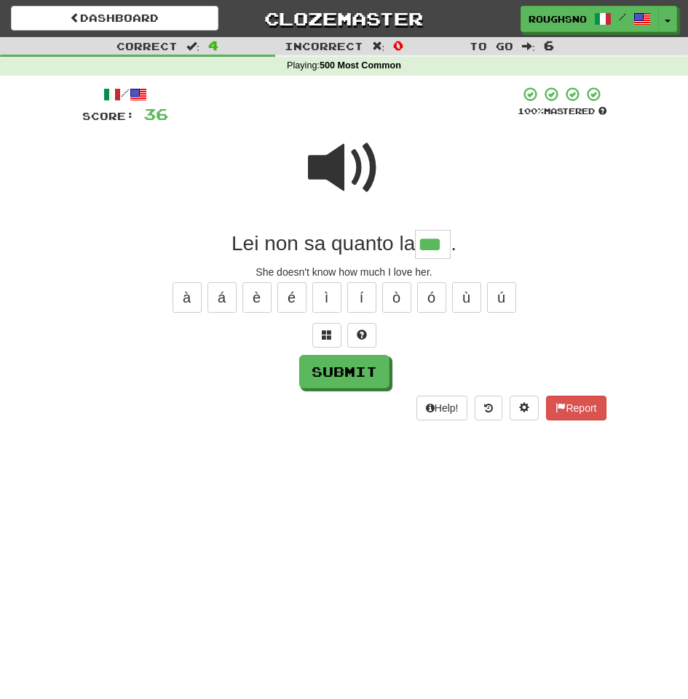
type input "***"
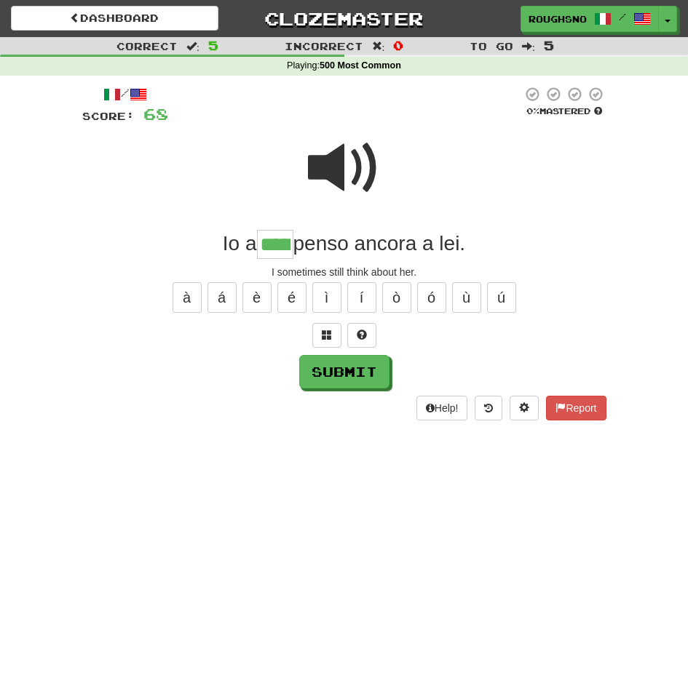
type input "*****"
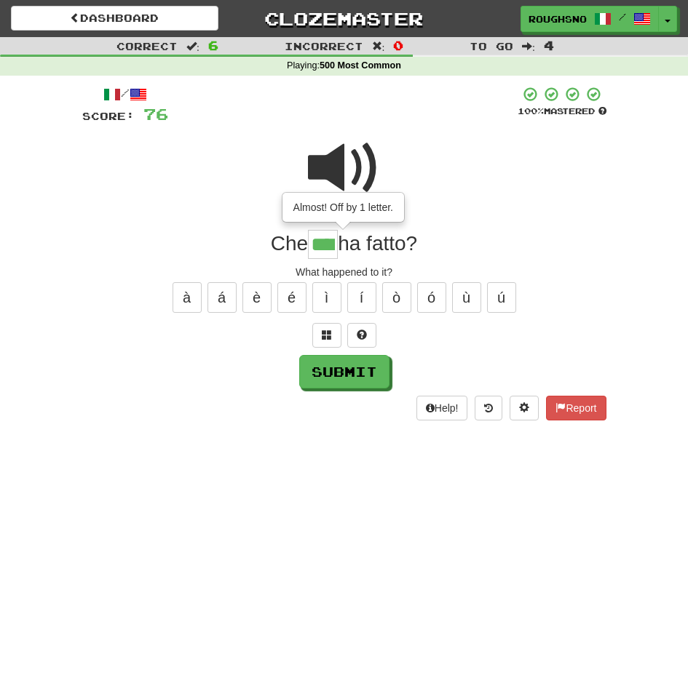
type input "****"
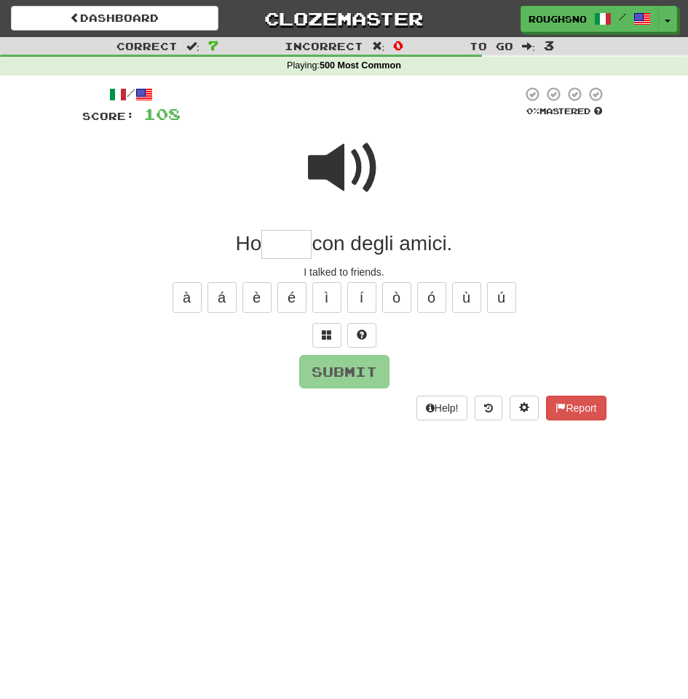
click at [330, 132] on span at bounding box center [344, 168] width 73 height 73
click at [309, 231] on input "text" at bounding box center [286, 244] width 50 height 29
type input "*******"
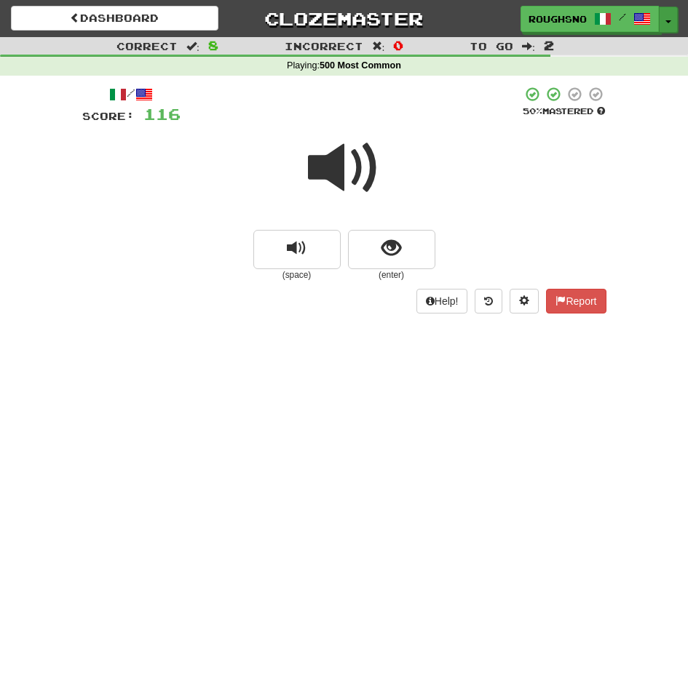
click at [664, 26] on button "Toggle Dropdown" at bounding box center [668, 20] width 19 height 26
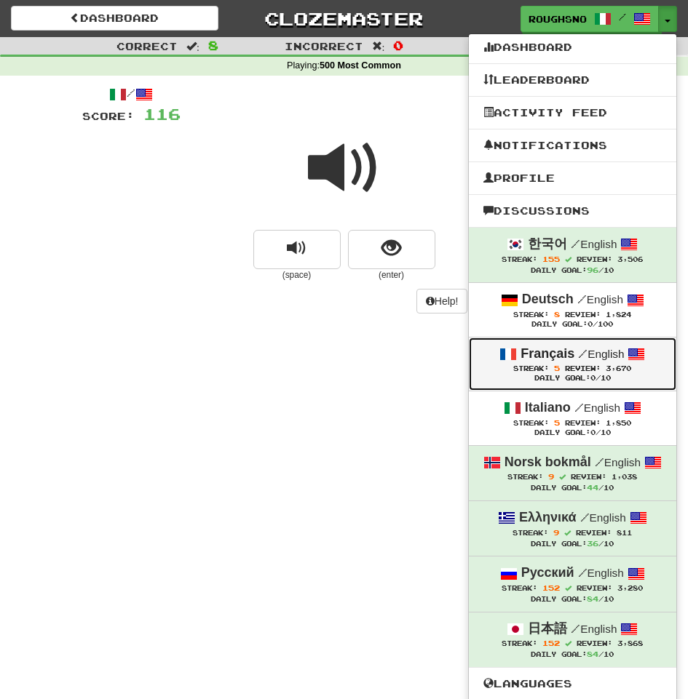
click at [570, 358] on strong "Français" at bounding box center [547, 353] width 54 height 15
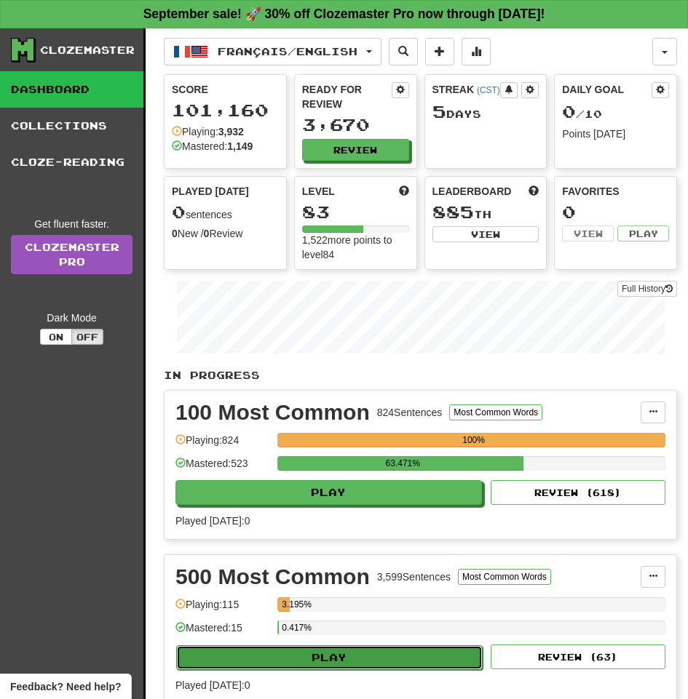
click at [307, 653] on button "Play" at bounding box center [329, 658] width 306 height 25
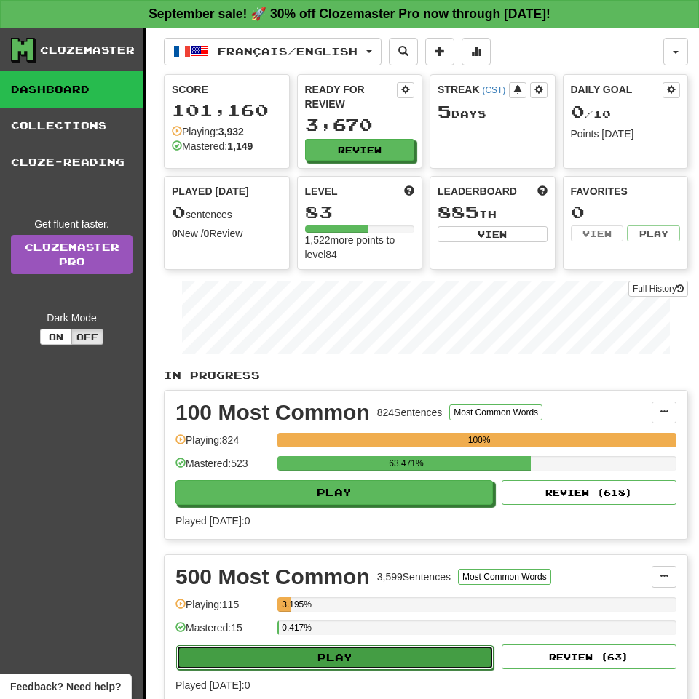
select select "**"
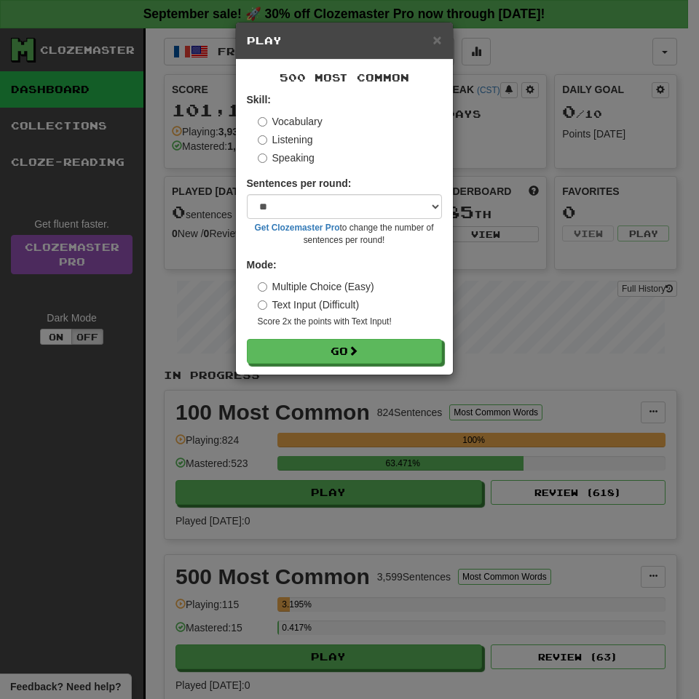
click at [291, 140] on label "Listening" at bounding box center [285, 139] width 55 height 15
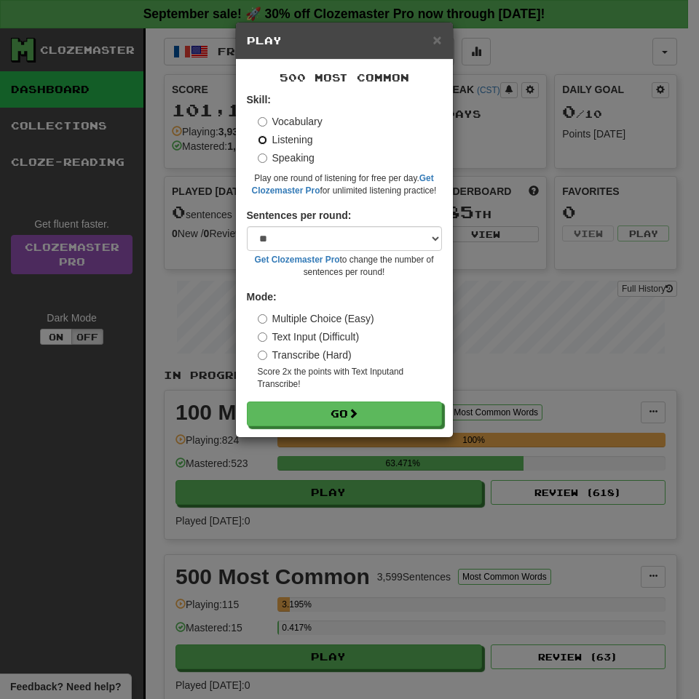
click at [247, 402] on button "Go" at bounding box center [344, 414] width 195 height 25
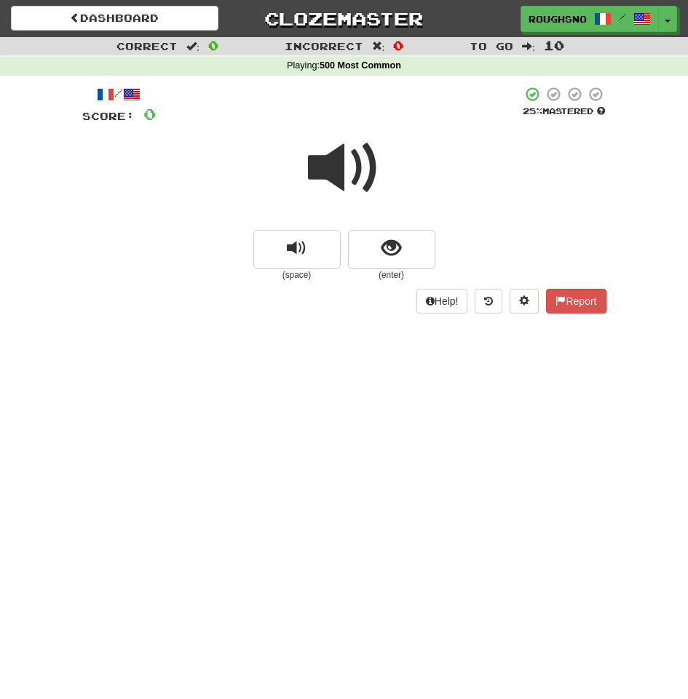
click at [436, 261] on div "(space) (enter)" at bounding box center [344, 256] width 524 height 52
click at [405, 247] on button "show sentence" at bounding box center [391, 249] width 87 height 39
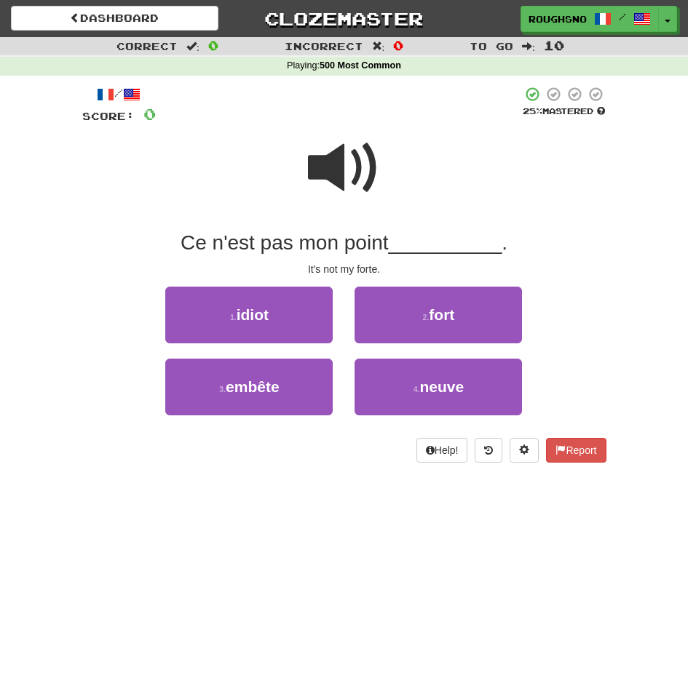
click at [353, 162] on span at bounding box center [344, 168] width 73 height 73
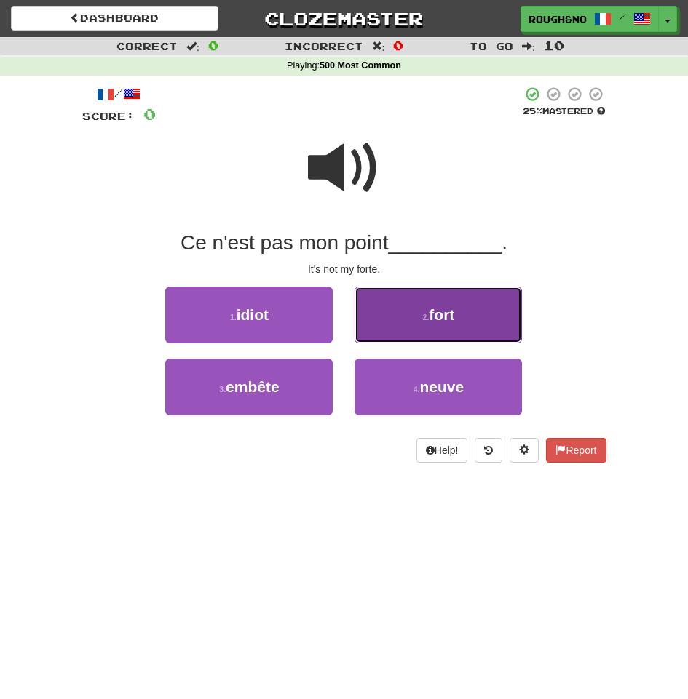
click at [410, 322] on button "2 . fort" at bounding box center [437, 315] width 167 height 57
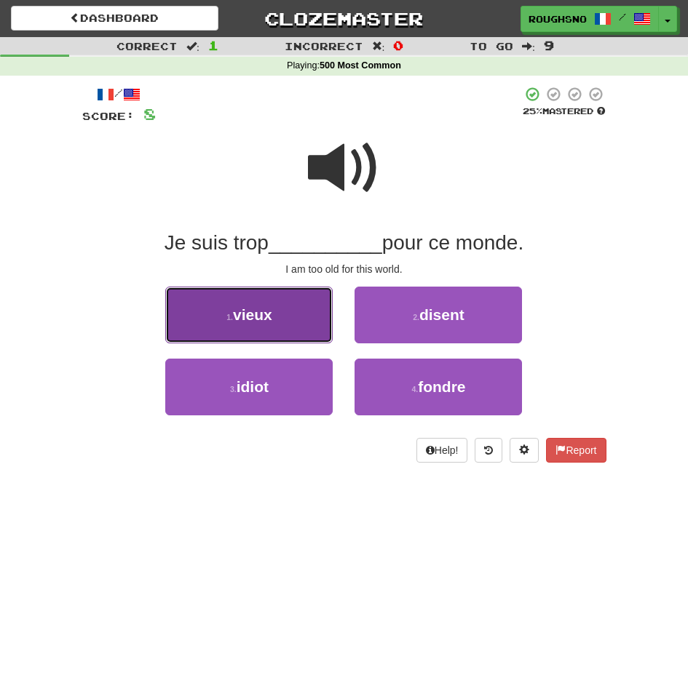
click at [275, 323] on button "1 . vieux" at bounding box center [248, 315] width 167 height 57
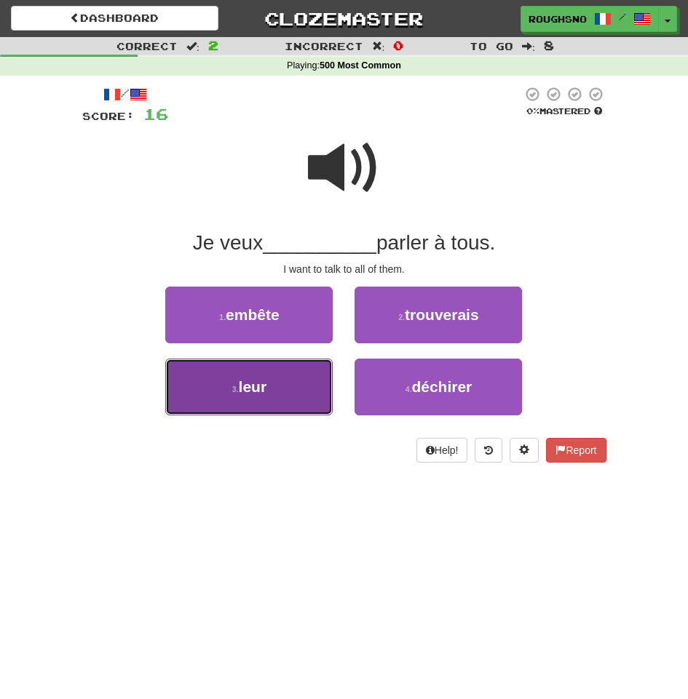
click at [283, 384] on button "3 . leur" at bounding box center [248, 387] width 167 height 57
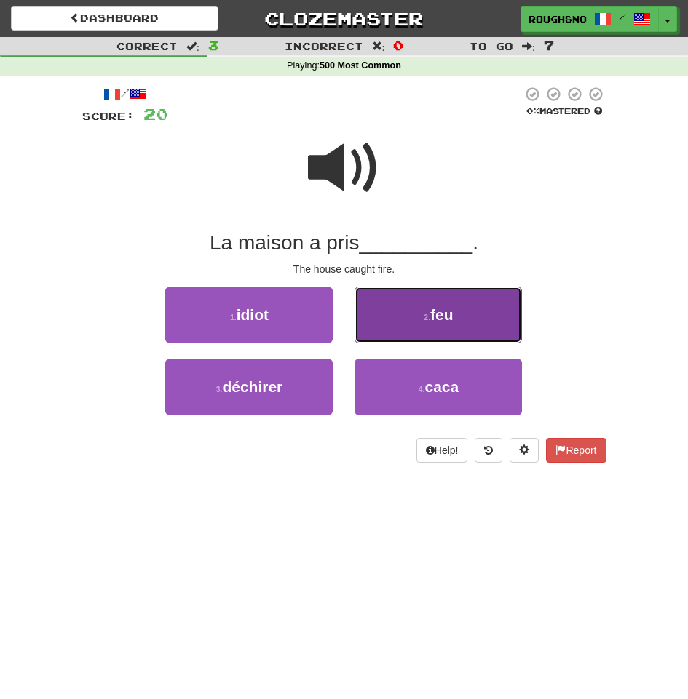
click at [461, 312] on button "2 . feu" at bounding box center [437, 315] width 167 height 57
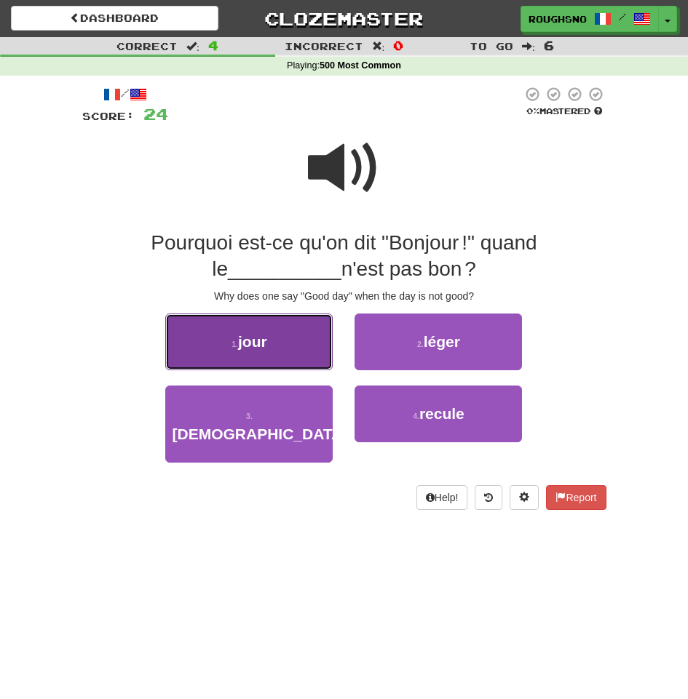
click at [298, 337] on button "1 . jour" at bounding box center [248, 342] width 167 height 57
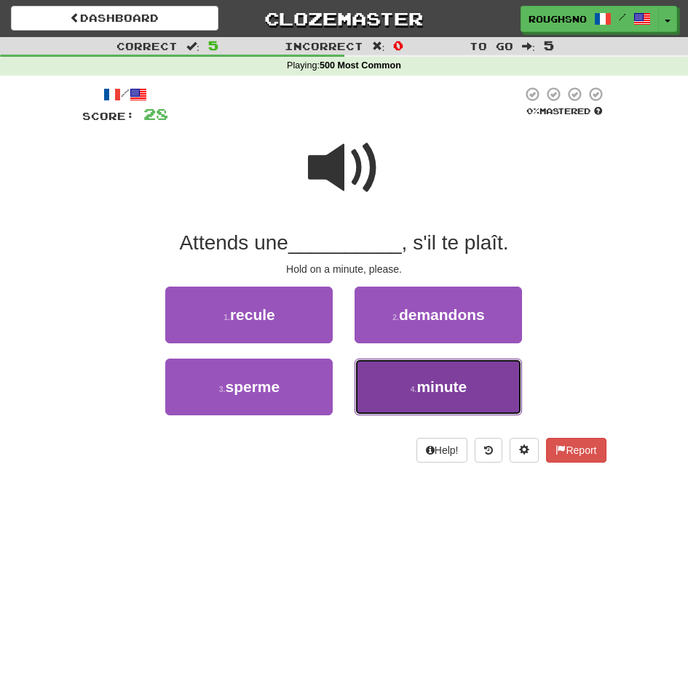
click at [420, 383] on button "4 . minute" at bounding box center [437, 387] width 167 height 57
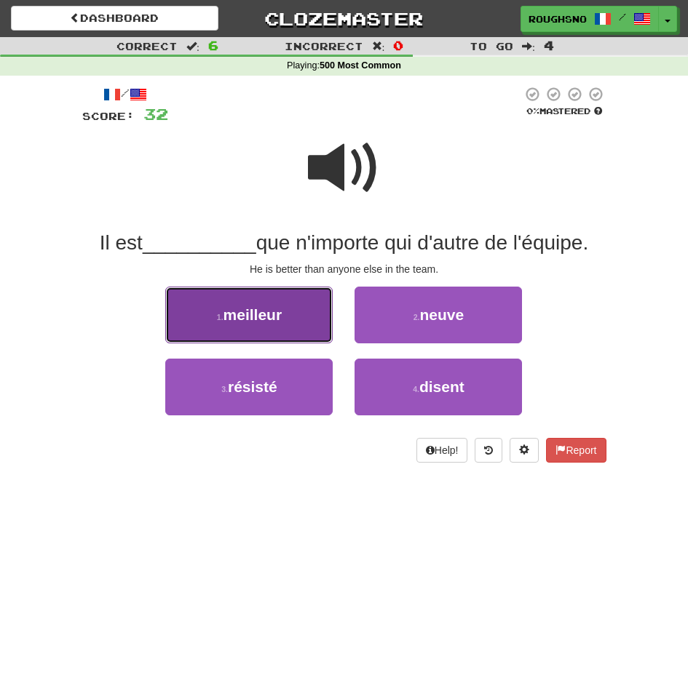
click at [309, 334] on button "1 . meilleur" at bounding box center [248, 315] width 167 height 57
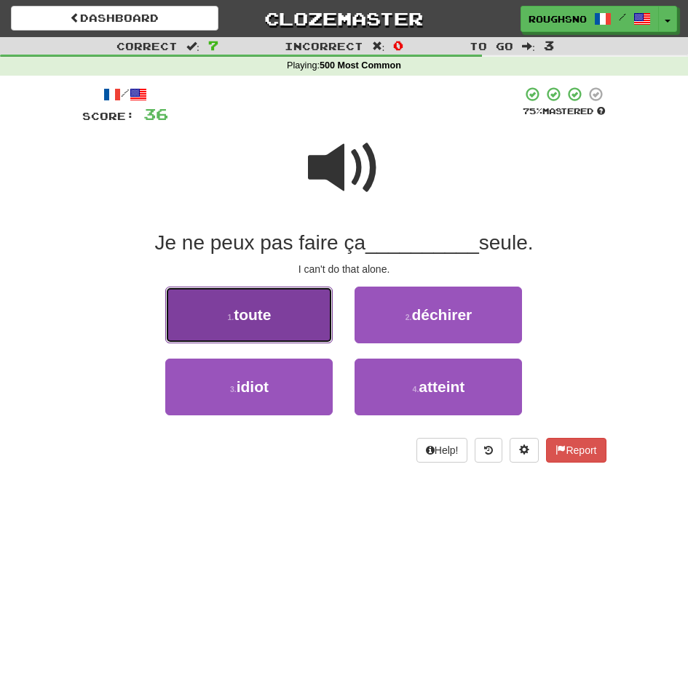
click at [215, 321] on button "1 . toute" at bounding box center [248, 315] width 167 height 57
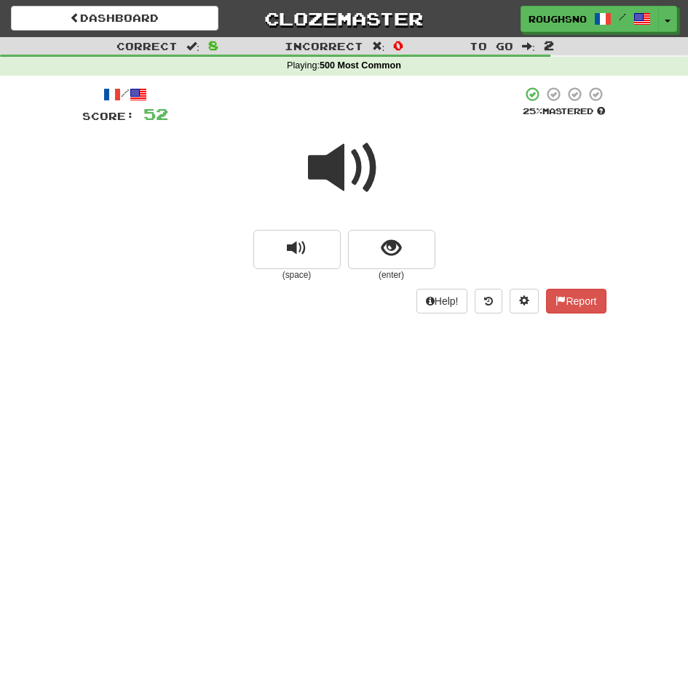
click at [360, 222] on div at bounding box center [344, 178] width 524 height 104
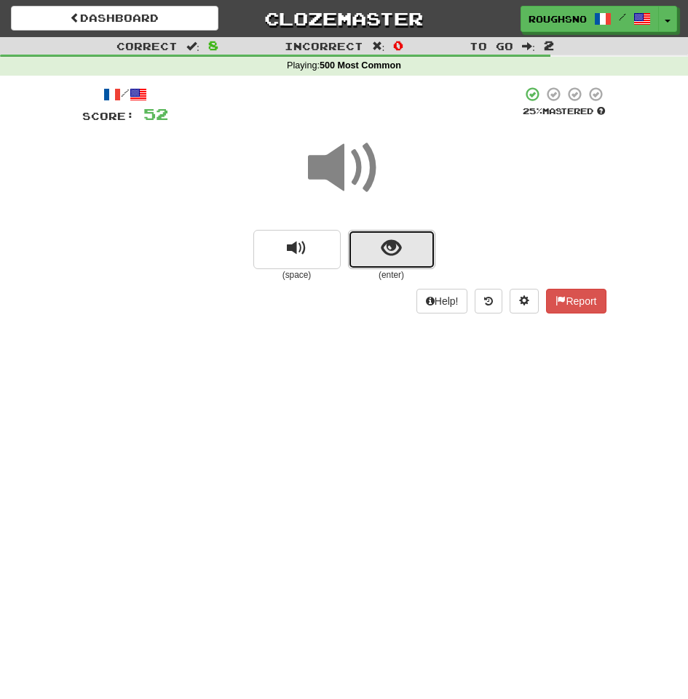
click at [391, 250] on span "show sentence" at bounding box center [391, 249] width 20 height 20
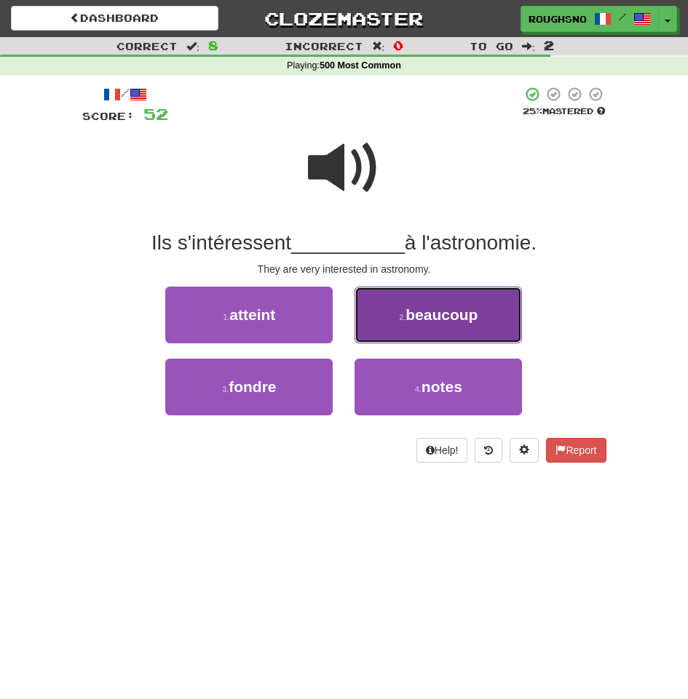
click at [467, 317] on button "2 . beaucoup" at bounding box center [437, 315] width 167 height 57
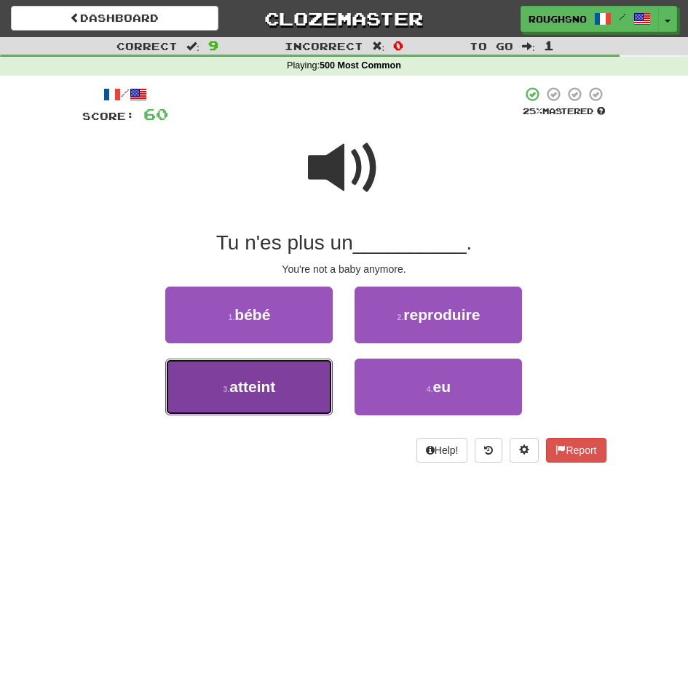
click at [226, 363] on button "3 . atteint" at bounding box center [248, 387] width 167 height 57
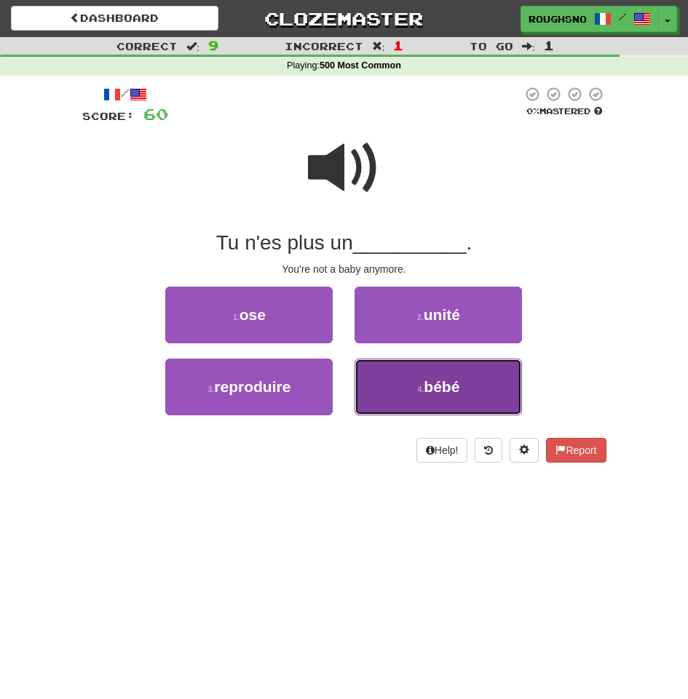
click at [417, 394] on button "4 . bébé" at bounding box center [437, 387] width 167 height 57
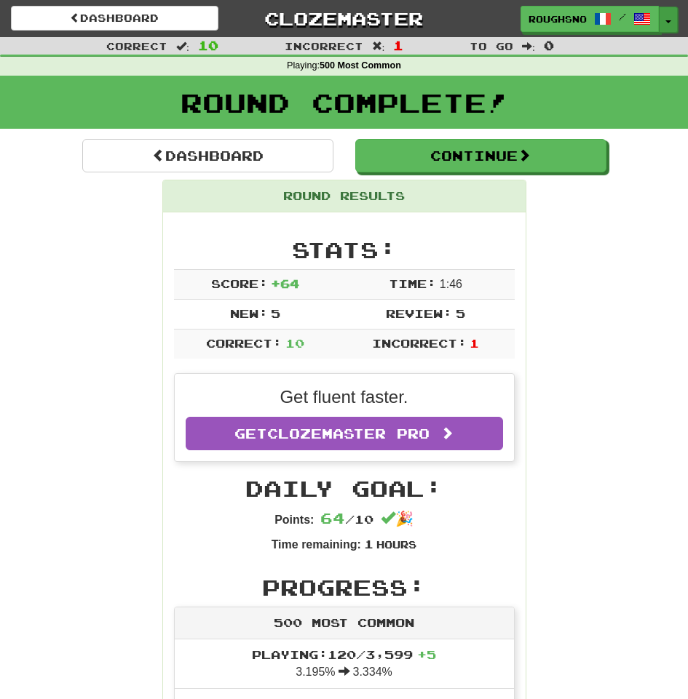
click at [665, 28] on button "Toggle Dropdown" at bounding box center [668, 20] width 19 height 26
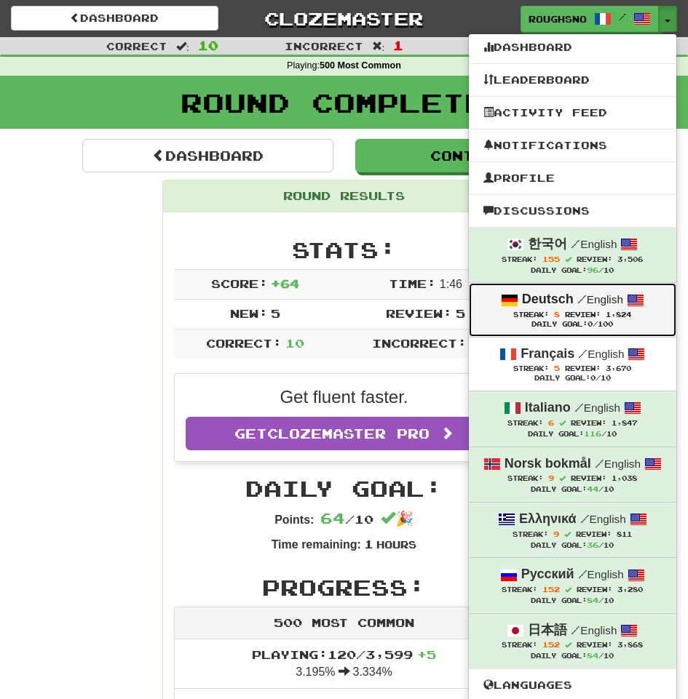
click at [593, 314] on span "Review:" at bounding box center [583, 315] width 36 height 8
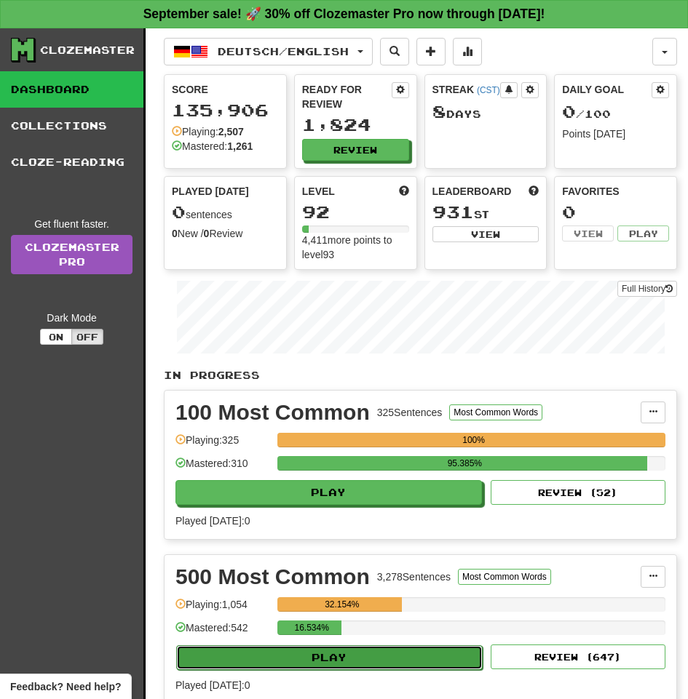
click at [283, 646] on button "Play" at bounding box center [329, 658] width 306 height 25
select select "**"
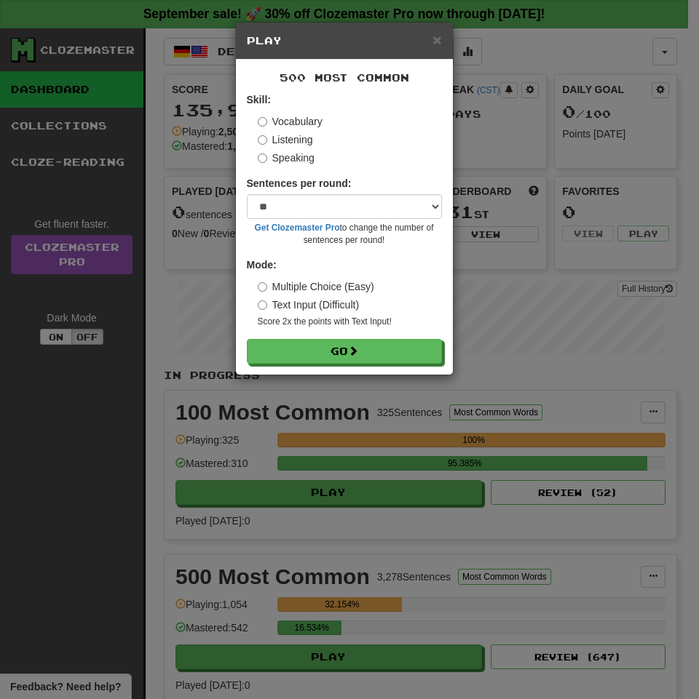
click at [279, 139] on label "Listening" at bounding box center [285, 139] width 55 height 15
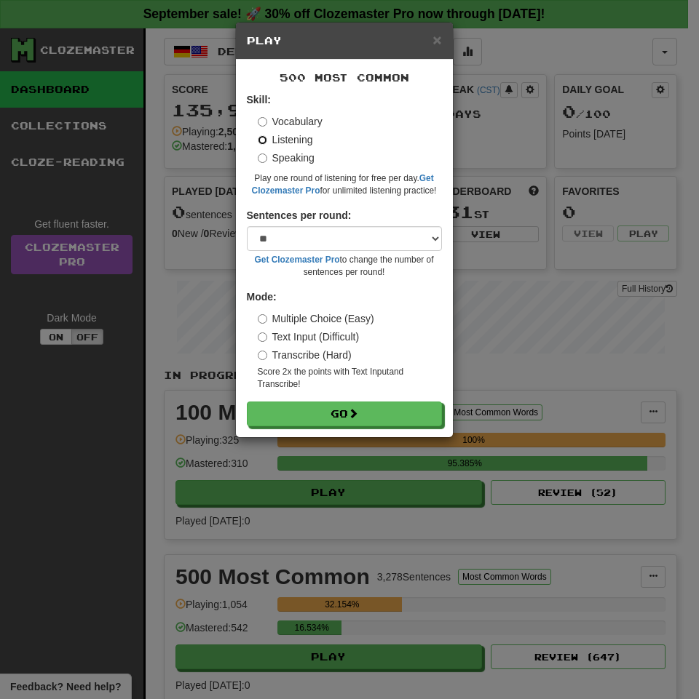
click at [247, 402] on button "Go" at bounding box center [344, 414] width 195 height 25
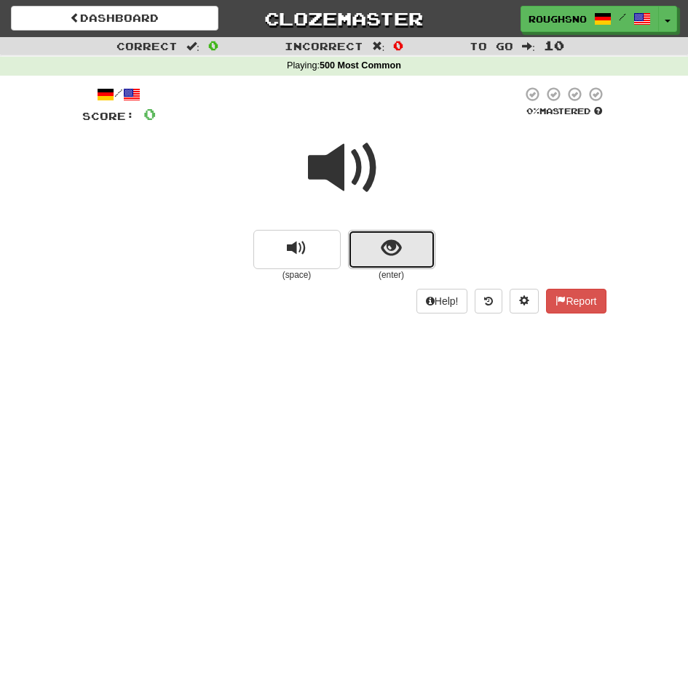
click at [399, 234] on button "show sentence" at bounding box center [391, 249] width 87 height 39
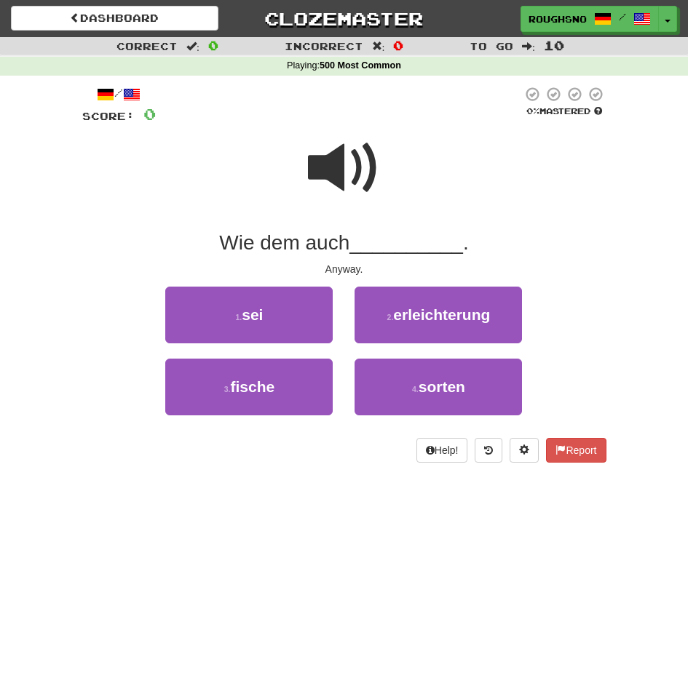
click at [343, 188] on span at bounding box center [344, 168] width 73 height 73
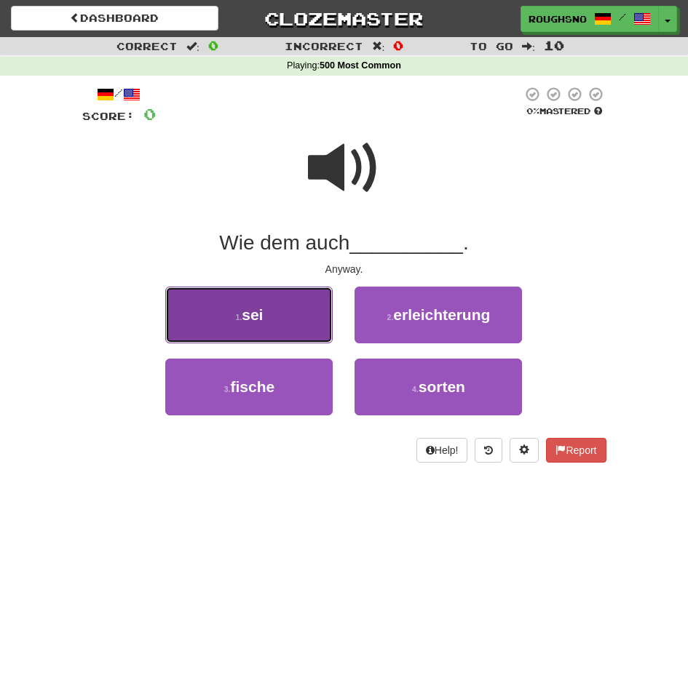
click at [261, 316] on button "1 . sei" at bounding box center [248, 315] width 167 height 57
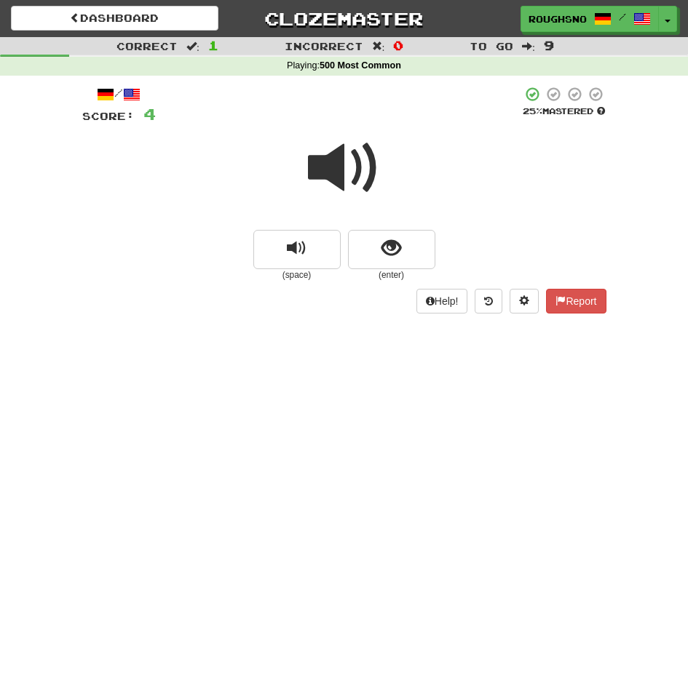
click at [416, 214] on div at bounding box center [344, 178] width 524 height 104
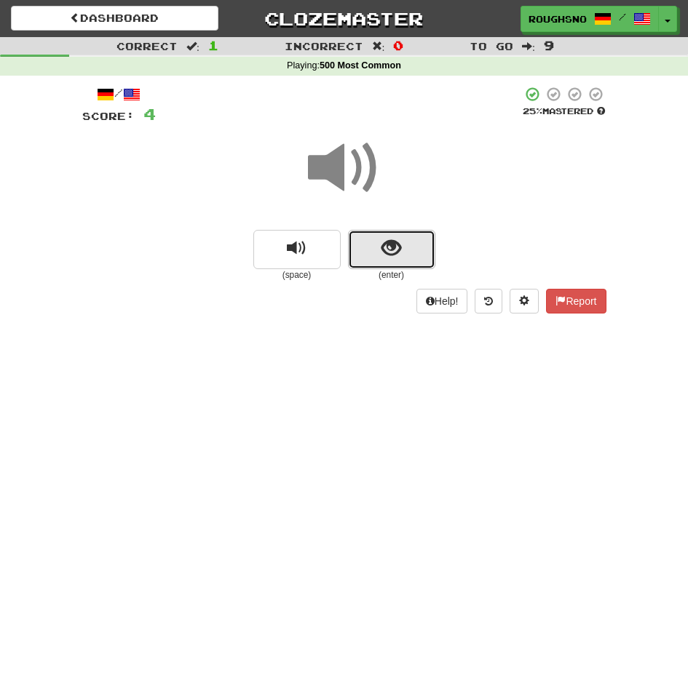
click at [413, 257] on button "show sentence" at bounding box center [391, 249] width 87 height 39
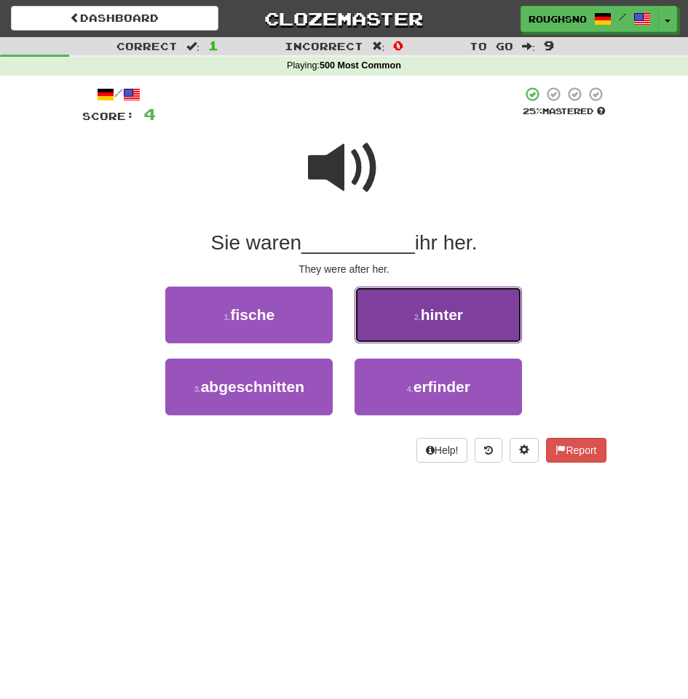
click at [464, 323] on button "2 . hinter" at bounding box center [437, 315] width 167 height 57
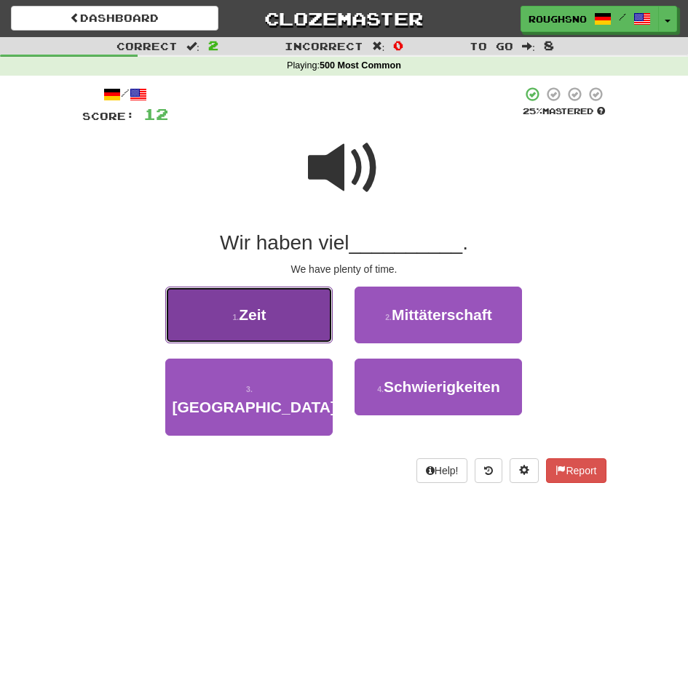
click at [311, 315] on button "1 . Zeit" at bounding box center [248, 315] width 167 height 57
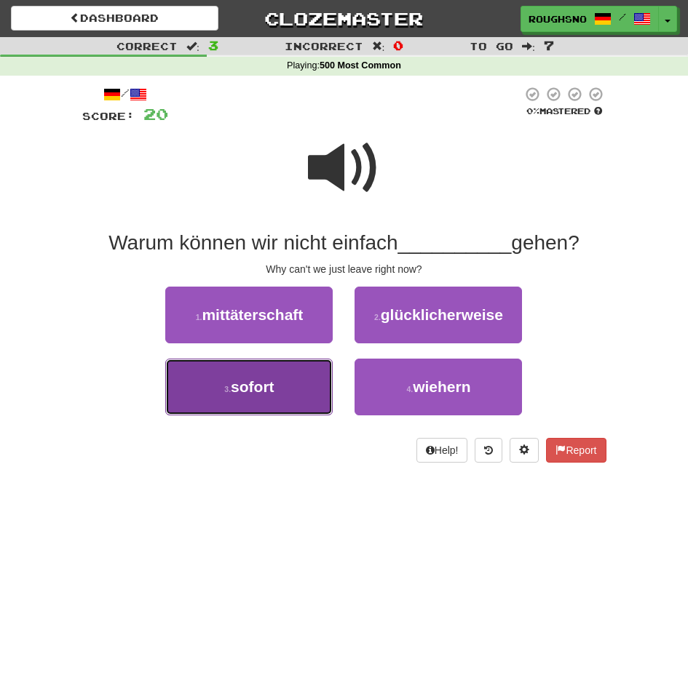
click at [290, 392] on button "3 . sofort" at bounding box center [248, 387] width 167 height 57
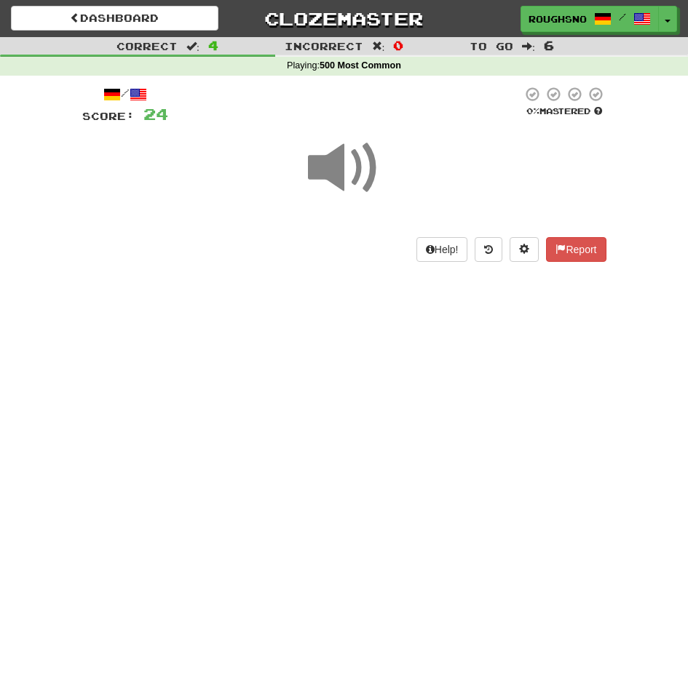
click at [341, 204] on span at bounding box center [344, 168] width 73 height 73
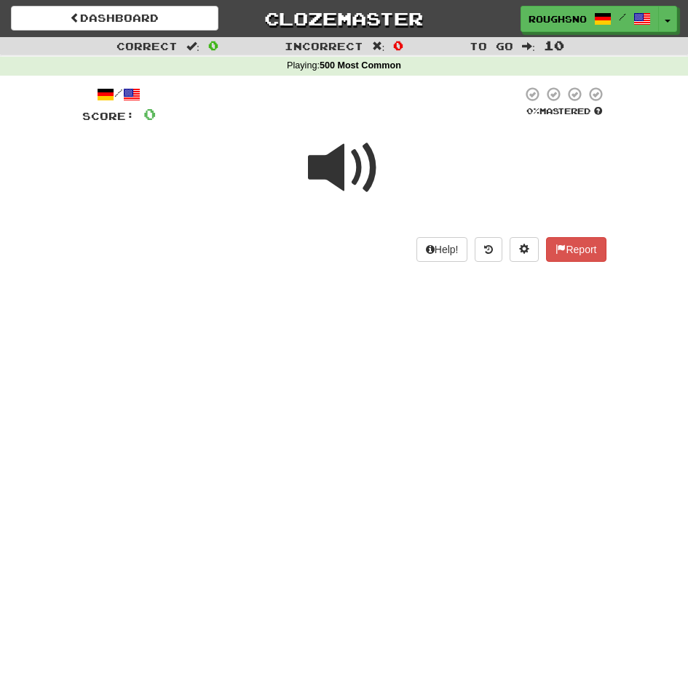
click at [354, 243] on div "Help! Report" at bounding box center [344, 249] width 524 height 25
click at [328, 157] on span at bounding box center [344, 168] width 73 height 73
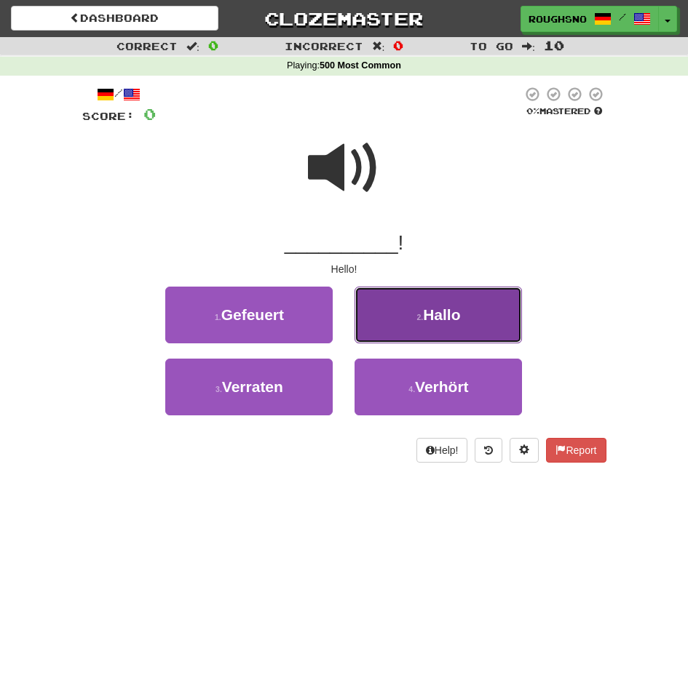
click at [421, 298] on button "2 . Hallo" at bounding box center [437, 315] width 167 height 57
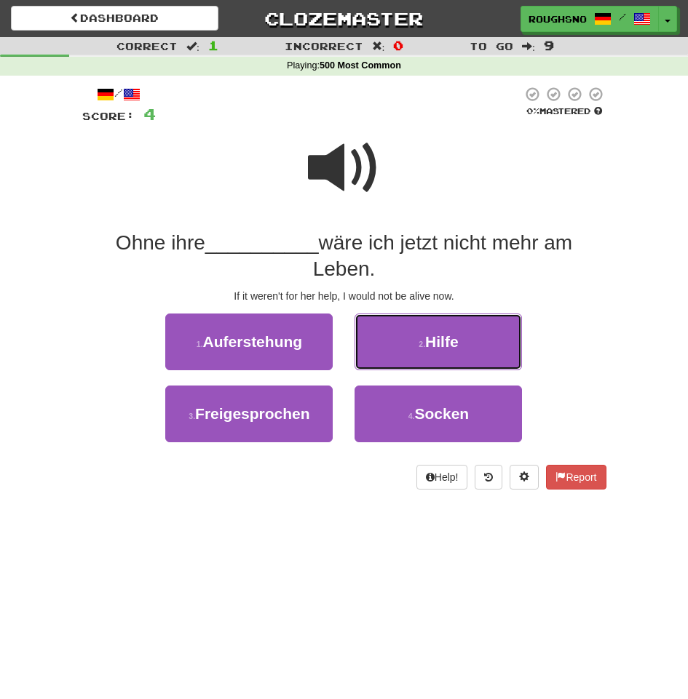
click at [421, 314] on button "2 . Hilfe" at bounding box center [437, 342] width 167 height 57
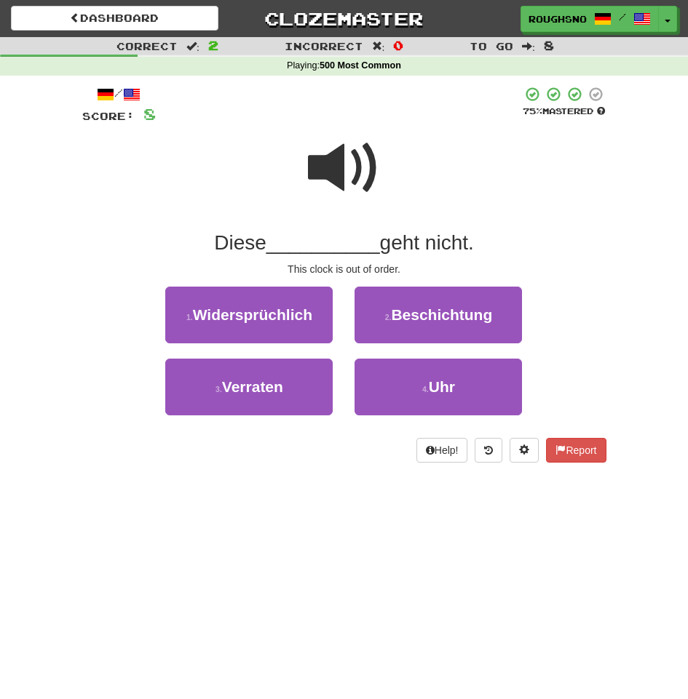
click at [356, 159] on span at bounding box center [344, 168] width 73 height 73
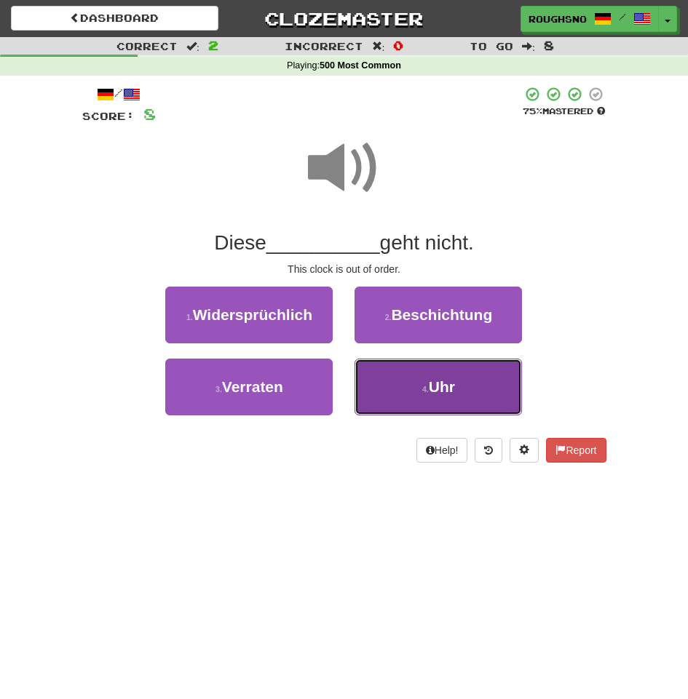
click at [396, 393] on button "4 . Uhr" at bounding box center [437, 387] width 167 height 57
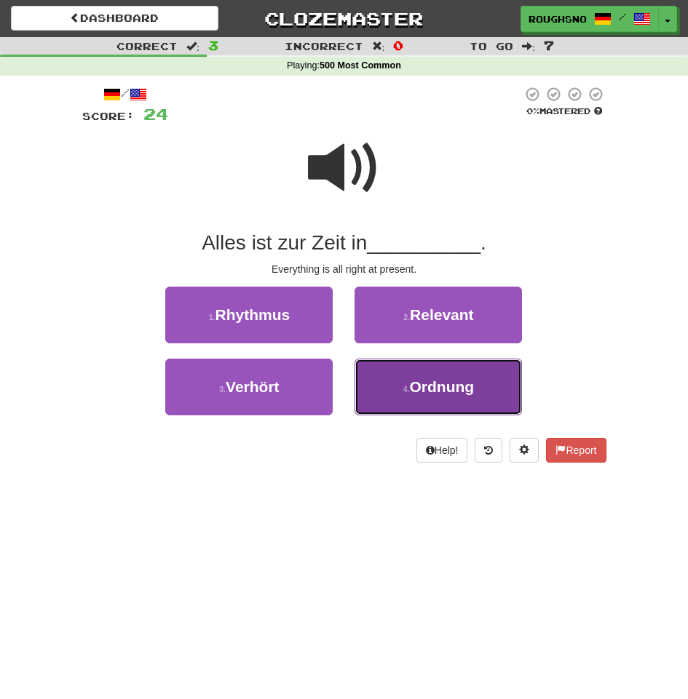
click at [473, 385] on button "4 . Ordnung" at bounding box center [437, 387] width 167 height 57
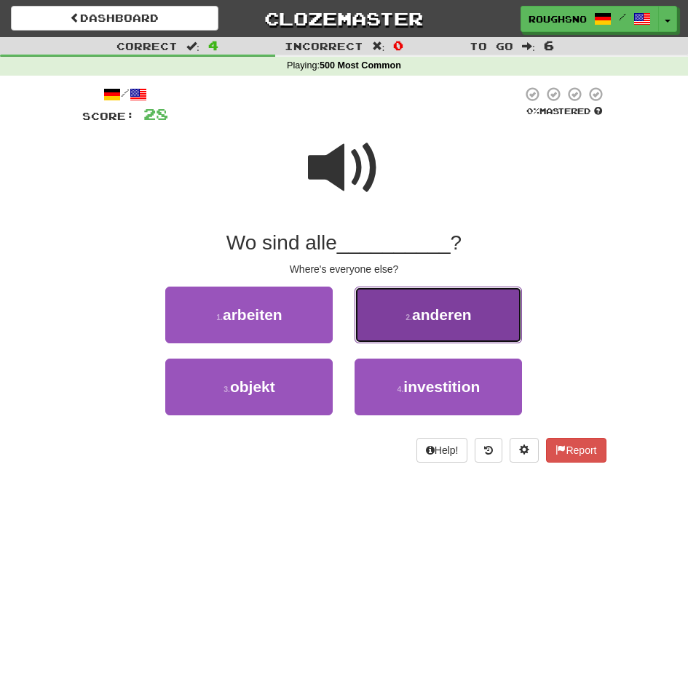
click at [448, 312] on span "anderen" at bounding box center [442, 314] width 60 height 17
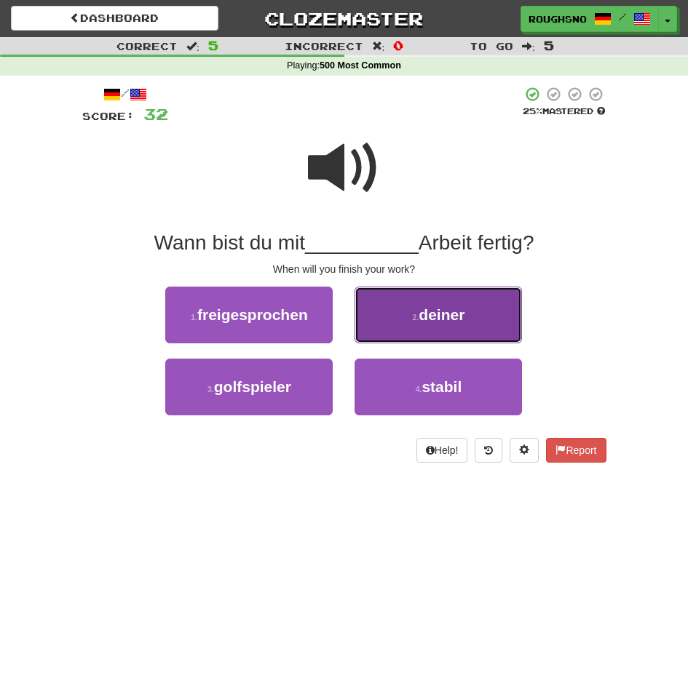
click at [463, 305] on button "2 . deiner" at bounding box center [437, 315] width 167 height 57
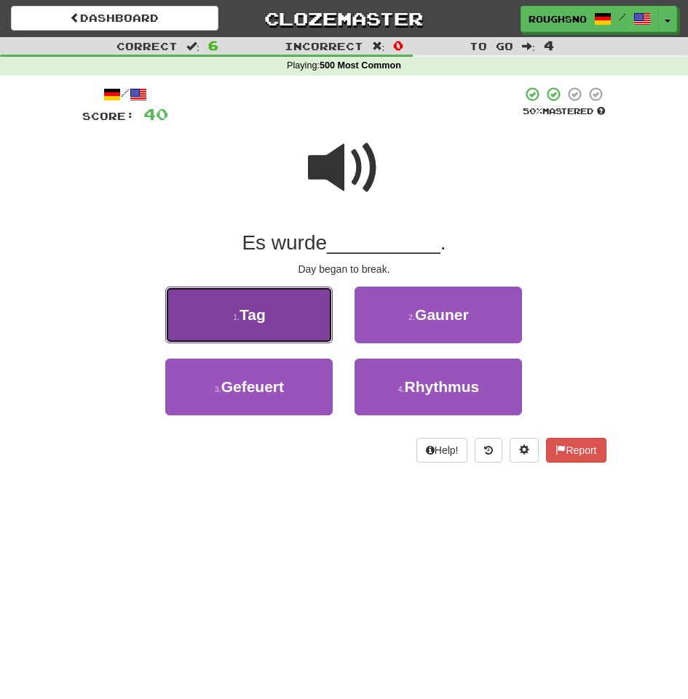
click at [306, 314] on button "1 . Tag" at bounding box center [248, 315] width 167 height 57
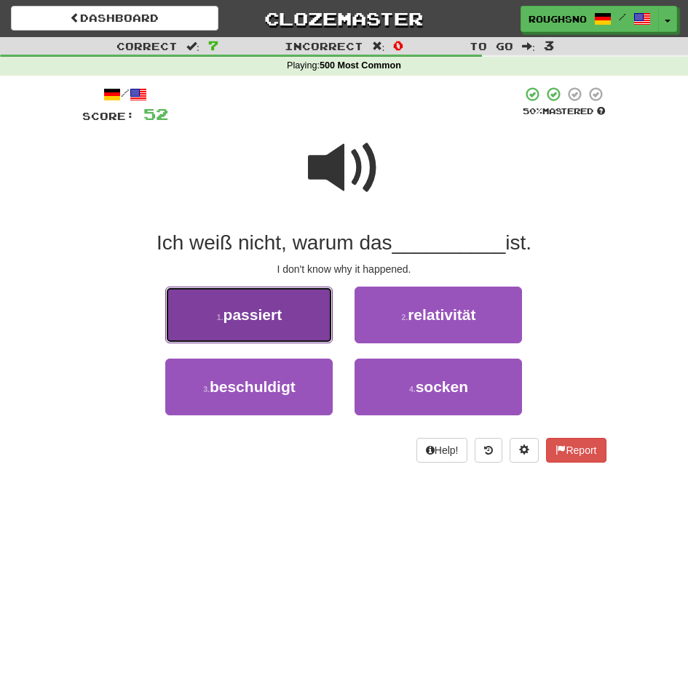
click at [305, 314] on button "1 . passiert" at bounding box center [248, 315] width 167 height 57
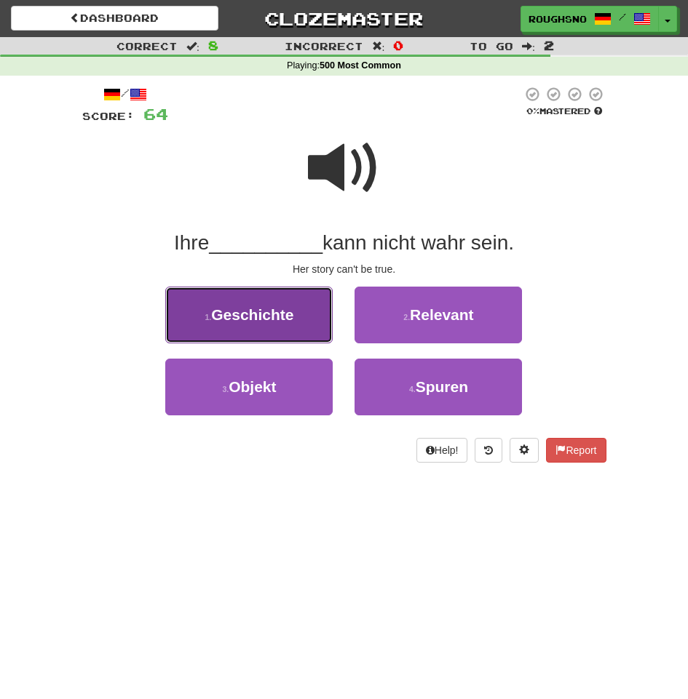
click at [286, 313] on button "1 . Geschichte" at bounding box center [248, 315] width 167 height 57
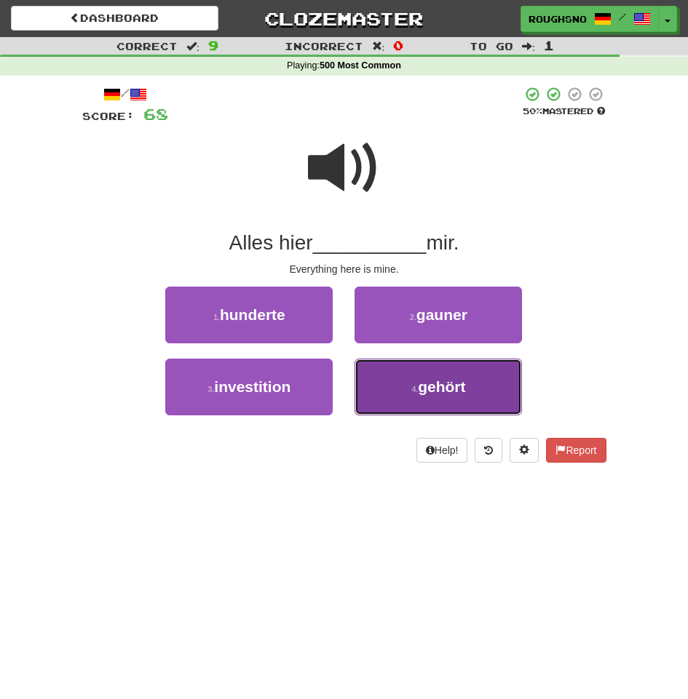
click at [395, 389] on button "4 . gehört" at bounding box center [437, 387] width 167 height 57
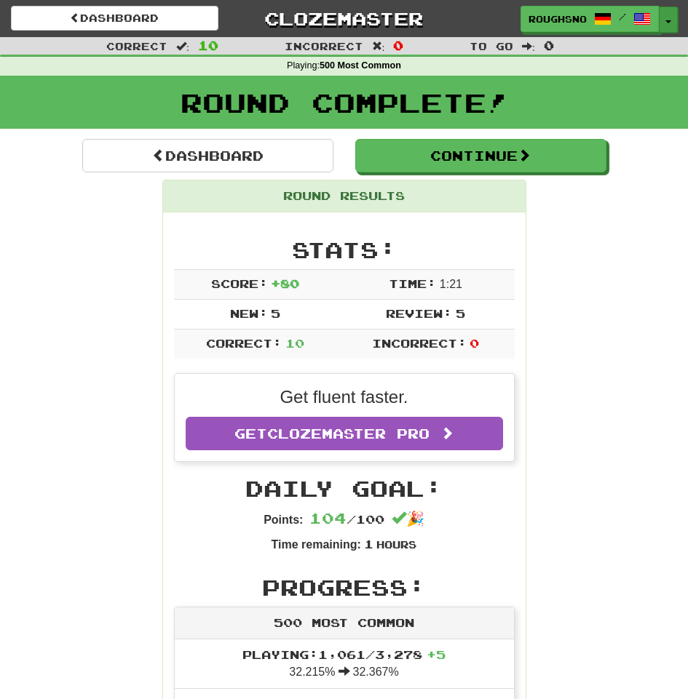
click at [672, 31] on button "Toggle Dropdown" at bounding box center [668, 20] width 19 height 26
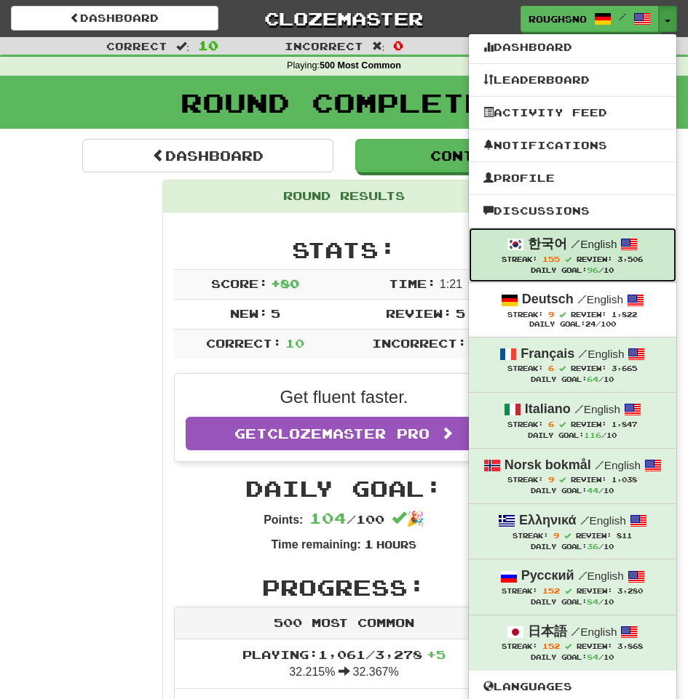
click at [584, 231] on link "한국어 / English Streak: 155 Review: 3,506 Daily Goal: 96 /10" at bounding box center [572, 255] width 207 height 55
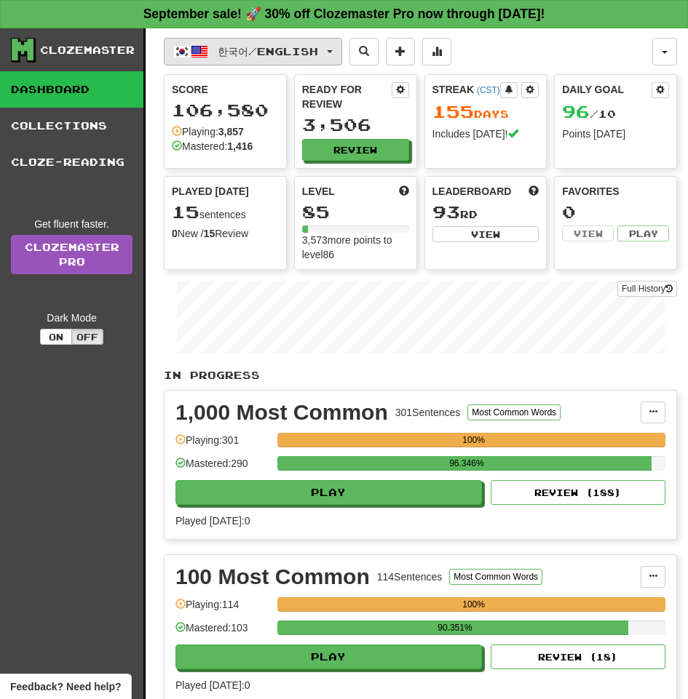
click at [293, 47] on span "한국어 / English" at bounding box center [268, 51] width 100 height 12
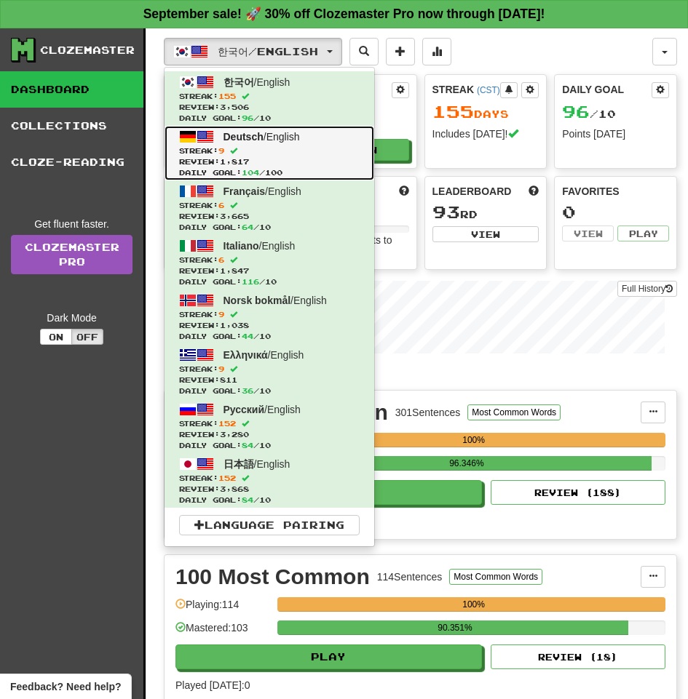
click at [274, 140] on span "Deutsch / English" at bounding box center [261, 137] width 76 height 12
